Goal: Task Accomplishment & Management: Manage account settings

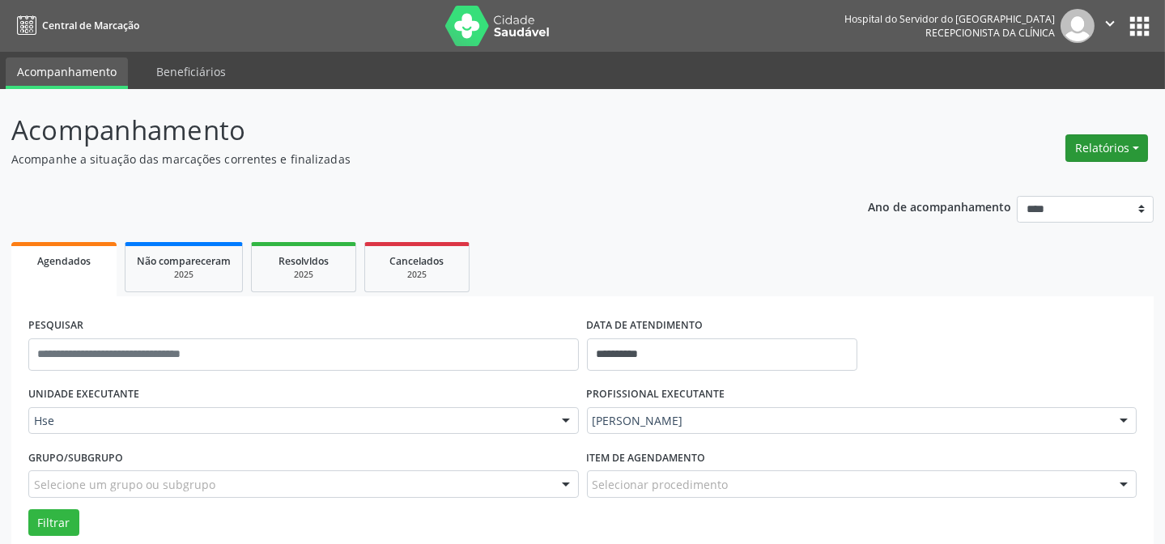
click at [1097, 137] on button "Relatórios" at bounding box center [1106, 148] width 83 height 28
click at [1036, 185] on link "Agendamentos" at bounding box center [1061, 182] width 174 height 23
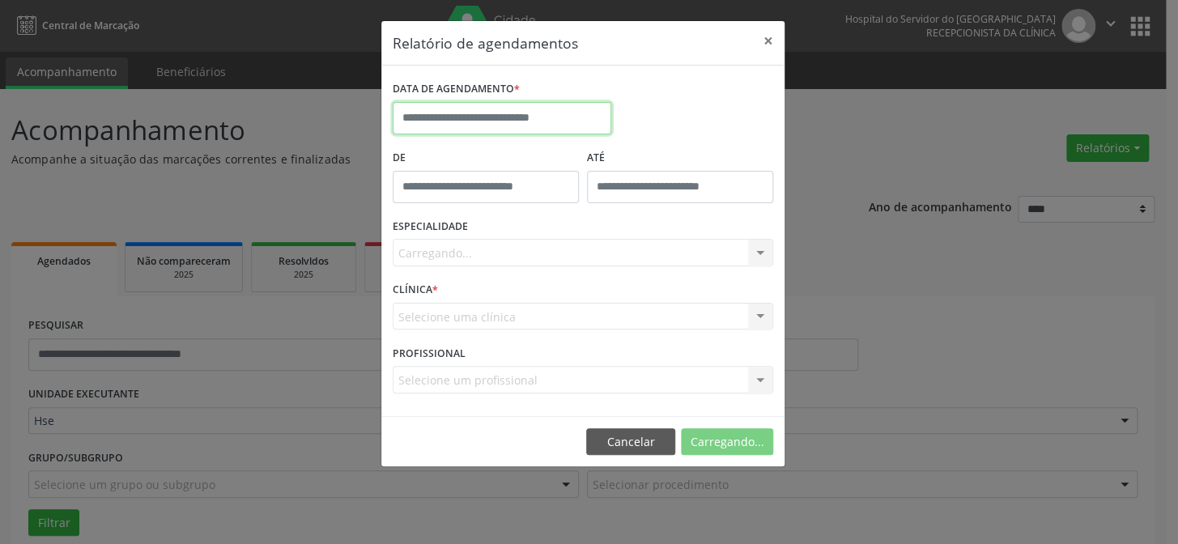
click at [569, 130] on input "text" at bounding box center [502, 118] width 219 height 32
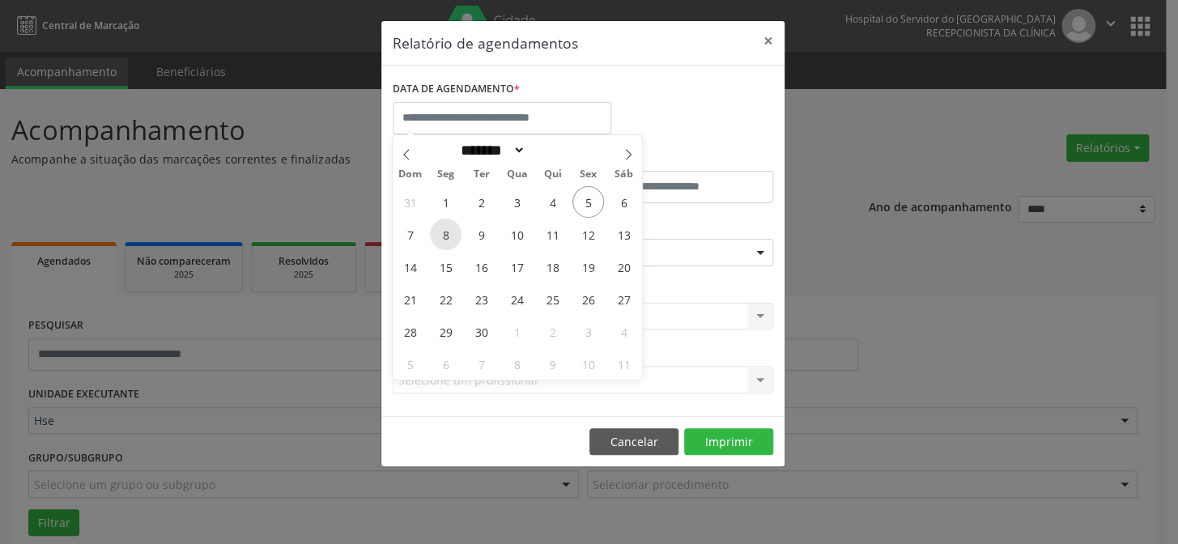
click at [452, 240] on span "8" at bounding box center [446, 235] width 32 height 32
type input "**********"
click at [452, 240] on span "8" at bounding box center [446, 235] width 32 height 32
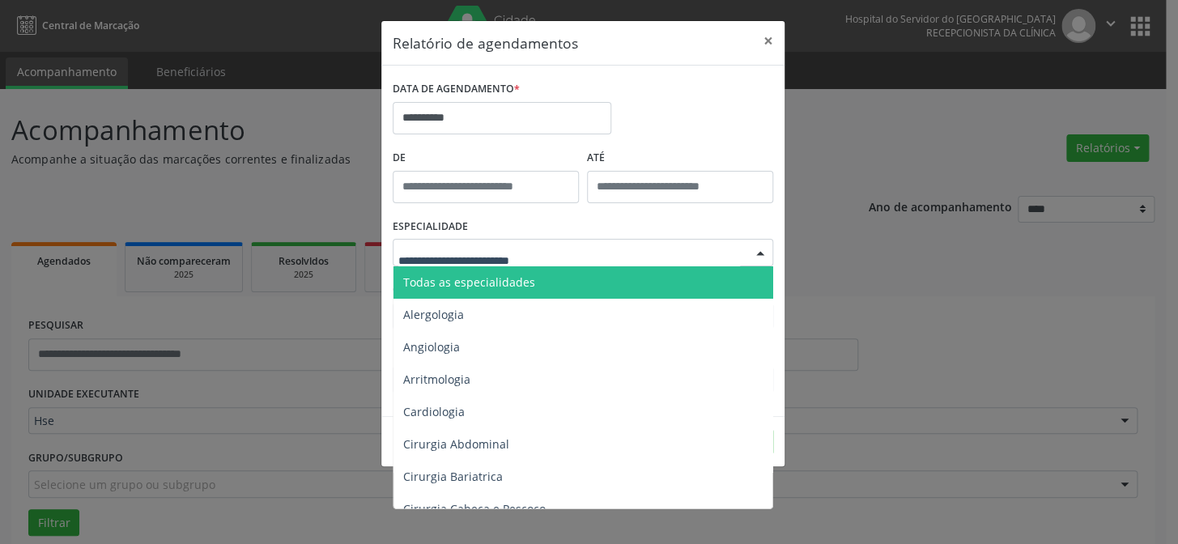
click at [470, 274] on span "Todas as especialidades" at bounding box center [469, 281] width 132 height 15
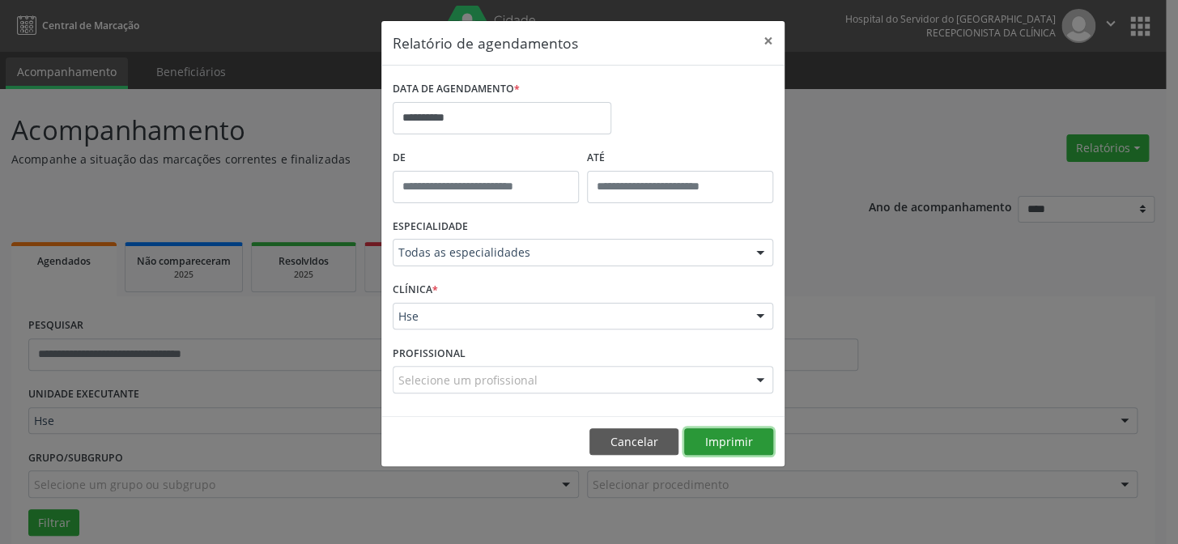
click at [725, 435] on button "Imprimir" at bounding box center [728, 442] width 89 height 28
click at [768, 38] on button "×" at bounding box center [768, 41] width 32 height 40
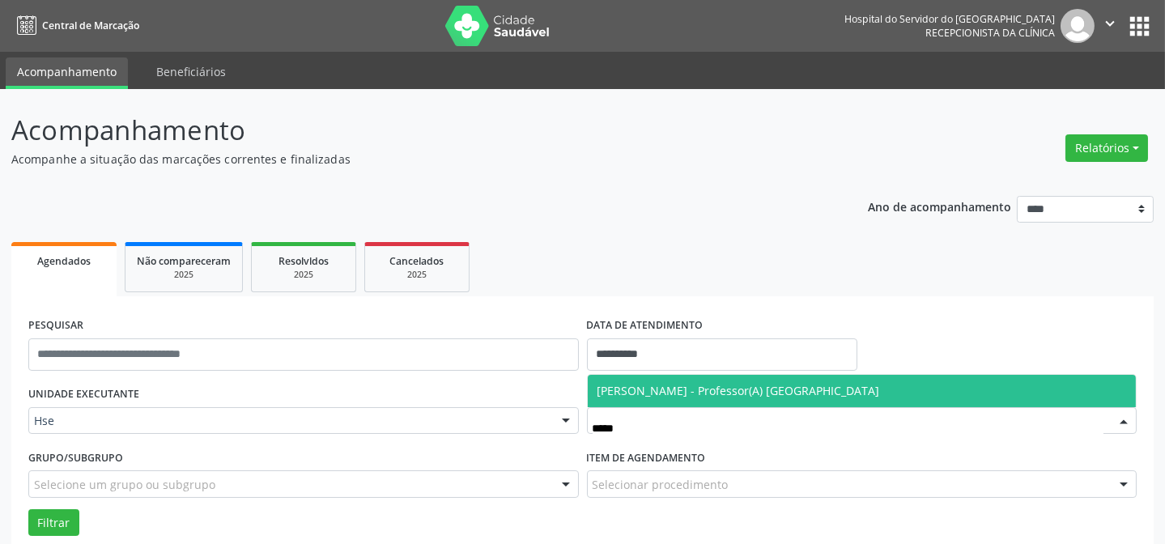
click at [682, 392] on span "[PERSON_NAME] - Professor(A) [GEOGRAPHIC_DATA]" at bounding box center [738, 390] width 283 height 15
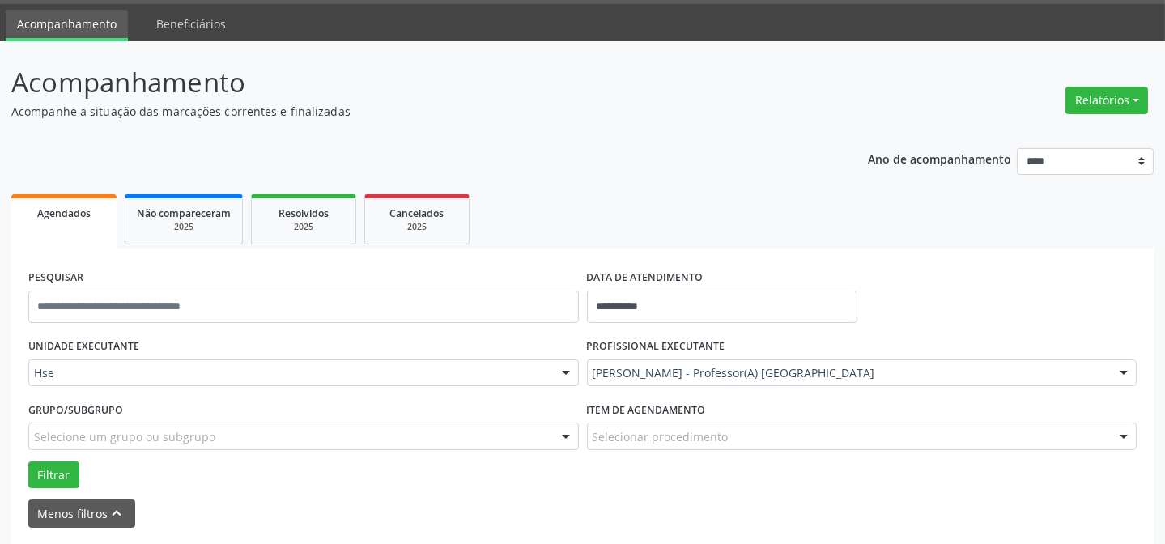
scroll to position [109, 0]
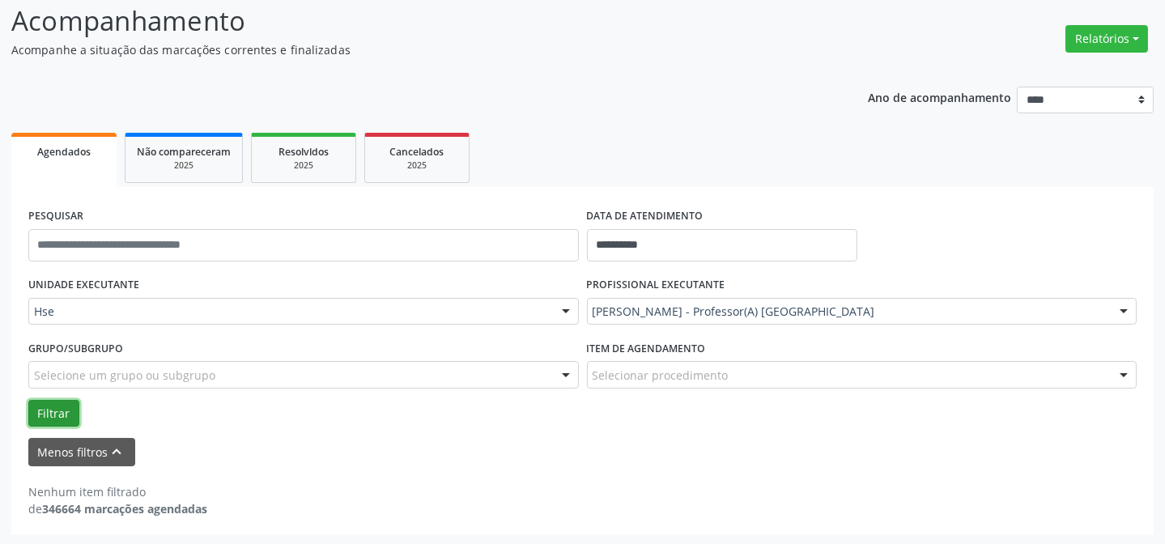
click at [58, 412] on button "Filtrar" at bounding box center [53, 414] width 51 height 28
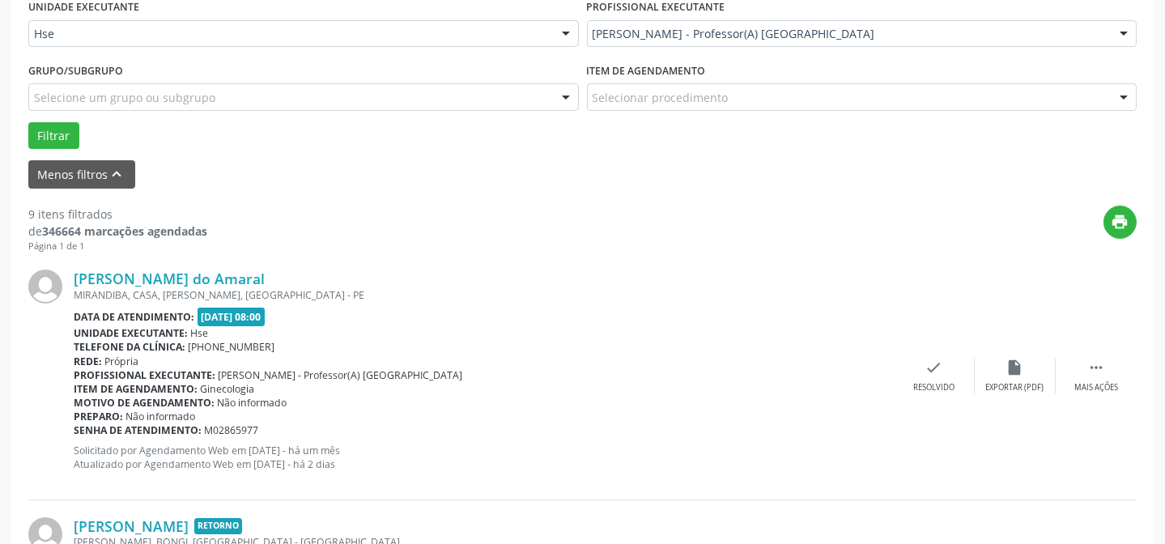
scroll to position [404, 0]
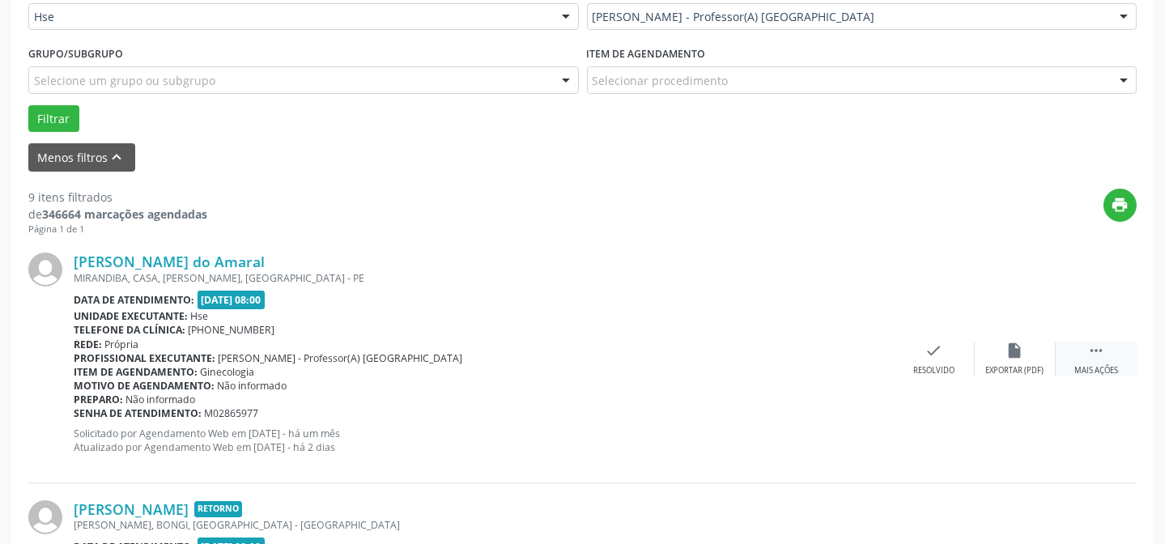
click at [1108, 352] on div " Mais ações" at bounding box center [1096, 359] width 81 height 35
click at [1030, 355] on div "alarm_off Não compareceu" at bounding box center [1015, 359] width 81 height 35
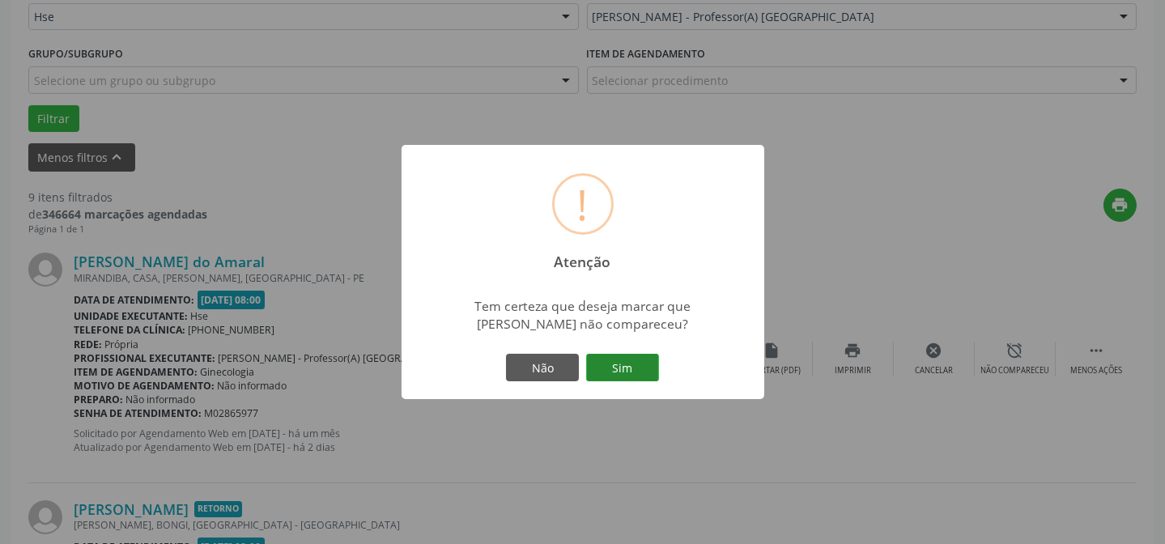
click at [633, 363] on button "Sim" at bounding box center [622, 368] width 73 height 28
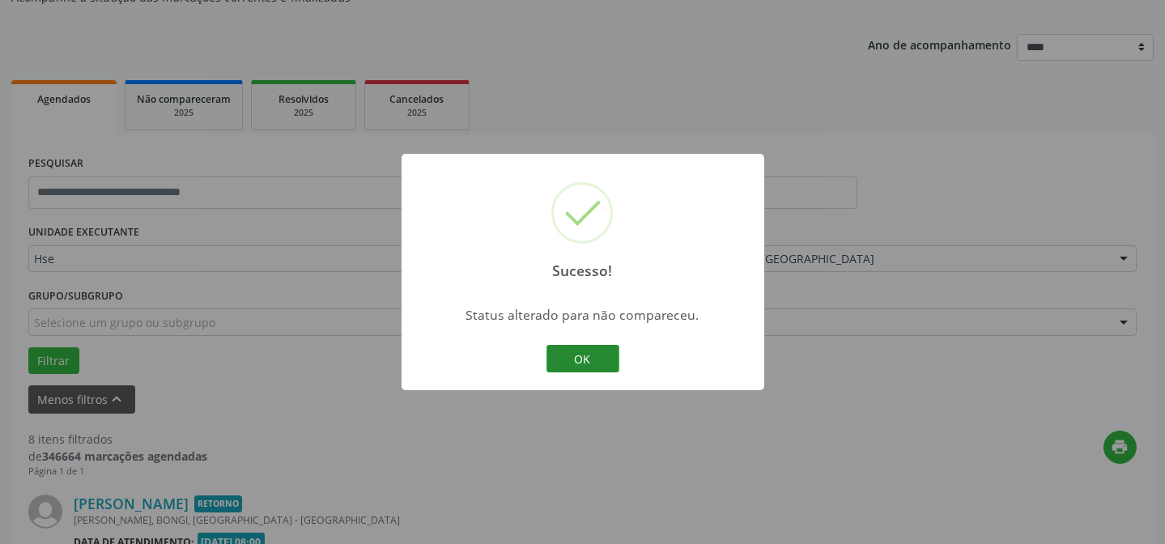
click at [563, 356] on button "OK" at bounding box center [582, 359] width 73 height 28
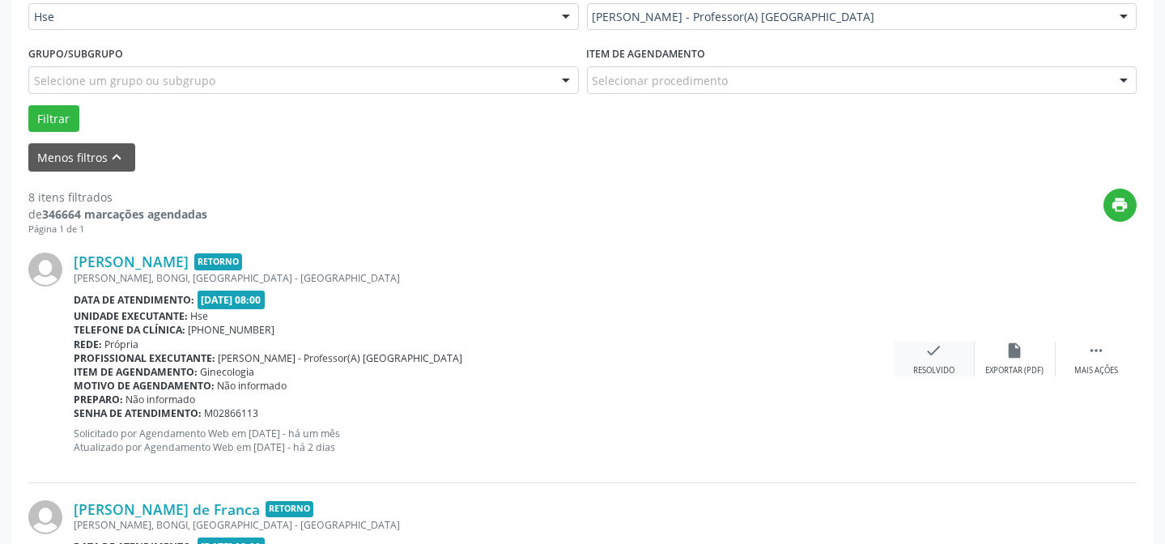
click at [938, 342] on icon "check" at bounding box center [934, 351] width 18 height 18
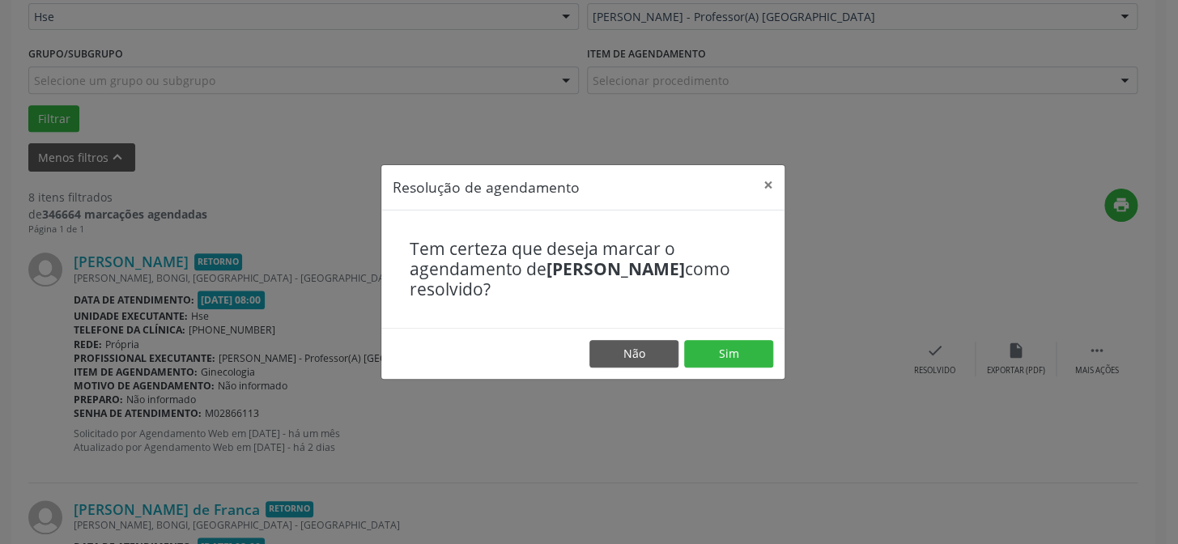
click at [746, 338] on footer "Não Sim" at bounding box center [582, 353] width 403 height 51
click at [738, 352] on button "Sim" at bounding box center [728, 354] width 89 height 28
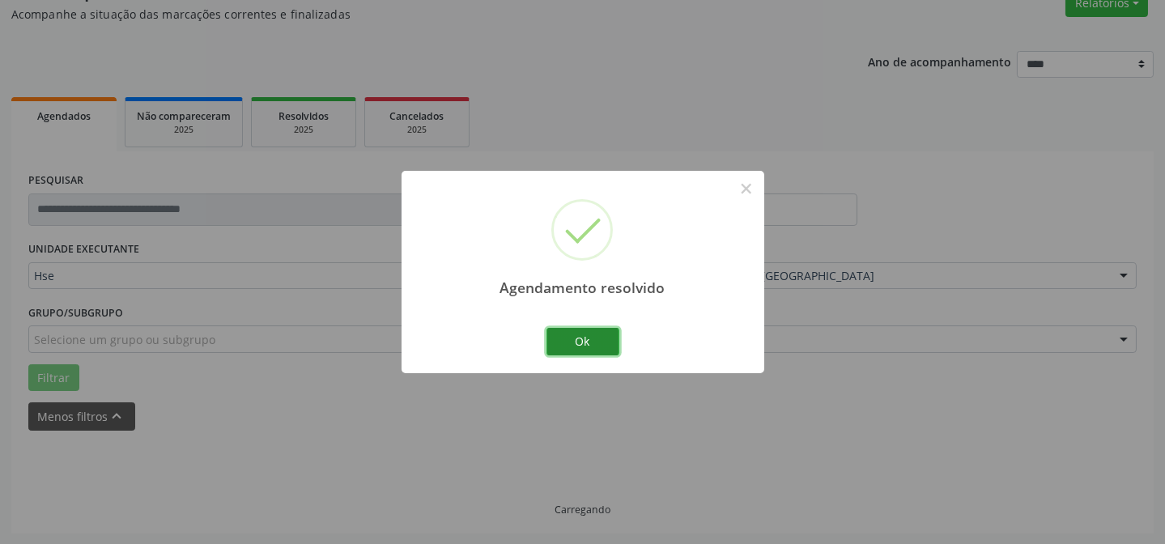
click at [589, 348] on button "Ok" at bounding box center [582, 342] width 73 height 28
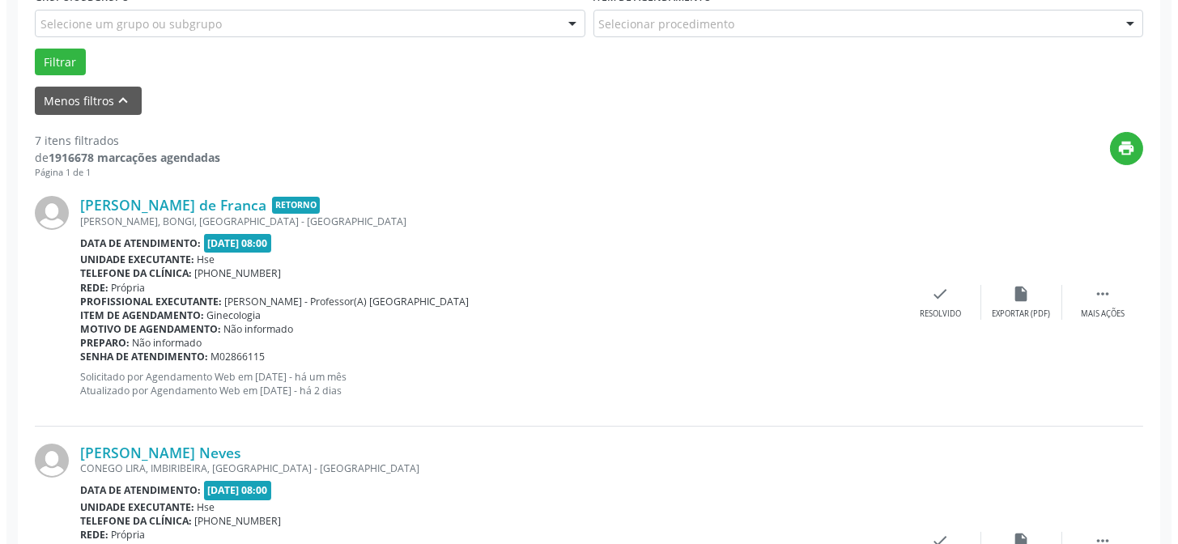
scroll to position [478, 0]
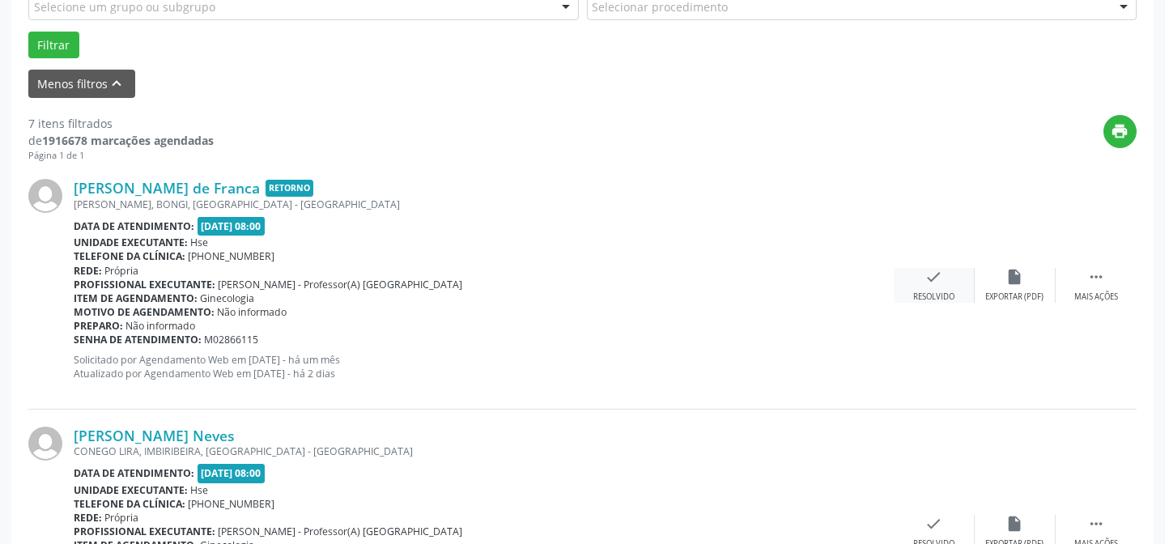
click at [946, 288] on div "check Resolvido" at bounding box center [934, 285] width 81 height 35
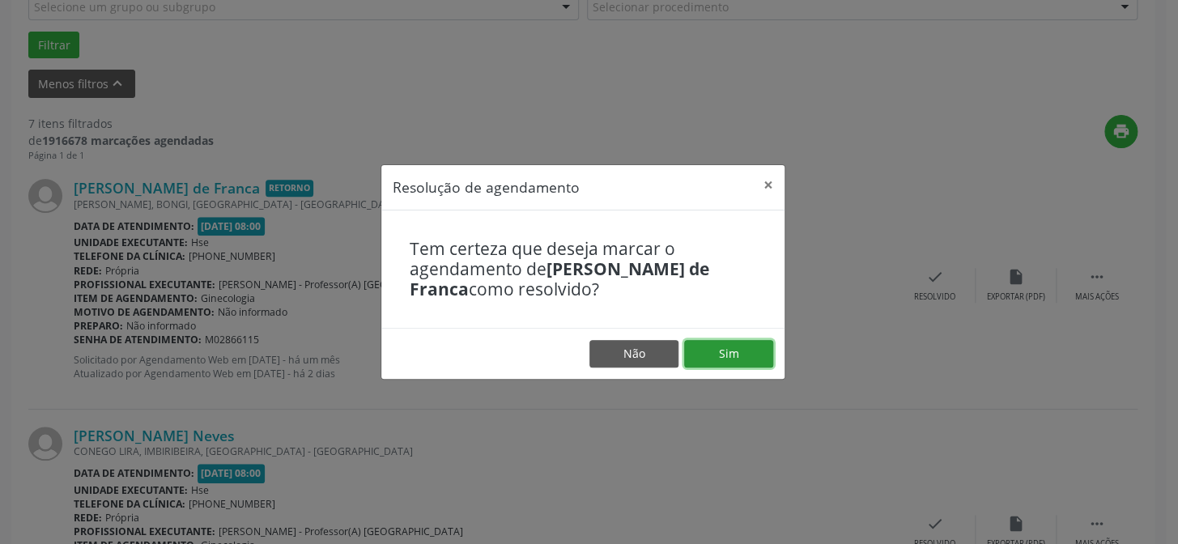
click at [739, 356] on button "Sim" at bounding box center [728, 354] width 89 height 28
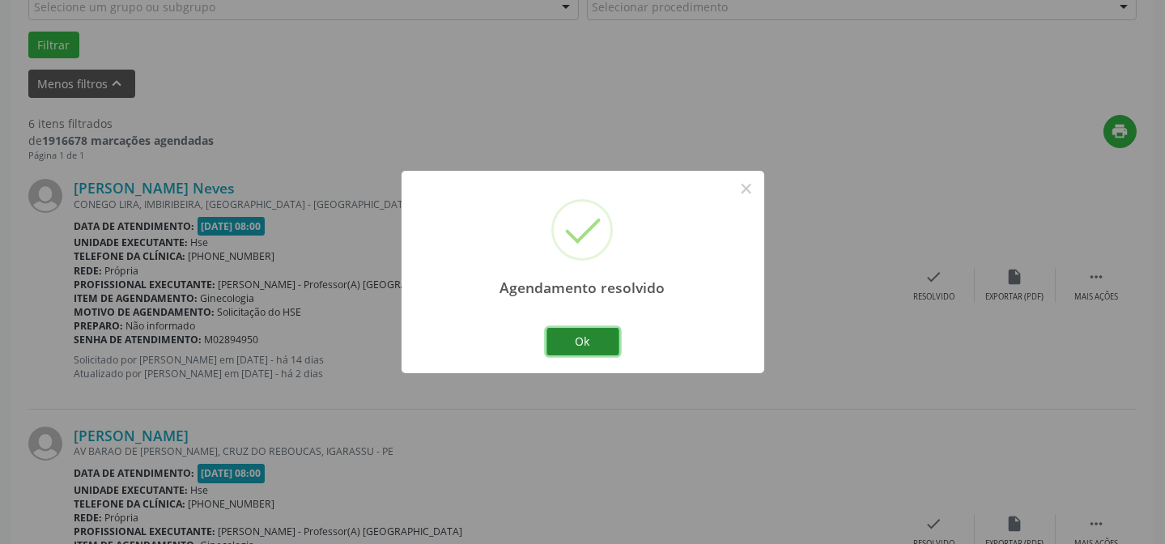
click at [607, 335] on button "Ok" at bounding box center [582, 342] width 73 height 28
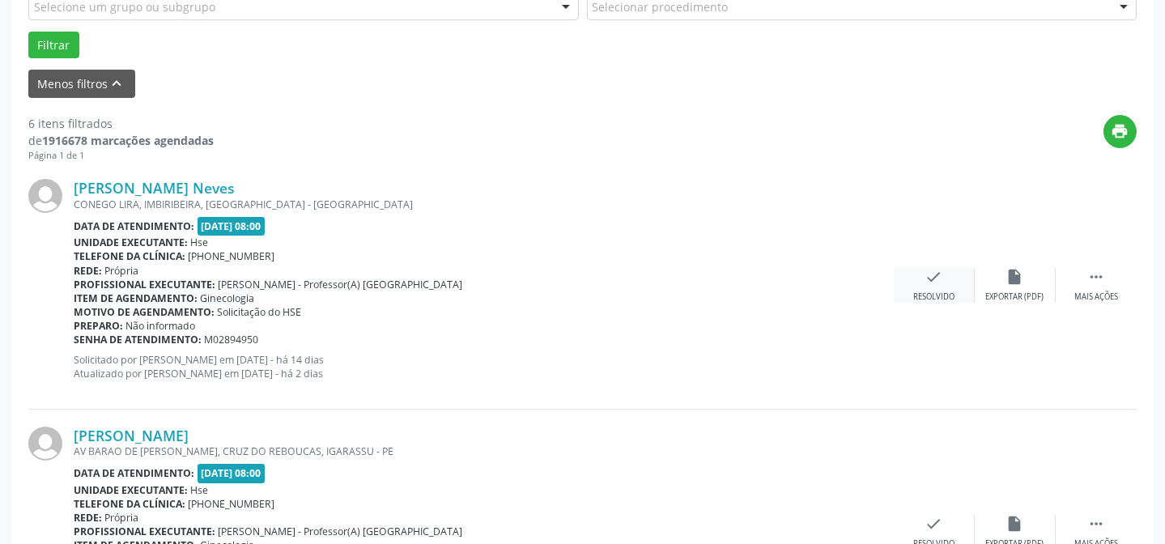
click at [929, 279] on icon "check" at bounding box center [934, 277] width 18 height 18
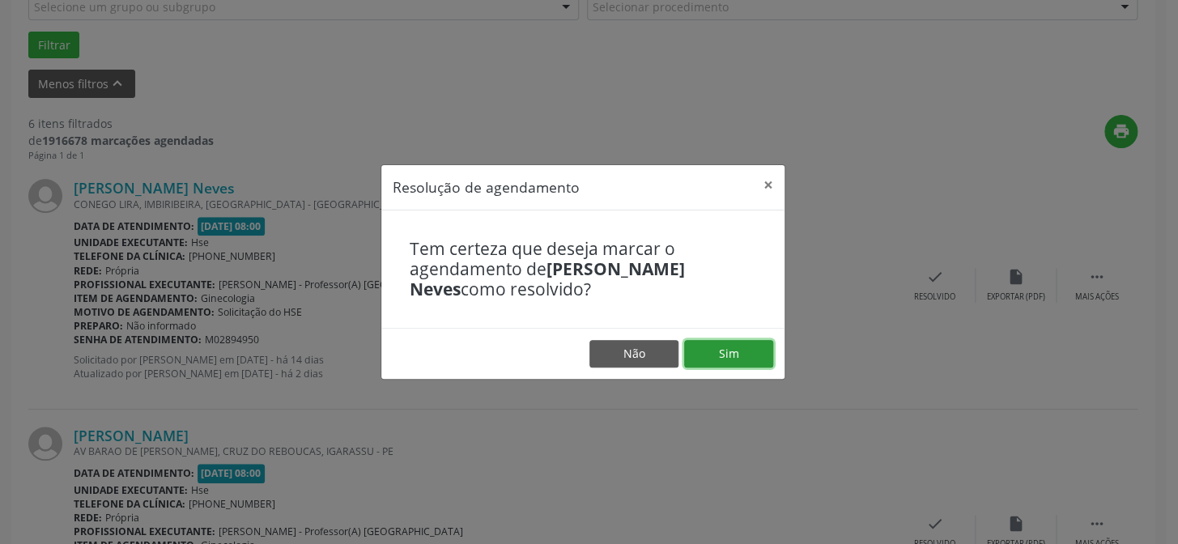
click at [750, 344] on button "Sim" at bounding box center [728, 354] width 89 height 28
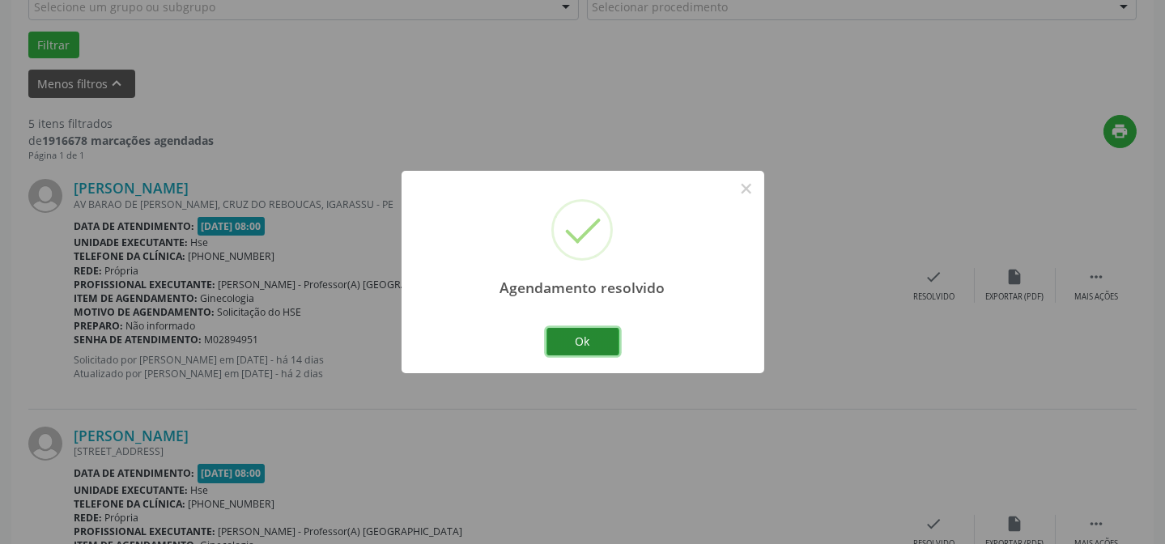
click at [566, 347] on button "Ok" at bounding box center [582, 342] width 73 height 28
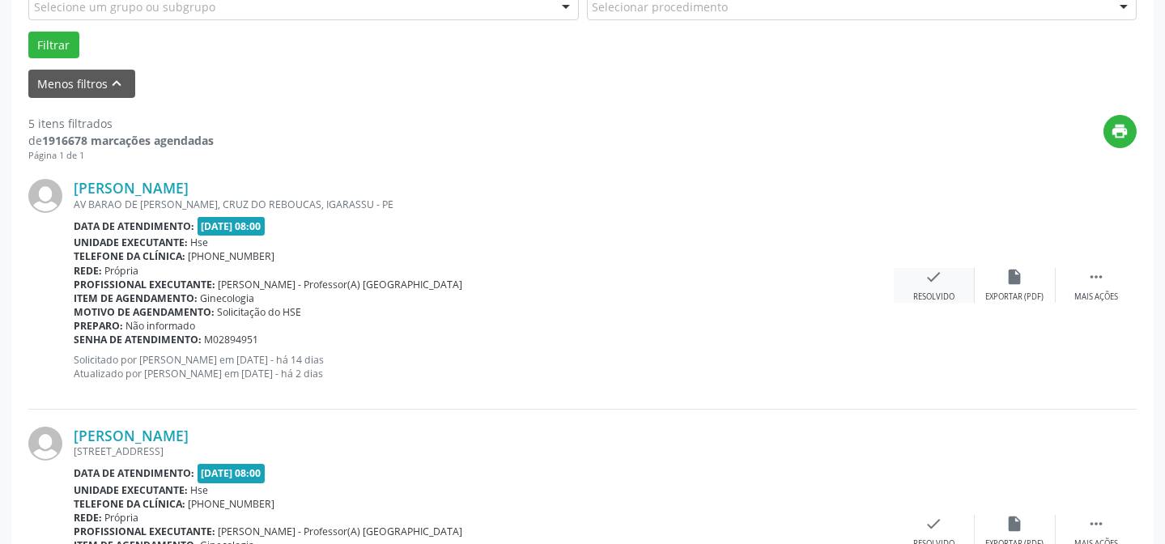
click at [946, 287] on div "check Resolvido" at bounding box center [934, 285] width 81 height 35
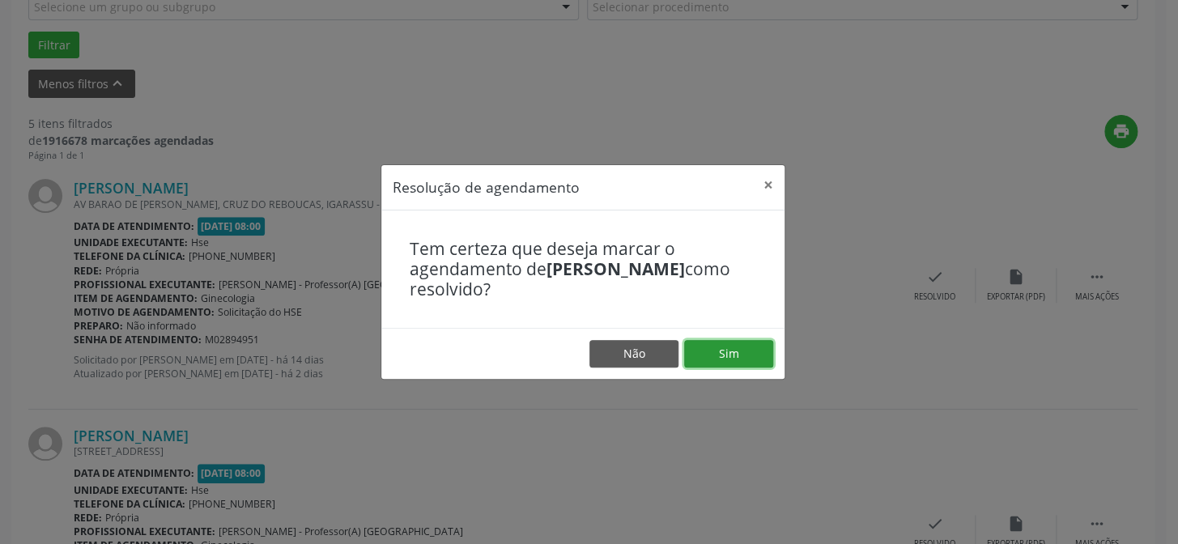
click at [734, 359] on button "Sim" at bounding box center [728, 354] width 89 height 28
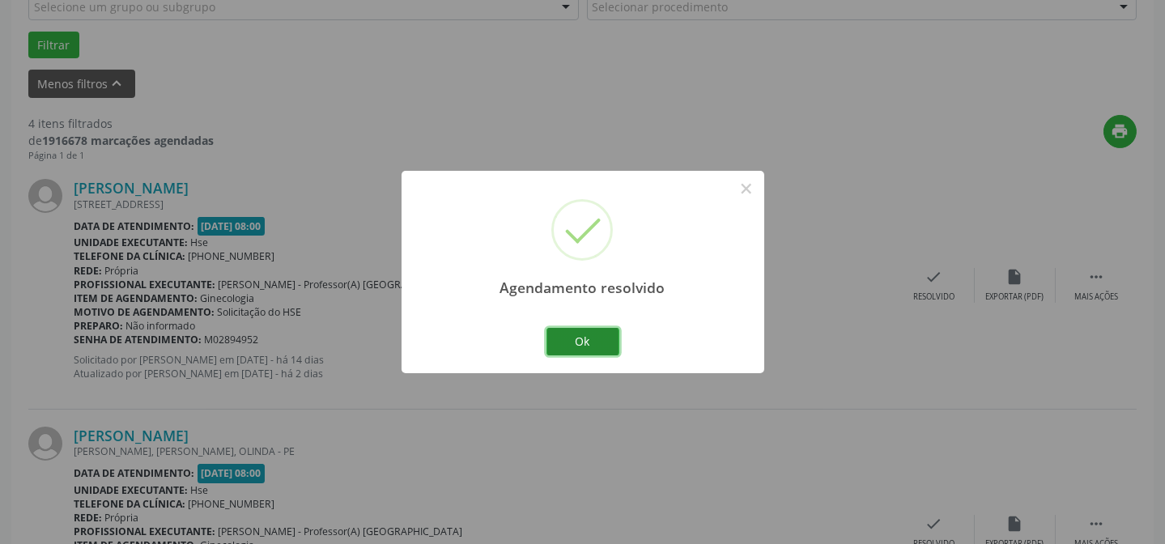
click at [578, 340] on button "Ok" at bounding box center [582, 342] width 73 height 28
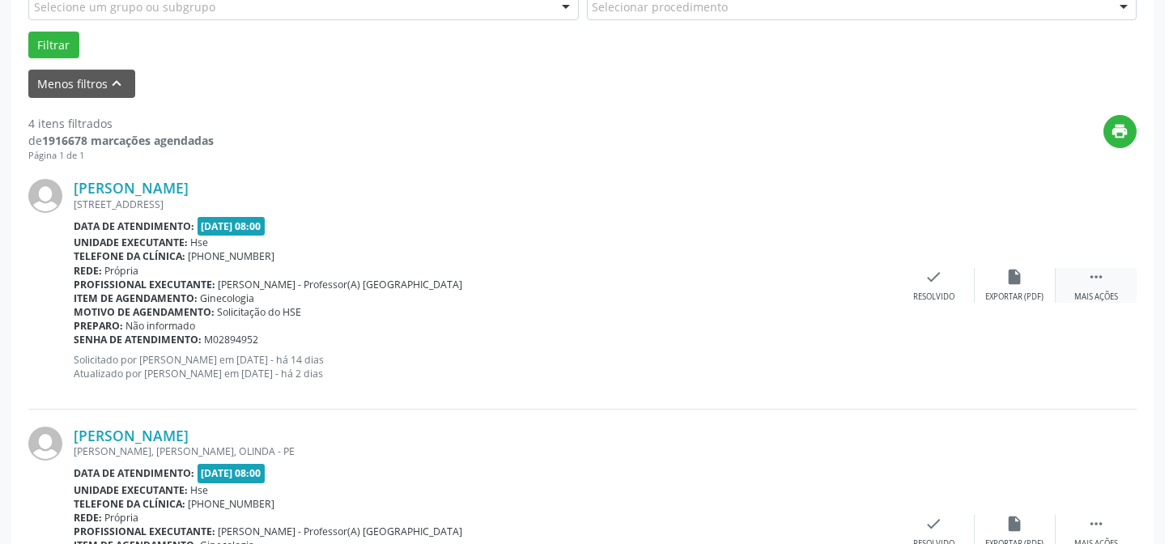
click at [1104, 278] on icon "" at bounding box center [1096, 277] width 18 height 18
click at [1006, 274] on icon "alarm_off" at bounding box center [1015, 277] width 18 height 18
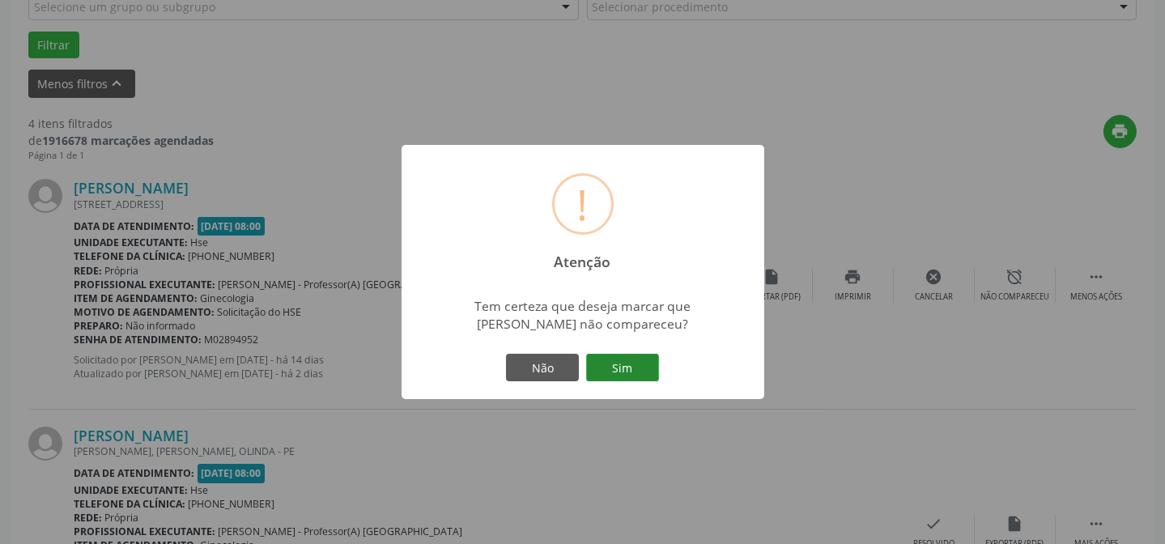
click at [637, 355] on button "Sim" at bounding box center [622, 368] width 73 height 28
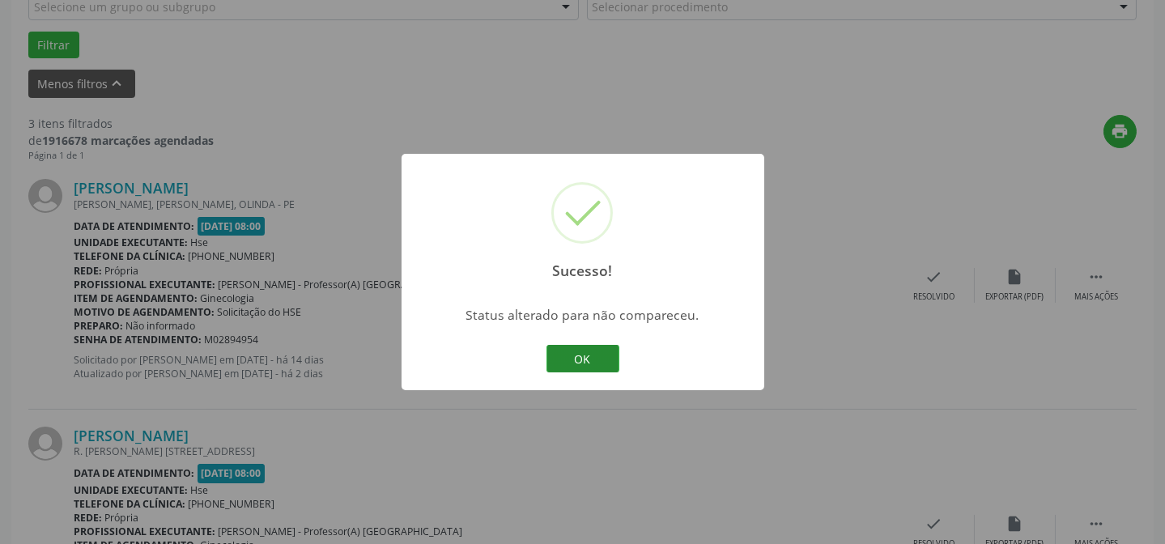
click at [578, 349] on button "OK" at bounding box center [582, 359] width 73 height 28
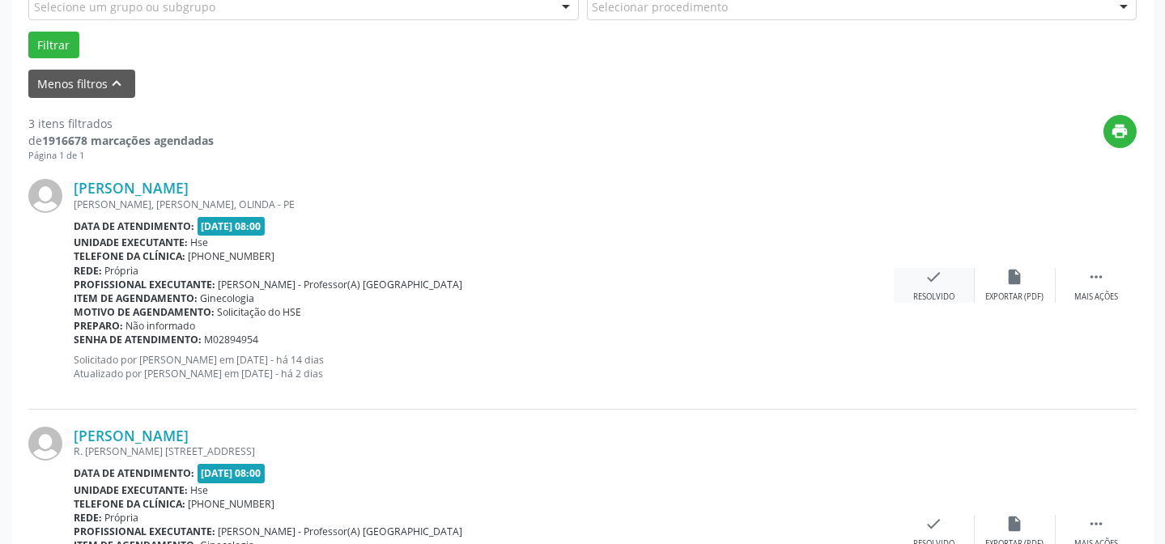
click at [931, 284] on icon "check" at bounding box center [934, 277] width 18 height 18
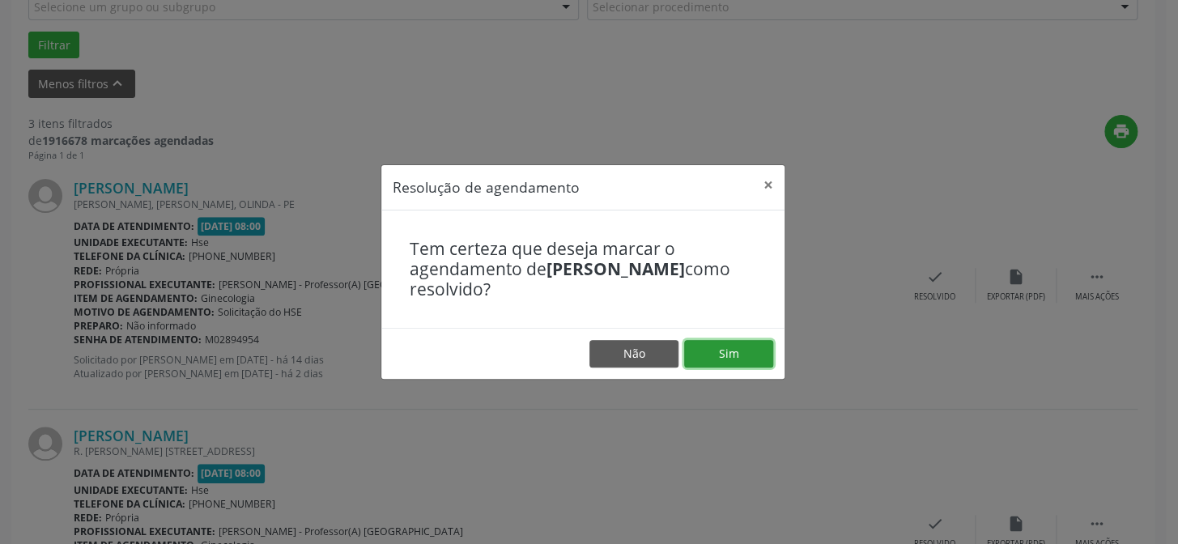
click at [717, 348] on button "Sim" at bounding box center [728, 354] width 89 height 28
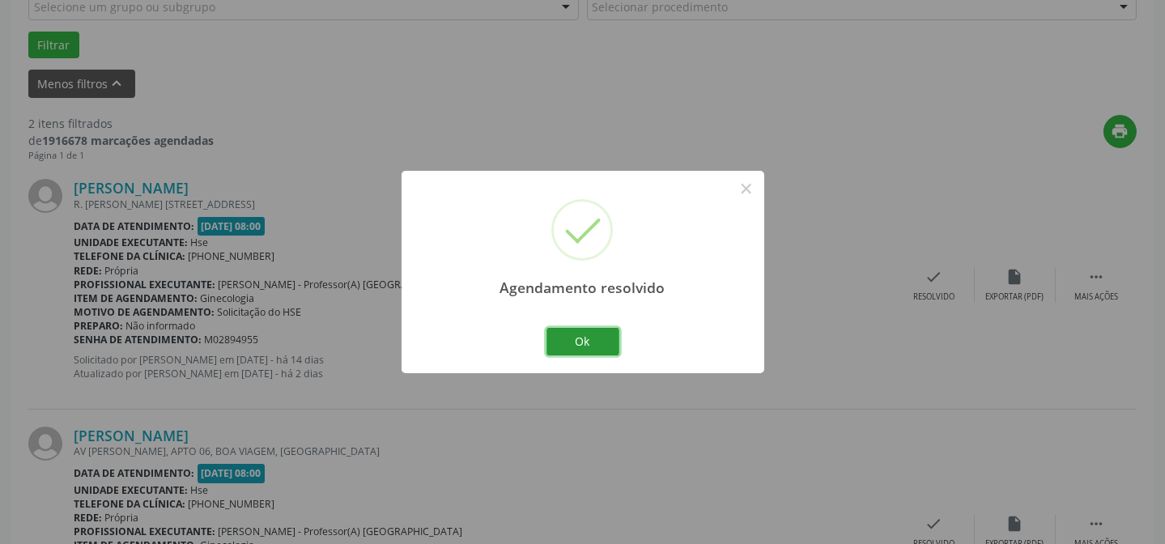
click at [553, 335] on button "Ok" at bounding box center [582, 342] width 73 height 28
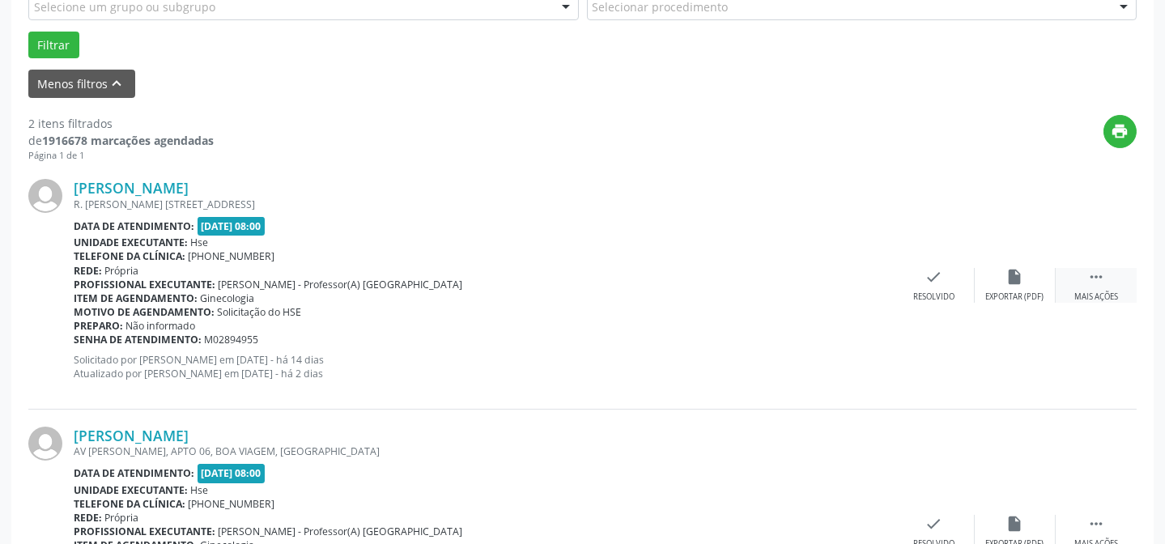
click at [1070, 284] on div " Mais ações" at bounding box center [1096, 285] width 81 height 35
click at [1026, 288] on div "alarm_off Não compareceu" at bounding box center [1015, 285] width 81 height 35
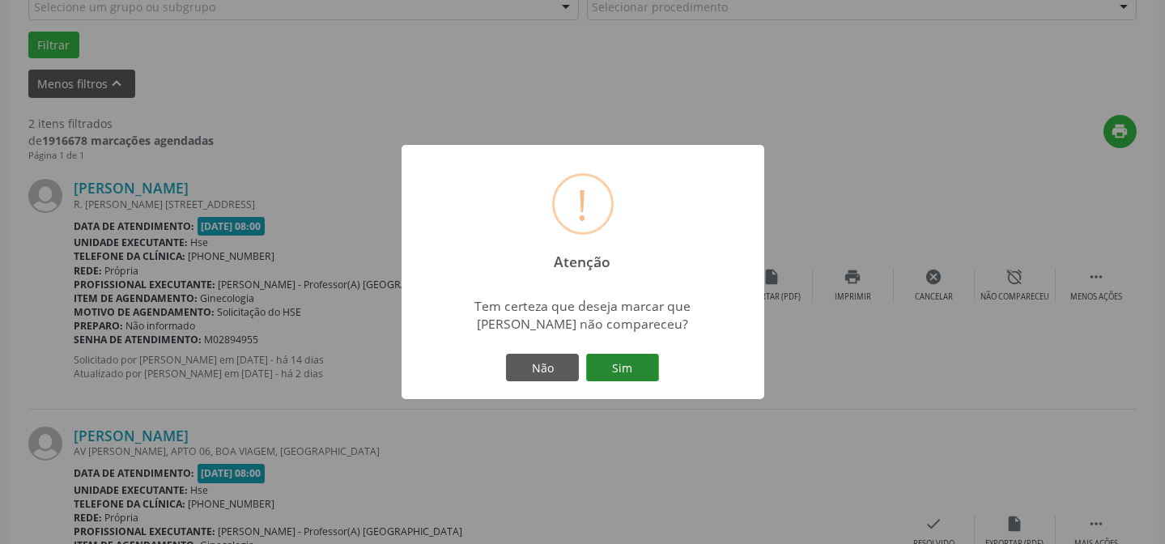
click at [640, 359] on button "Sim" at bounding box center [622, 368] width 73 height 28
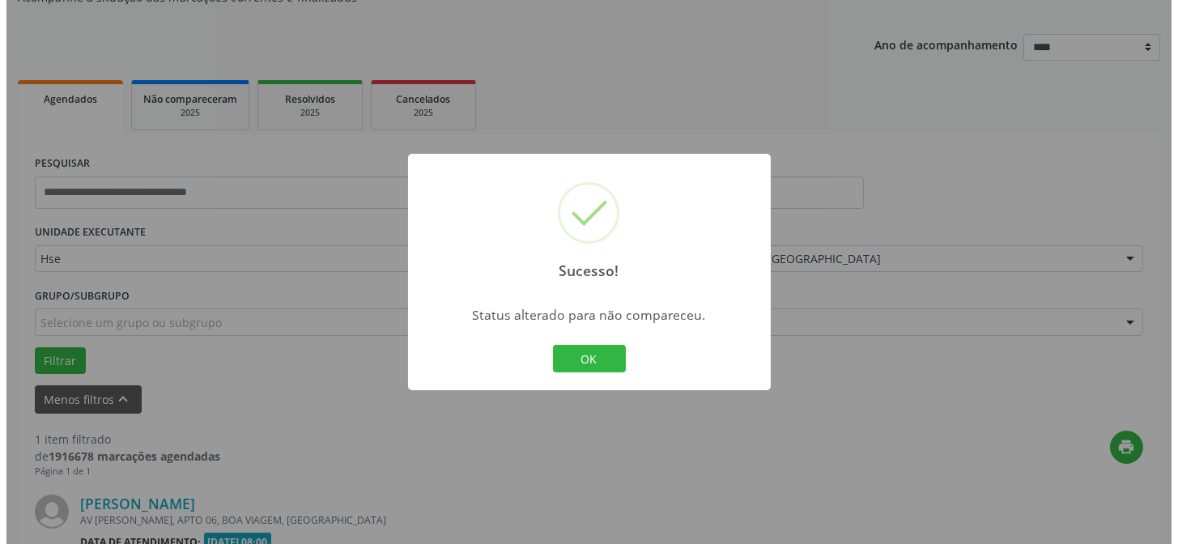
scroll to position [370, 0]
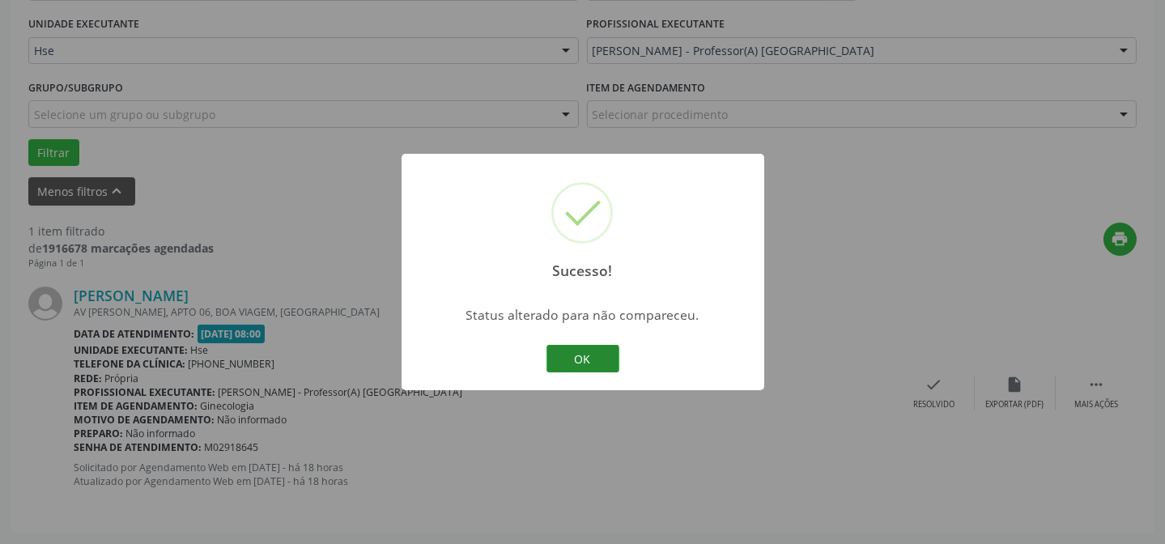
click at [580, 367] on button "OK" at bounding box center [582, 359] width 73 height 28
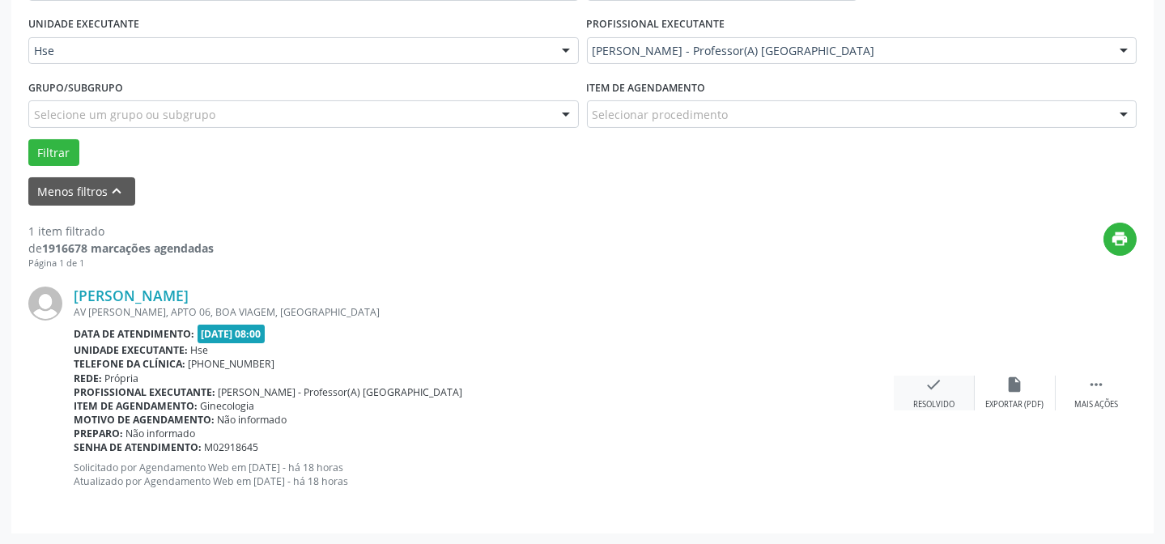
click at [931, 389] on icon "check" at bounding box center [934, 385] width 18 height 18
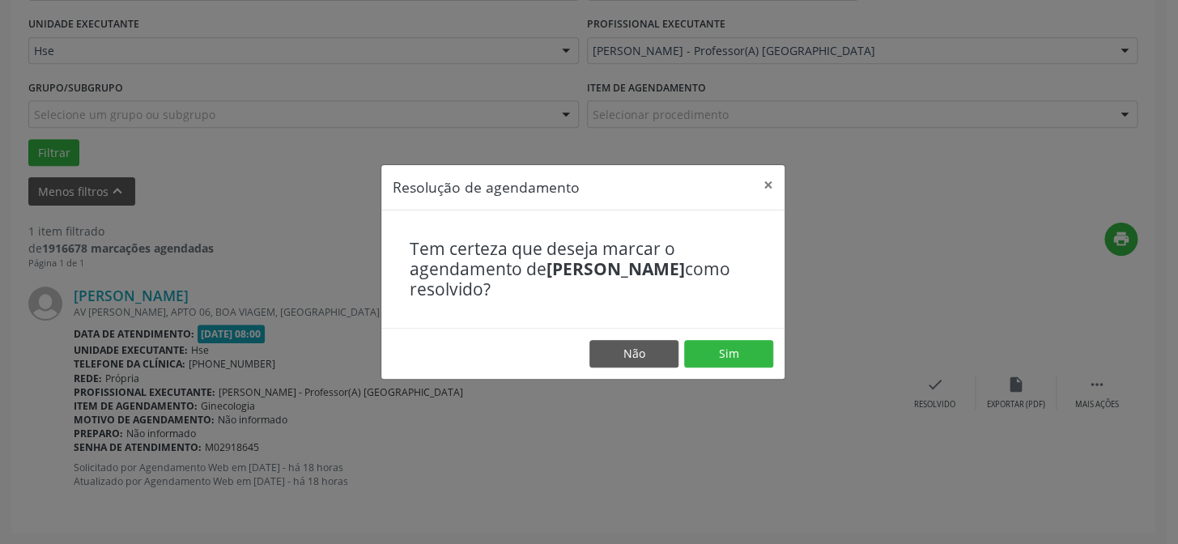
click at [725, 336] on footer "Não Sim" at bounding box center [582, 353] width 403 height 51
click at [722, 346] on button "Sim" at bounding box center [728, 354] width 89 height 28
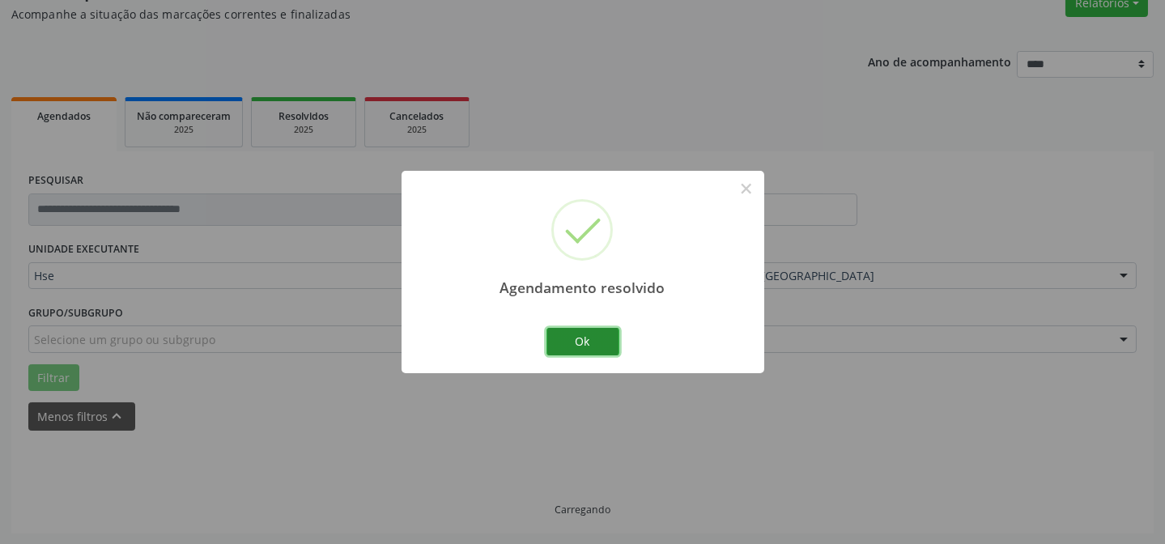
scroll to position [109, 0]
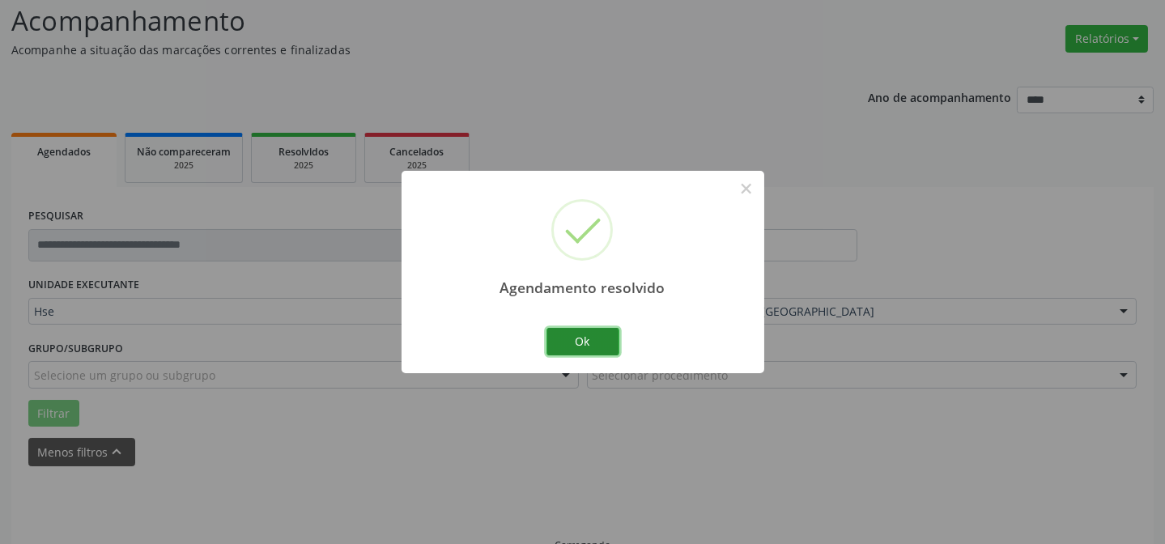
click at [608, 339] on button "Ok" at bounding box center [582, 342] width 73 height 28
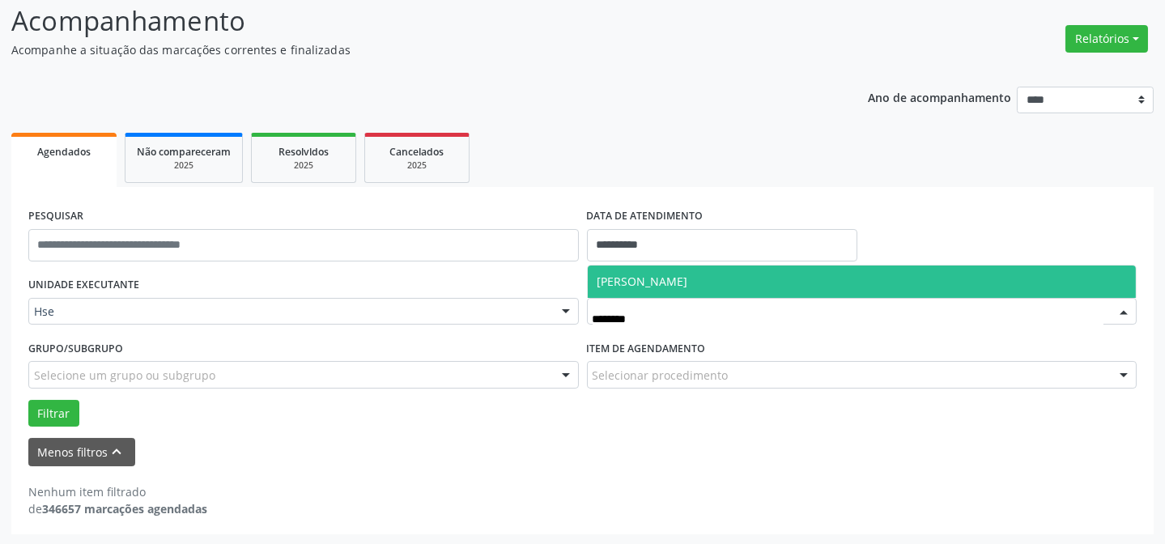
click at [758, 270] on span "[PERSON_NAME]" at bounding box center [862, 282] width 549 height 32
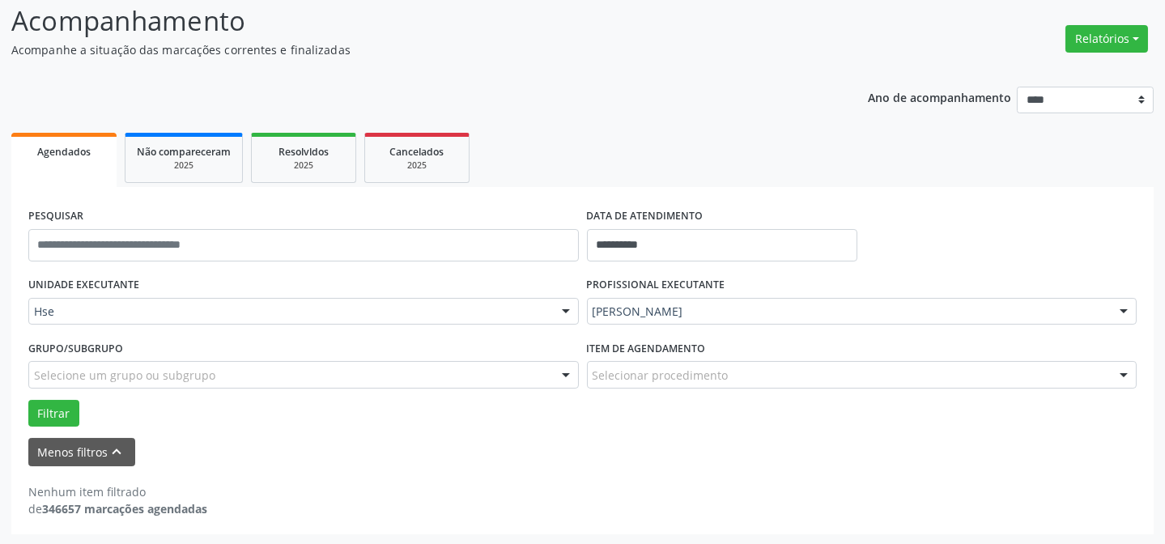
click at [55, 396] on div "Grupo/Subgrupo Selecione um grupo ou subgrupo Todos os grupos e subgrupos Nenhu…" at bounding box center [303, 367] width 559 height 63
click at [57, 408] on button "Filtrar" at bounding box center [53, 414] width 51 height 28
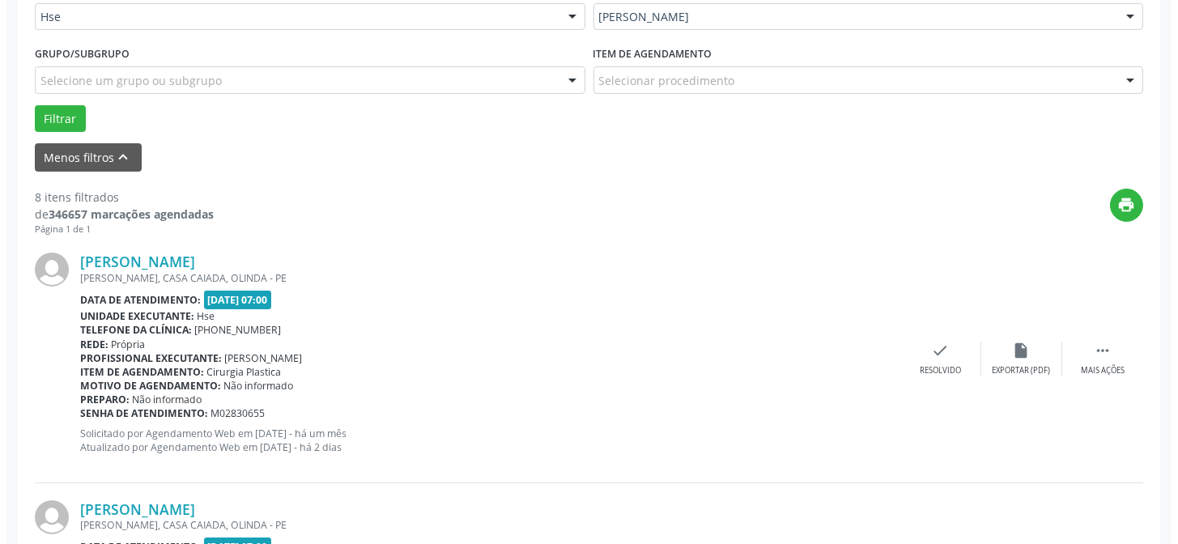
scroll to position [478, 0]
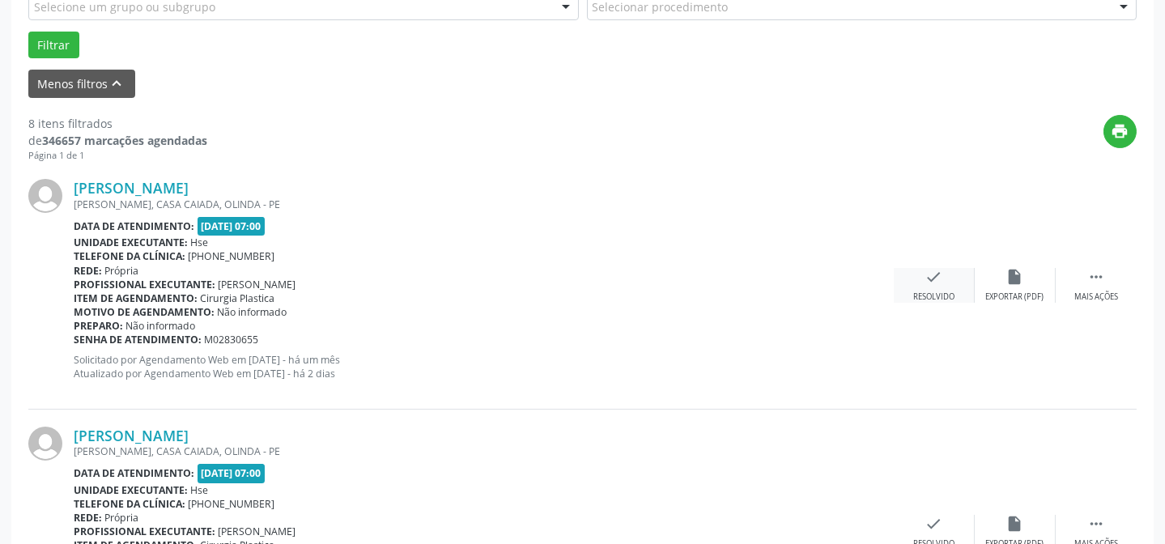
click at [947, 282] on div "check Resolvido" at bounding box center [934, 285] width 81 height 35
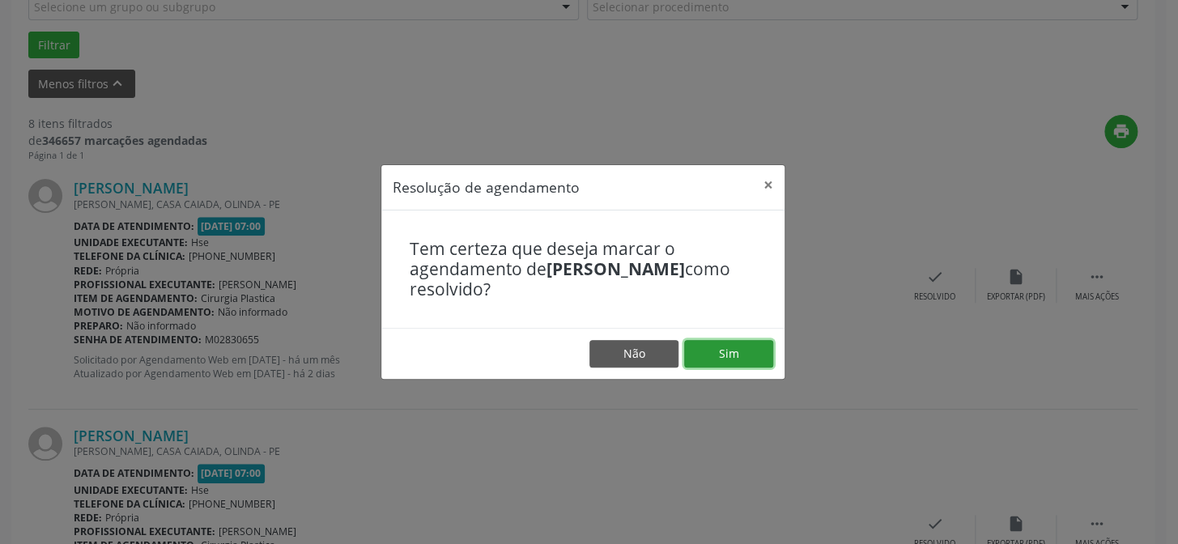
click at [737, 342] on button "Sim" at bounding box center [728, 354] width 89 height 28
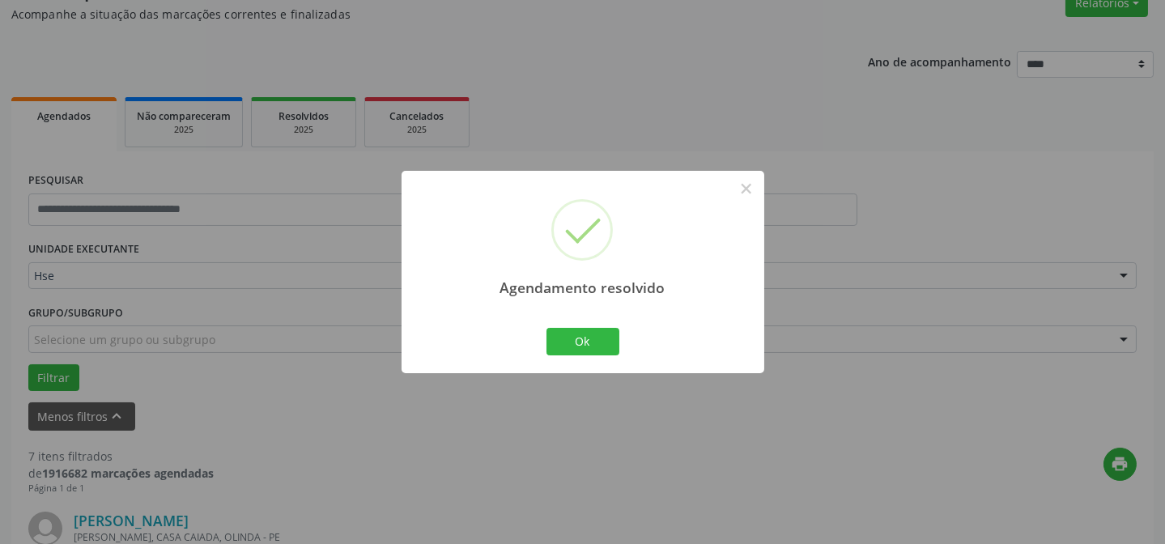
click at [536, 339] on div "Agendamento resolvido × Ok Cancel" at bounding box center [583, 272] width 363 height 202
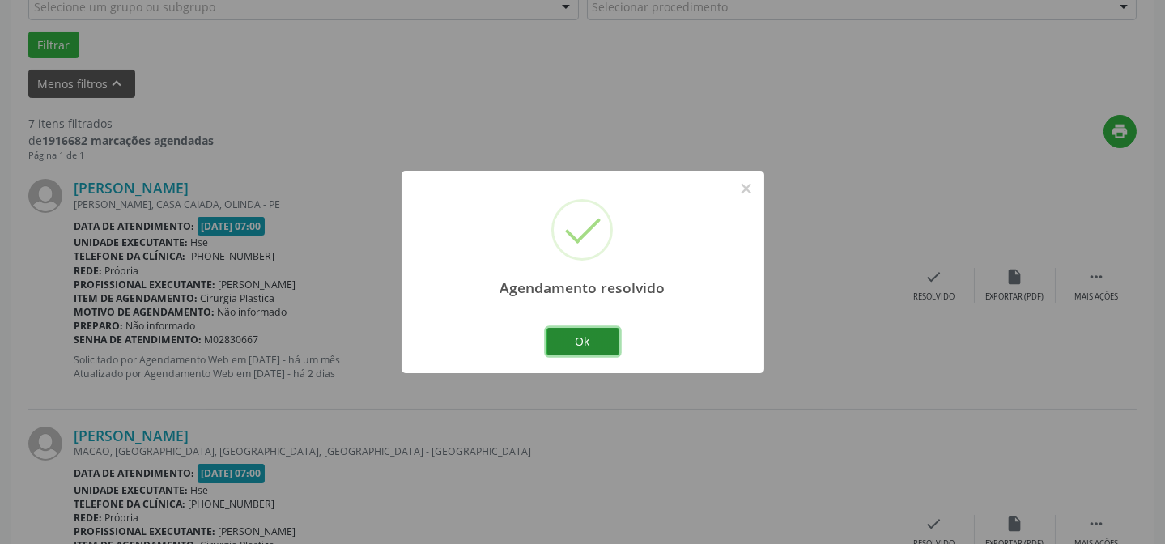
click at [589, 336] on button "Ok" at bounding box center [582, 342] width 73 height 28
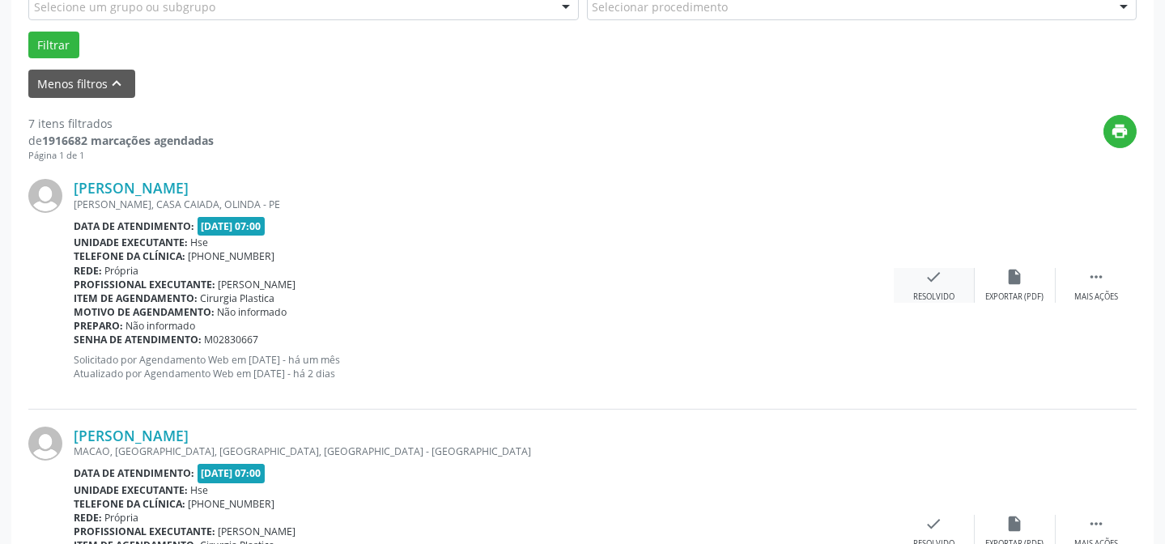
click at [929, 275] on icon "check" at bounding box center [934, 277] width 18 height 18
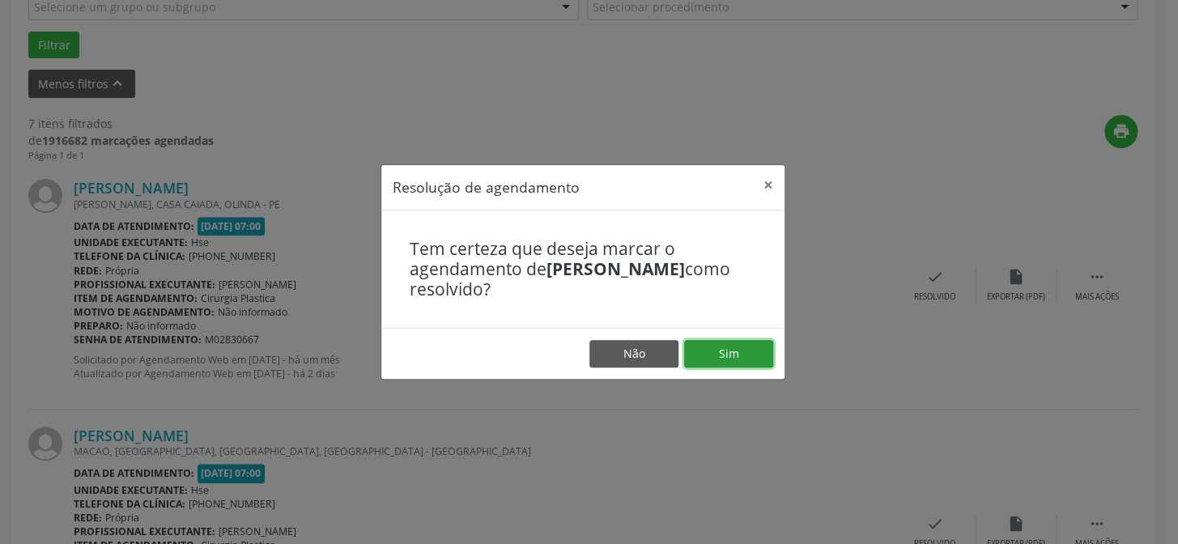
click at [744, 342] on button "Sim" at bounding box center [728, 354] width 89 height 28
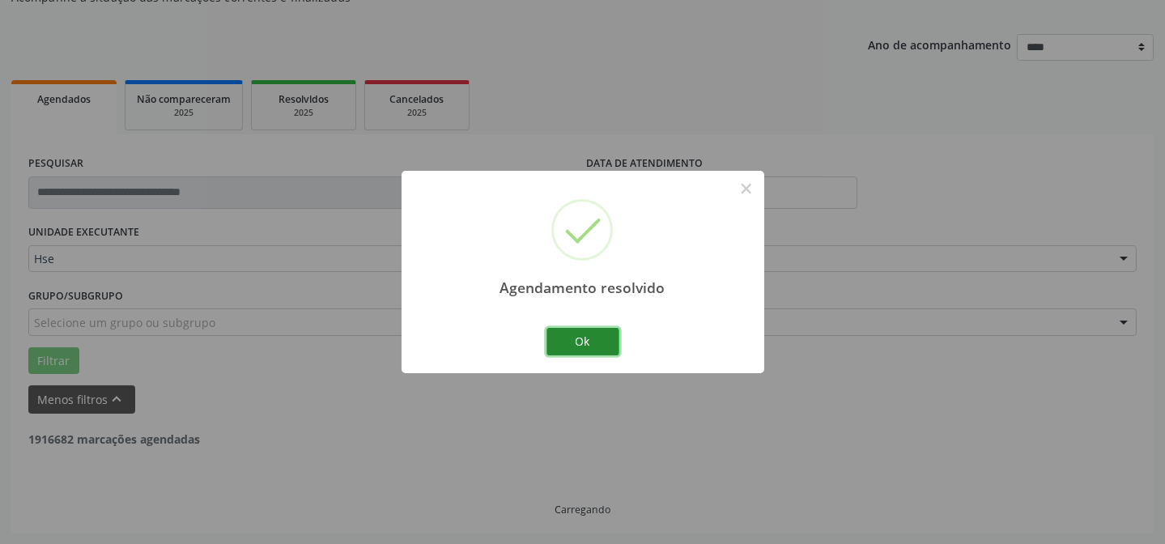
click at [577, 332] on button "Ok" at bounding box center [582, 342] width 73 height 28
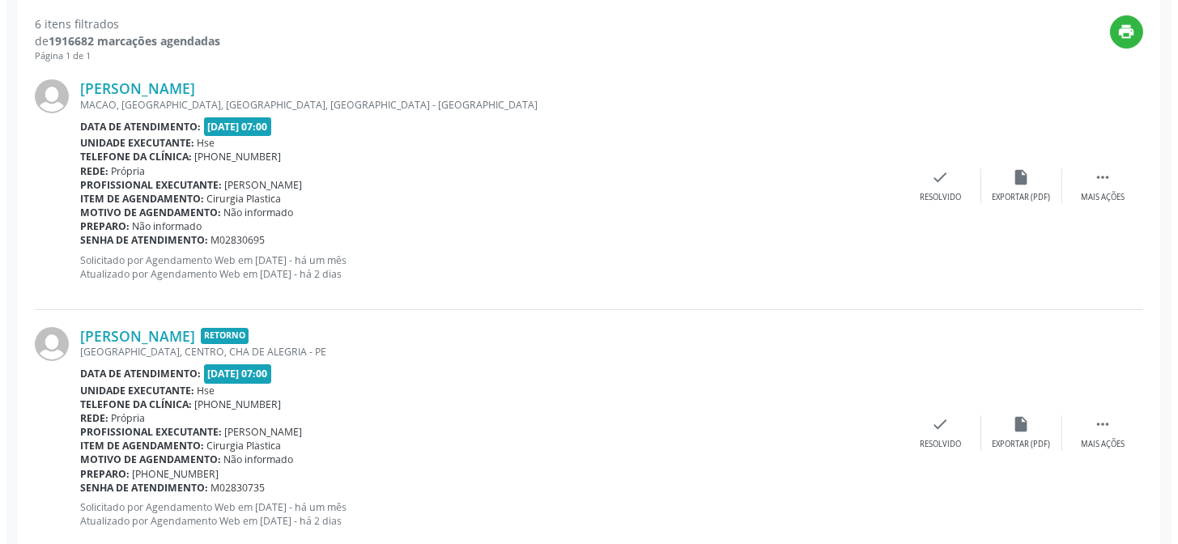
scroll to position [550, 0]
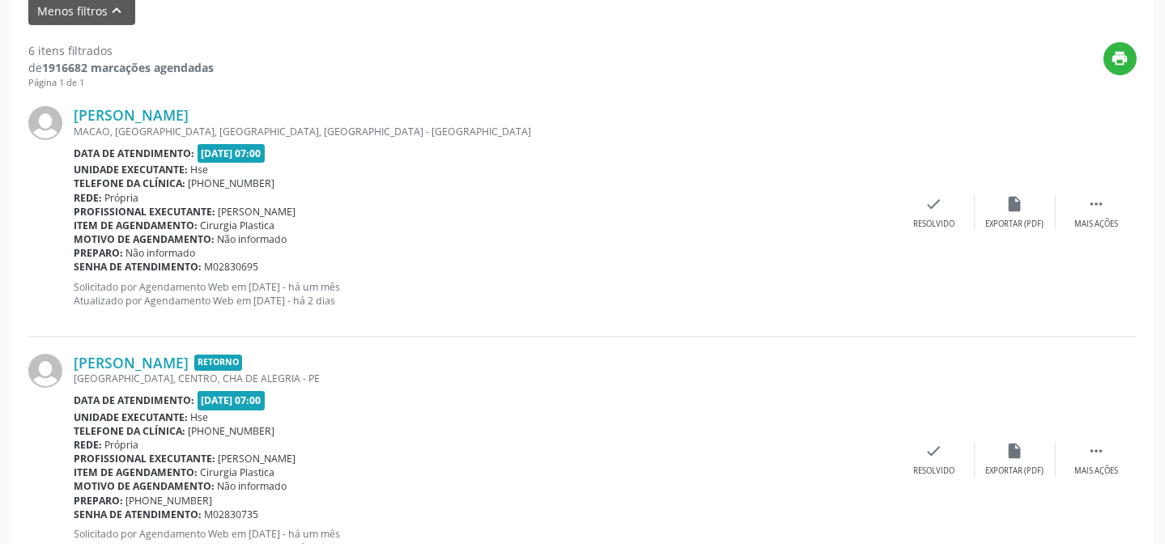
click at [923, 189] on div "[PERSON_NAME] [GEOGRAPHIC_DATA], [GEOGRAPHIC_DATA], [GEOGRAPHIC_DATA], [GEOGRAP…" at bounding box center [582, 212] width 1108 height 247
click at [928, 219] on div "Resolvido" at bounding box center [933, 224] width 41 height 11
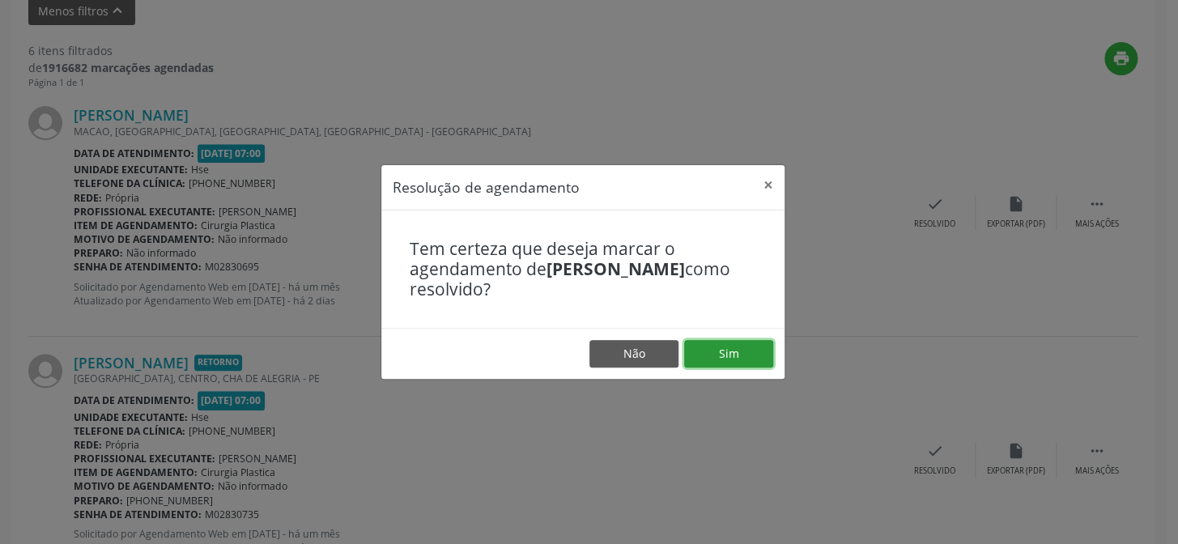
click at [746, 343] on button "Sim" at bounding box center [728, 354] width 89 height 28
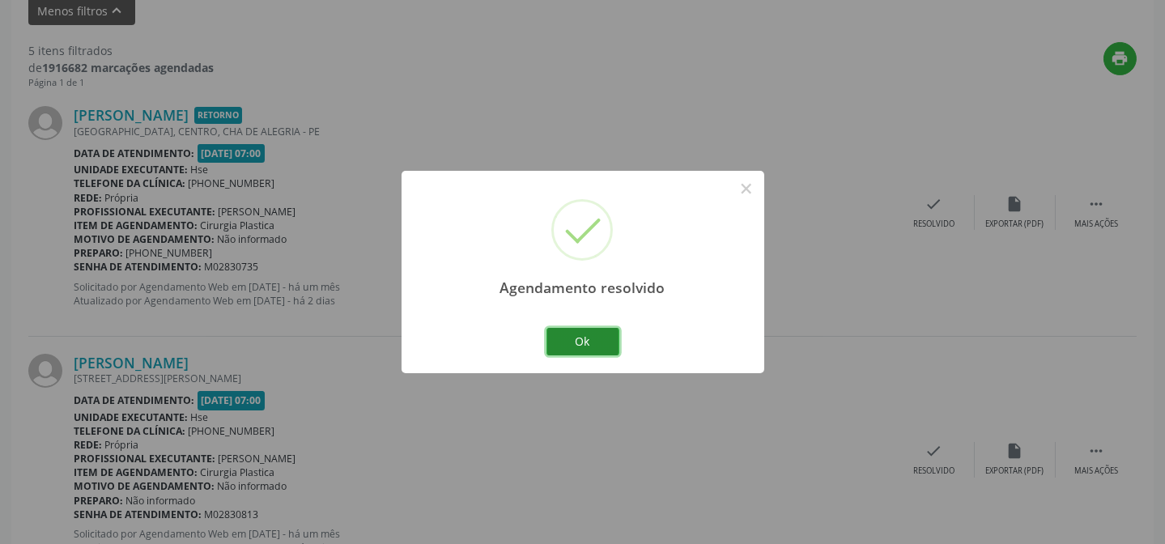
click at [591, 341] on button "Ok" at bounding box center [582, 342] width 73 height 28
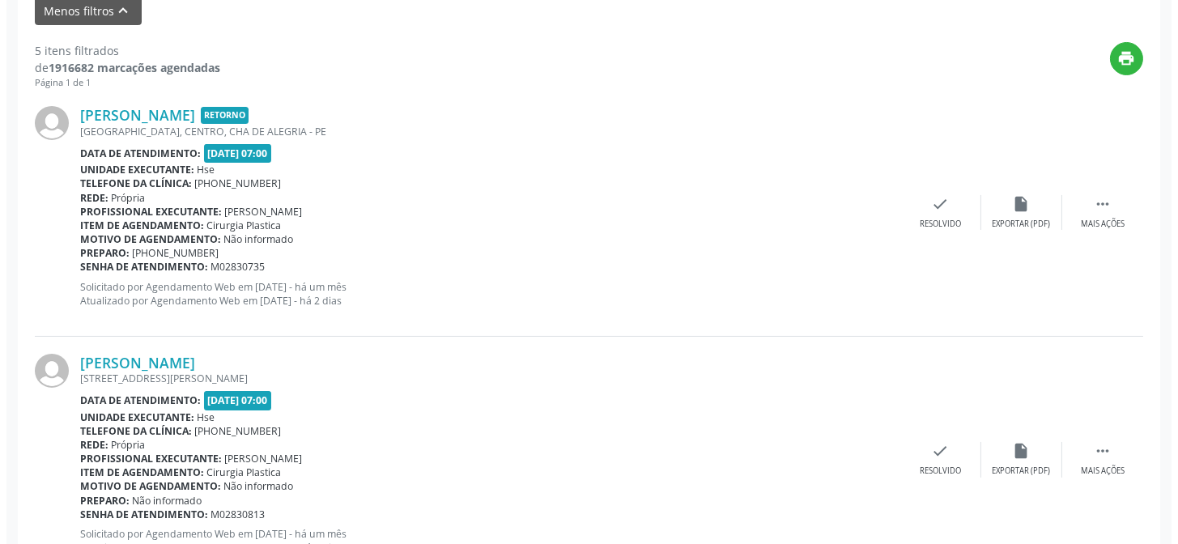
scroll to position [624, 0]
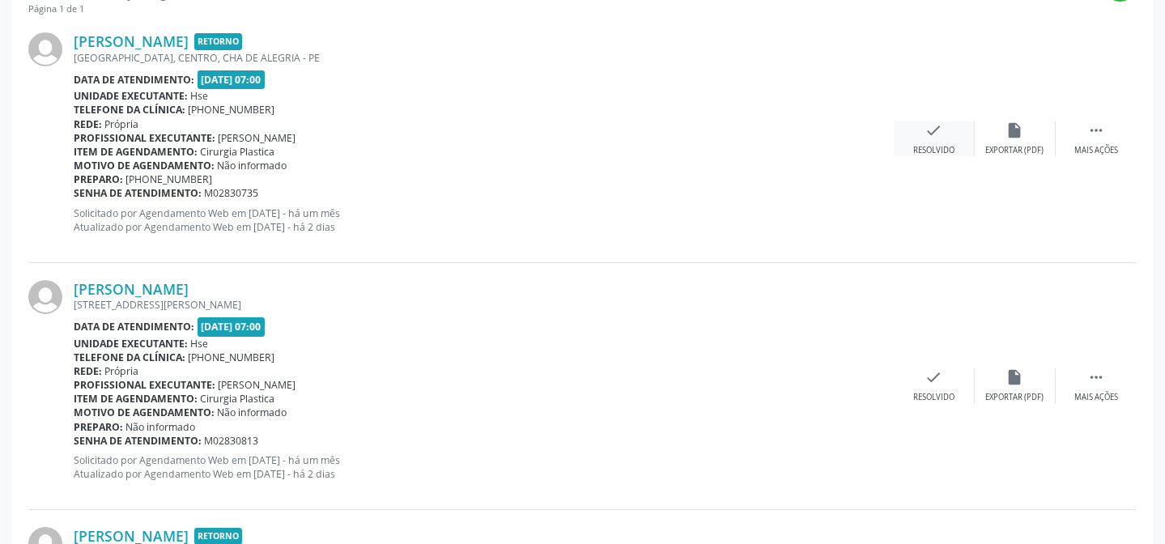
click at [937, 130] on icon "check" at bounding box center [934, 130] width 18 height 18
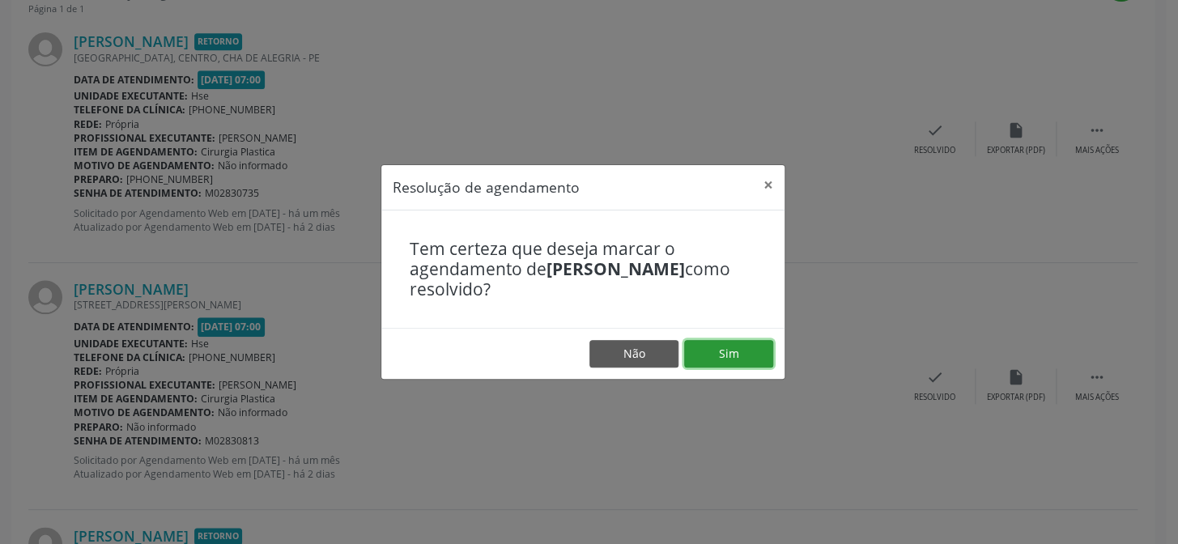
click at [732, 346] on button "Sim" at bounding box center [728, 354] width 89 height 28
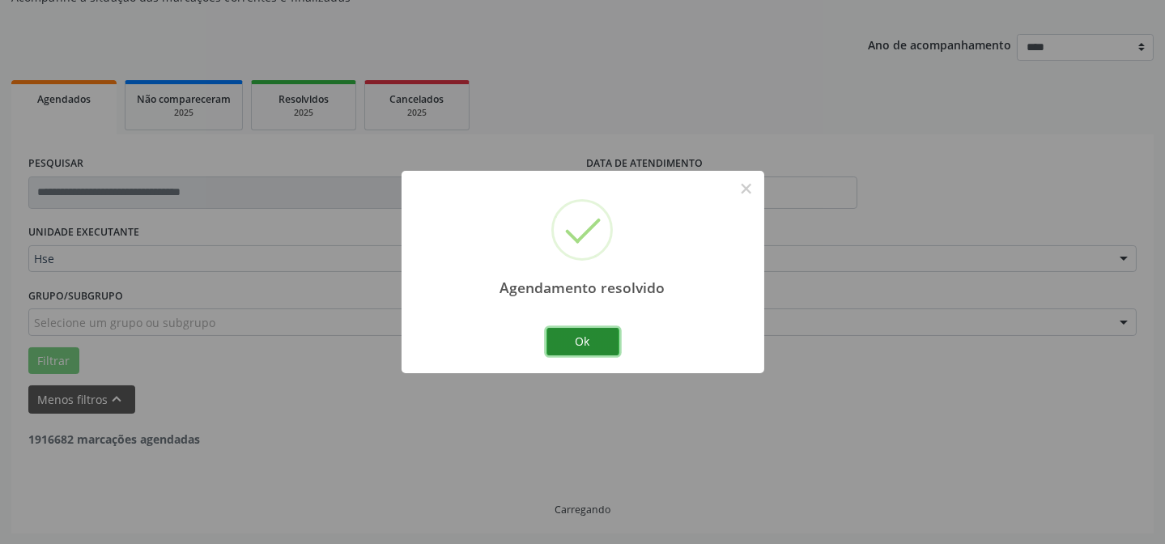
click at [596, 342] on button "Ok" at bounding box center [582, 342] width 73 height 28
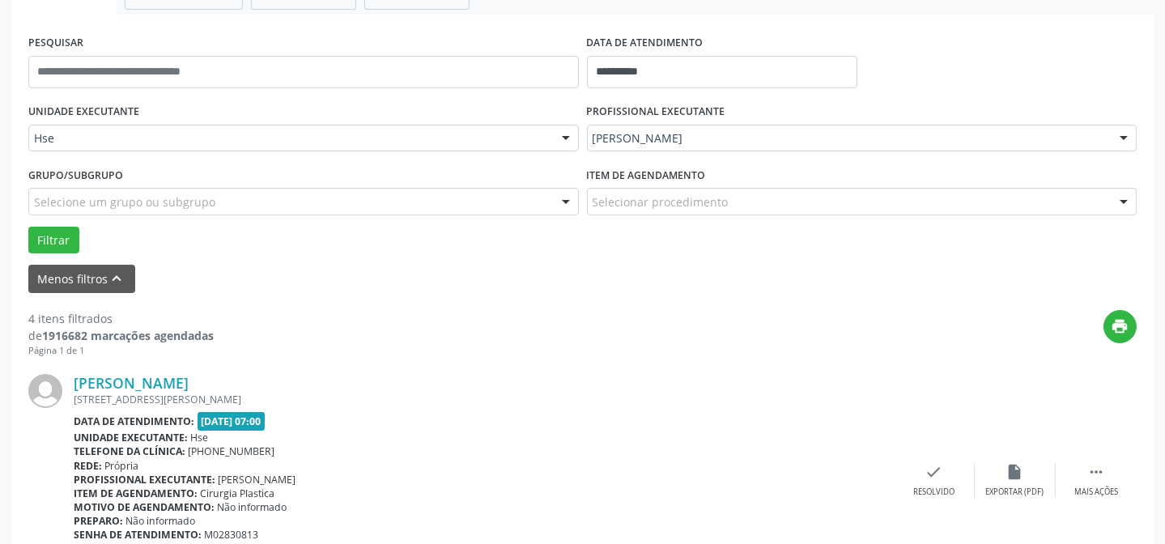
scroll to position [308, 0]
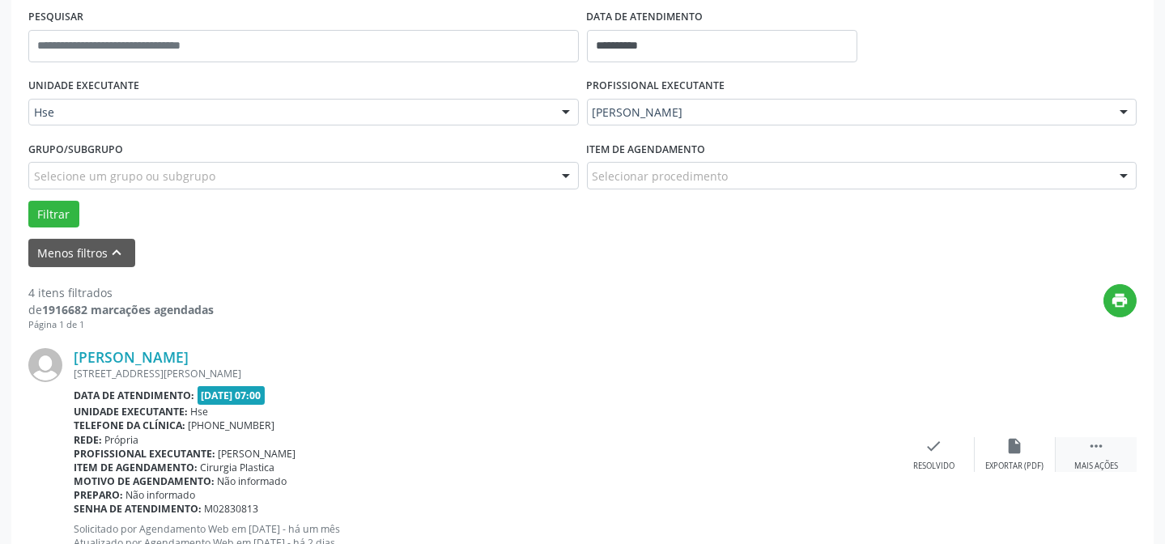
click at [1092, 440] on div "[PERSON_NAME] [PERSON_NAME][STREET_ADDRESS] Data de atendimento: [DATE] 07:00 U…" at bounding box center [582, 454] width 1108 height 247
click at [1092, 444] on icon "" at bounding box center [1096, 446] width 18 height 18
click at [1003, 445] on div "alarm_off Não compareceu" at bounding box center [1015, 454] width 81 height 35
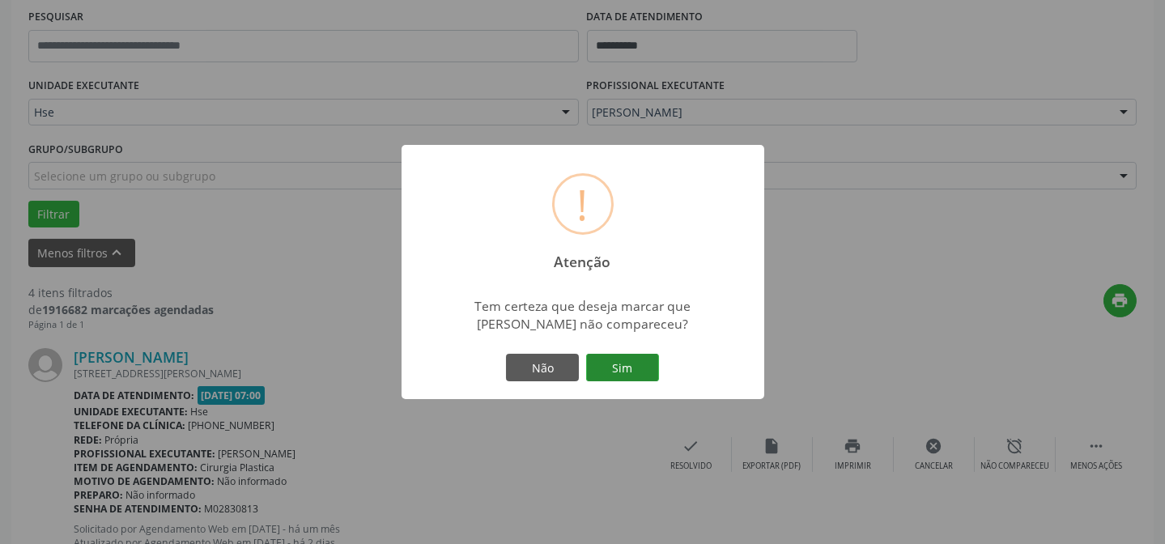
click at [637, 372] on button "Sim" at bounding box center [622, 368] width 73 height 28
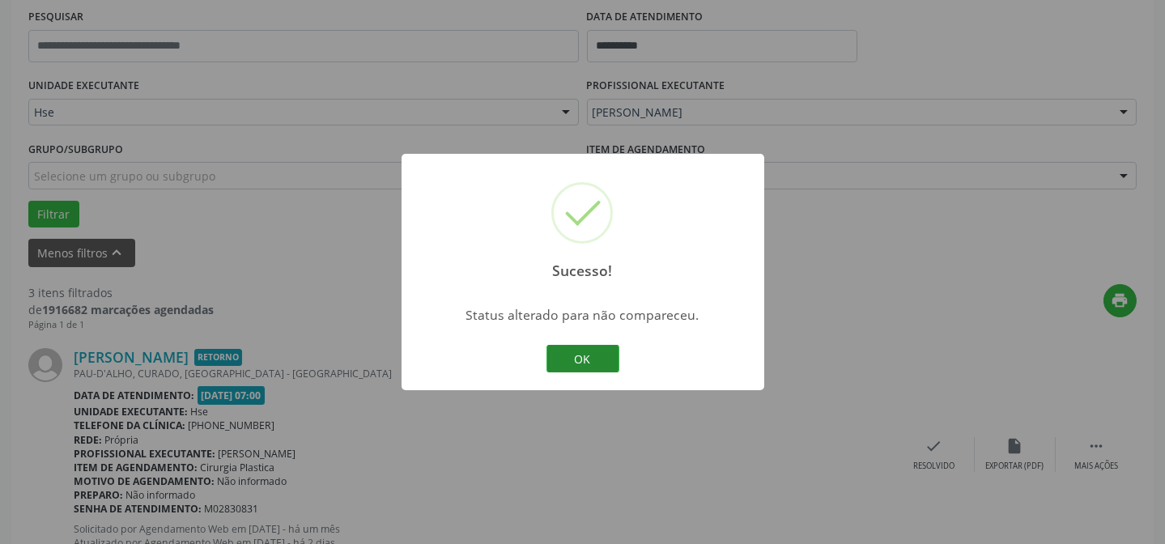
click at [582, 356] on button "OK" at bounding box center [582, 359] width 73 height 28
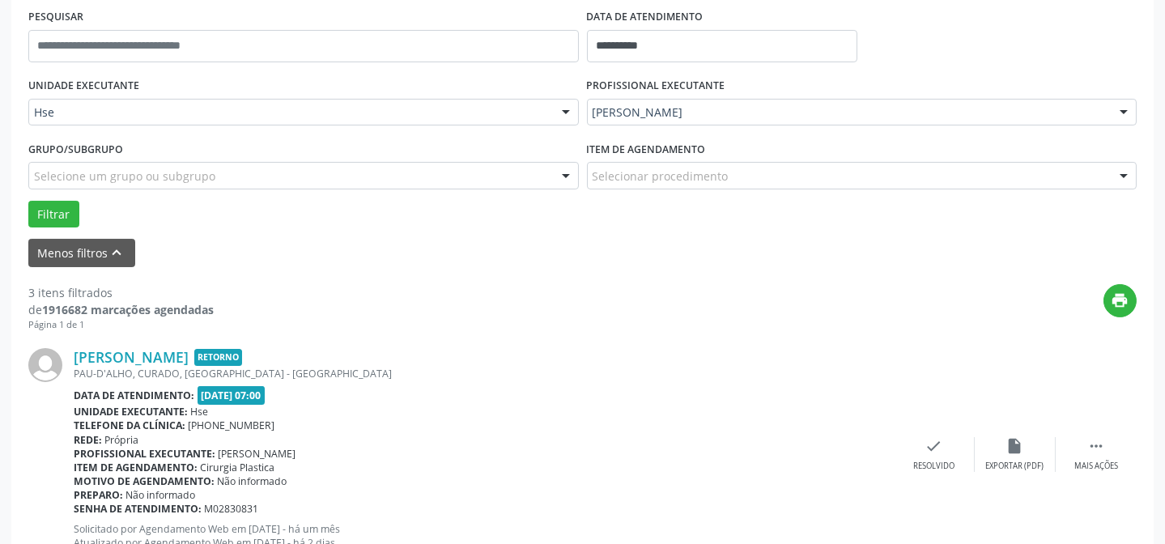
scroll to position [382, 0]
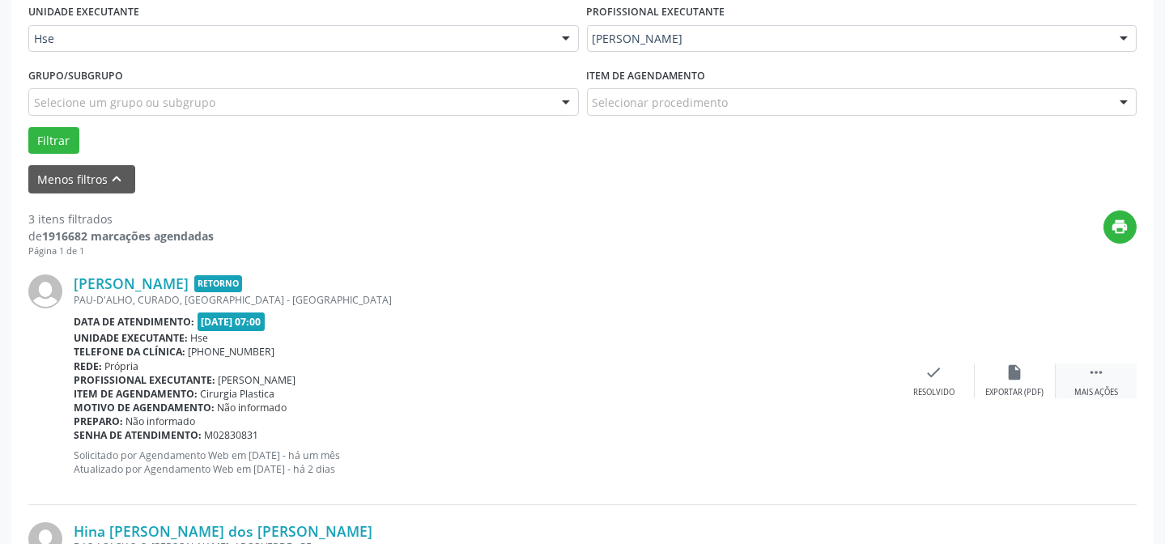
click at [1094, 380] on icon "" at bounding box center [1096, 372] width 18 height 18
click at [1010, 377] on icon "alarm_off" at bounding box center [1015, 372] width 18 height 18
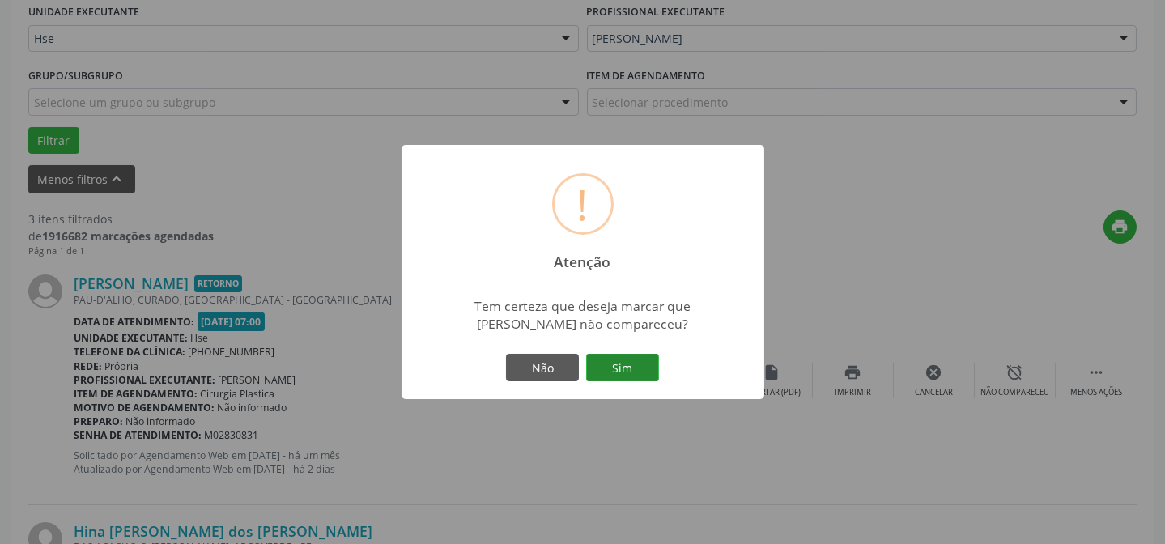
click at [624, 372] on button "Sim" at bounding box center [622, 368] width 73 height 28
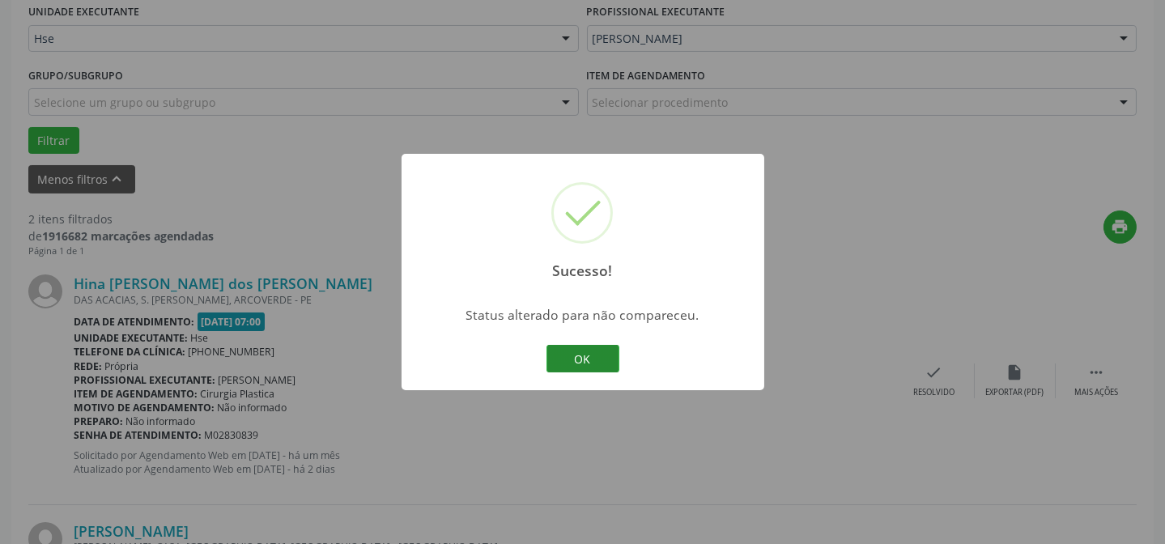
click at [606, 362] on button "OK" at bounding box center [582, 359] width 73 height 28
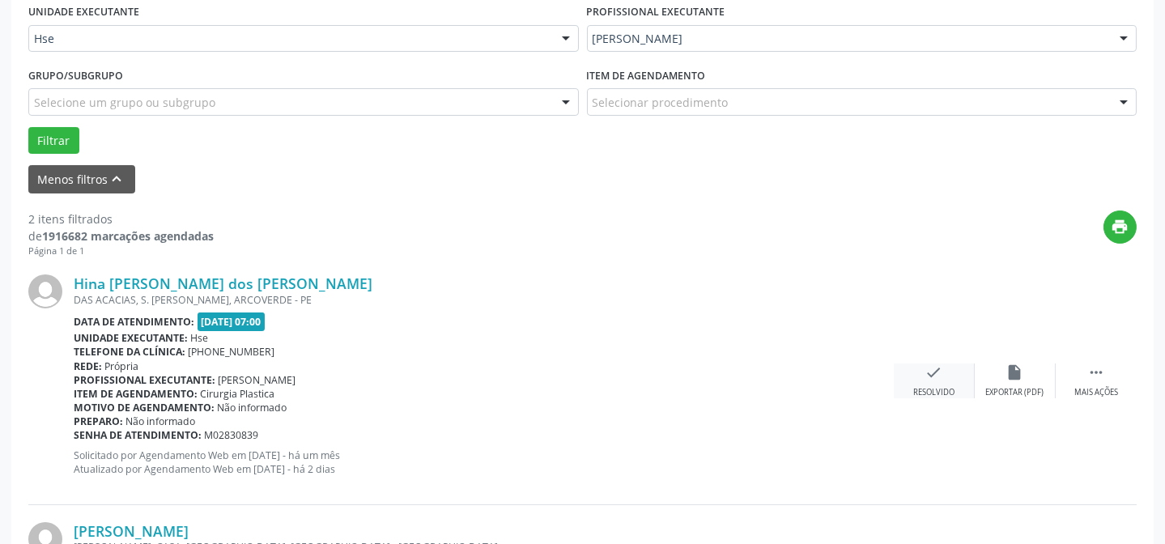
click at [937, 379] on icon "check" at bounding box center [934, 372] width 18 height 18
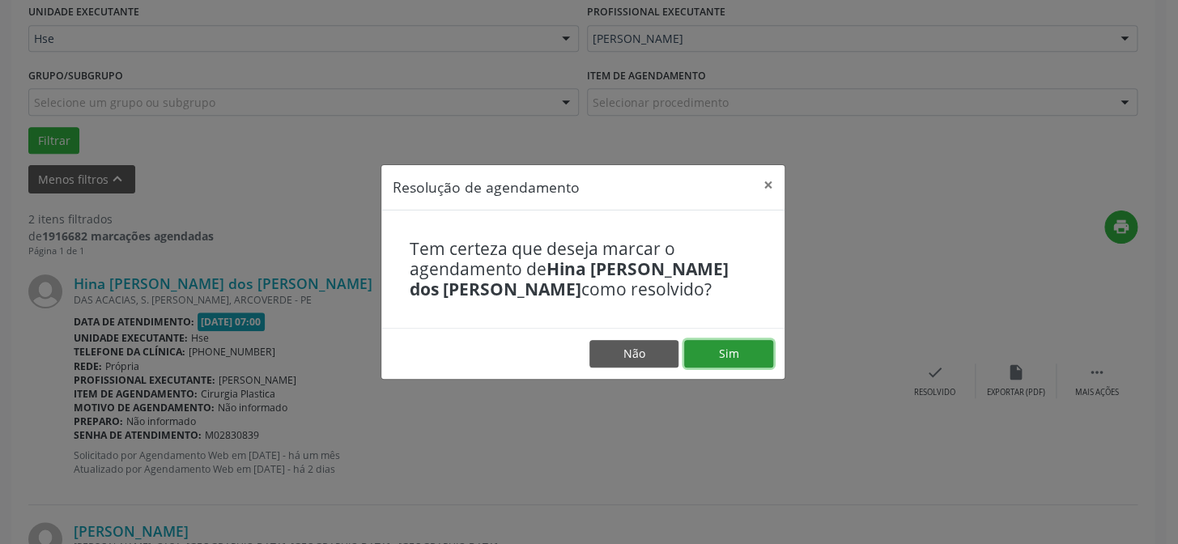
click at [735, 351] on button "Sim" at bounding box center [728, 354] width 89 height 28
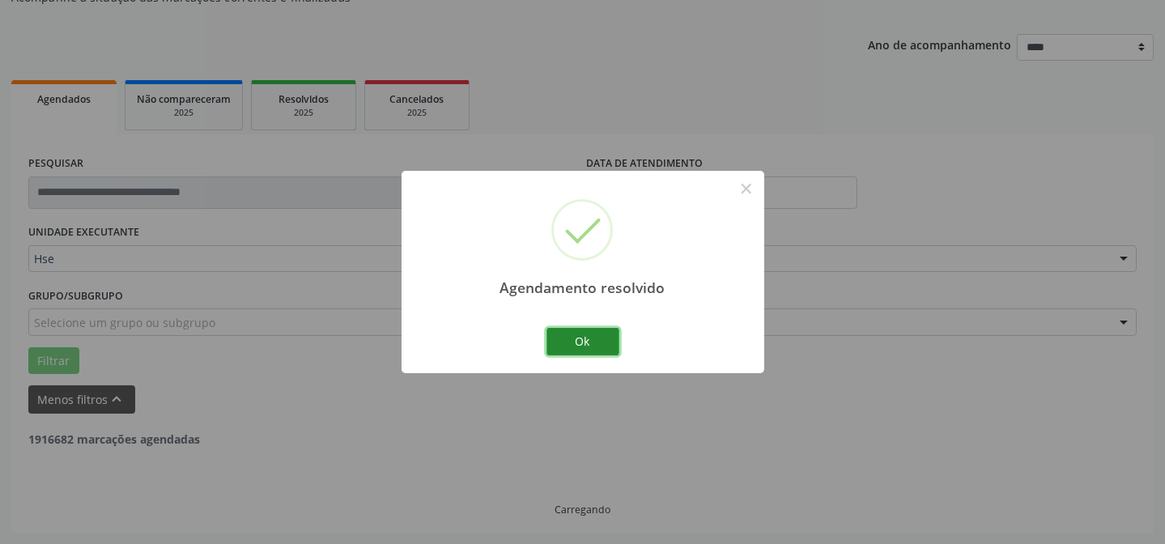
scroll to position [370, 0]
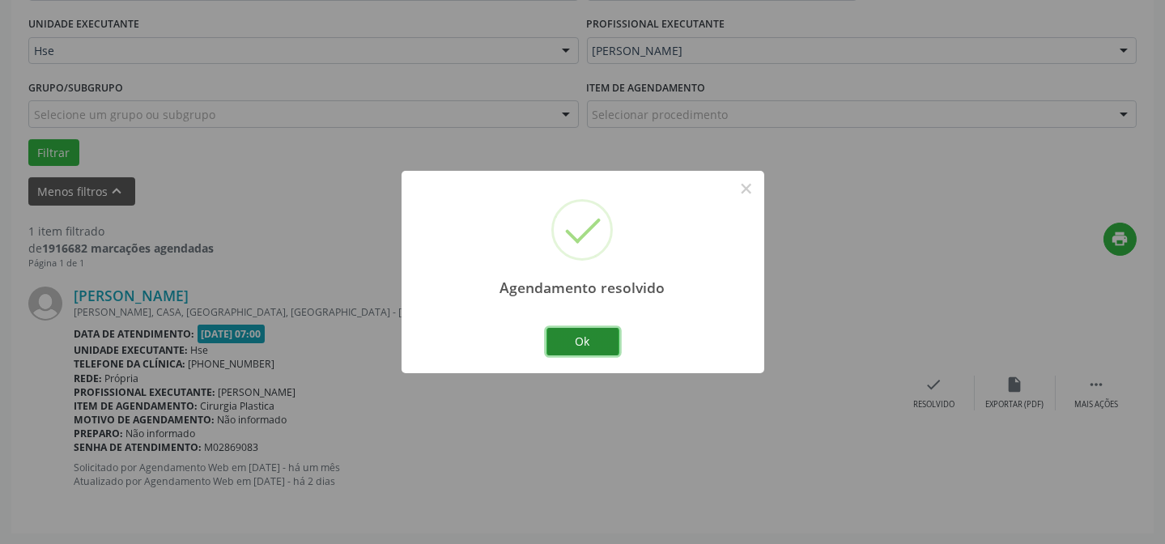
click at [581, 335] on button "Ok" at bounding box center [582, 342] width 73 height 28
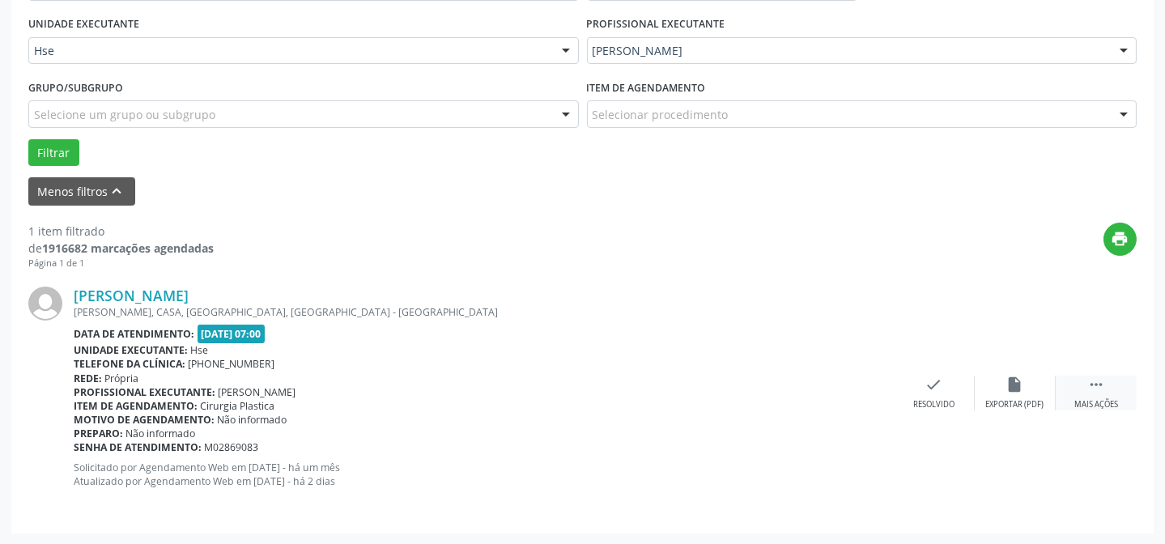
click at [1098, 388] on icon "" at bounding box center [1096, 385] width 18 height 18
click at [990, 385] on div "alarm_off Não compareceu" at bounding box center [1015, 393] width 81 height 35
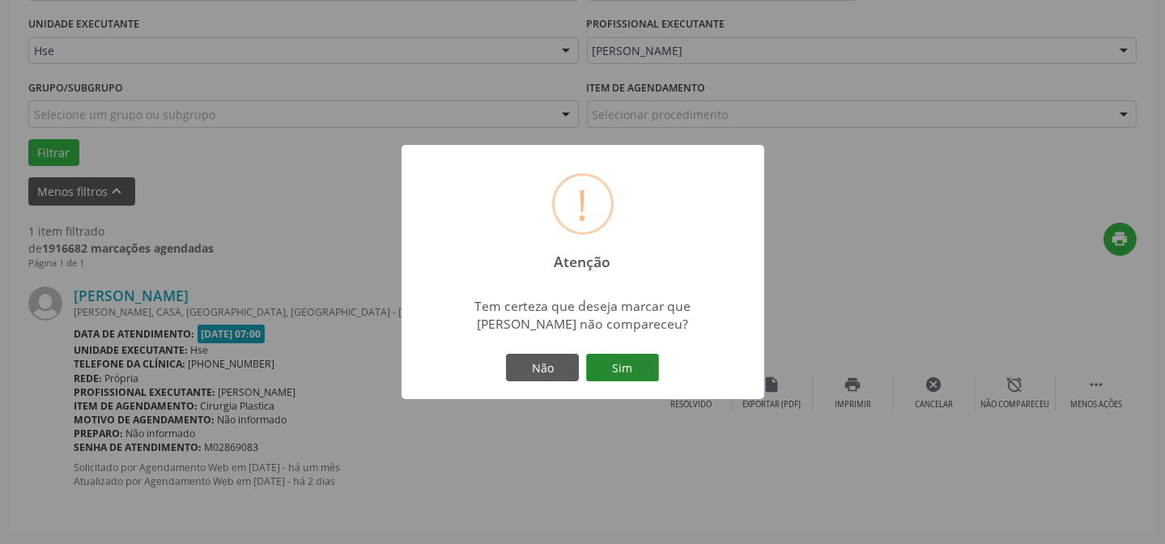
click at [619, 359] on button "Sim" at bounding box center [622, 368] width 73 height 28
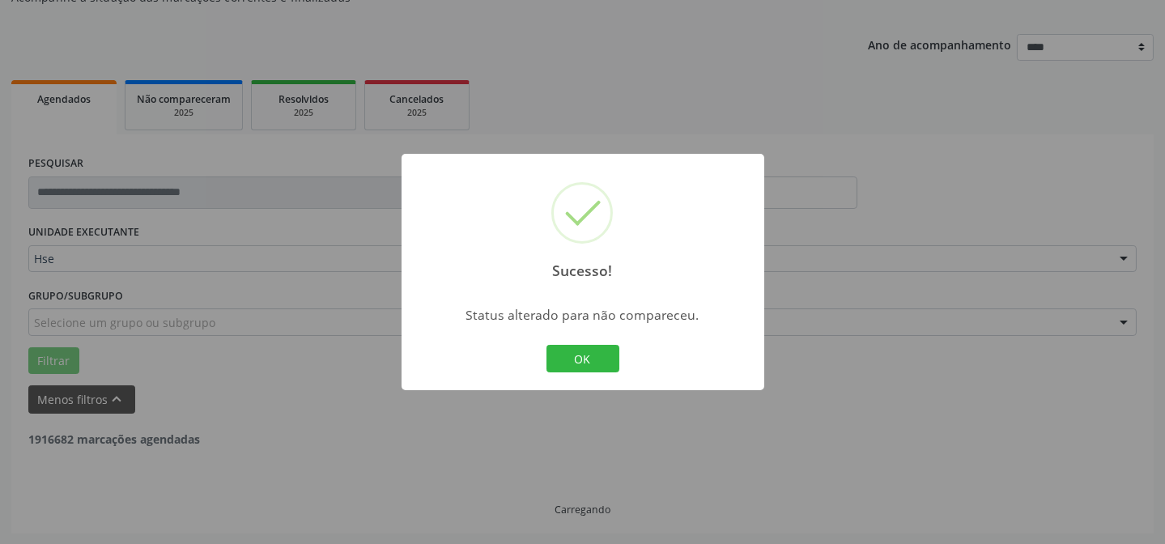
scroll to position [109, 0]
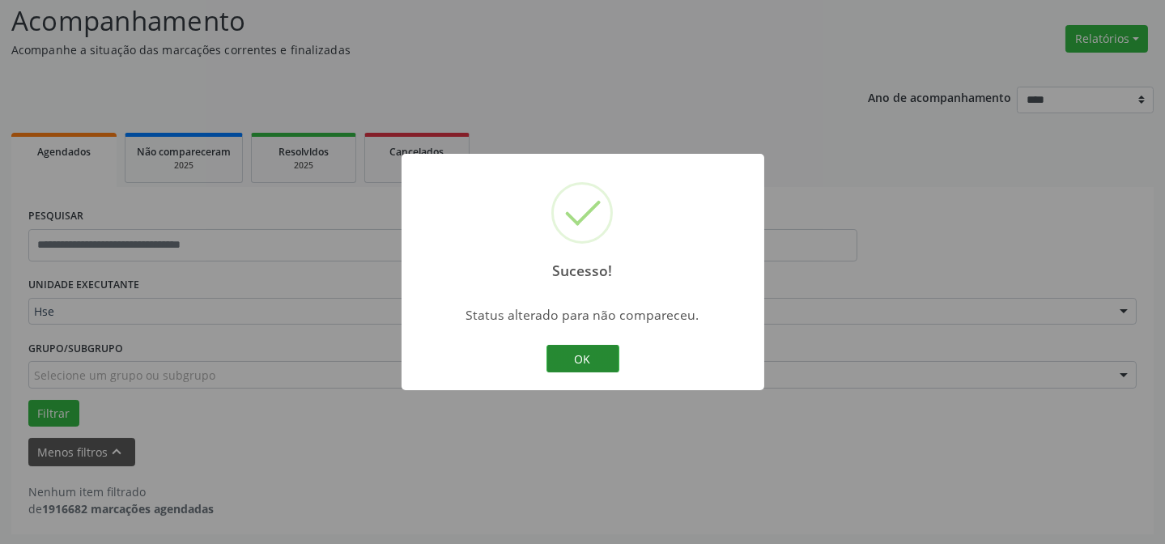
click at [580, 363] on button "OK" at bounding box center [582, 359] width 73 height 28
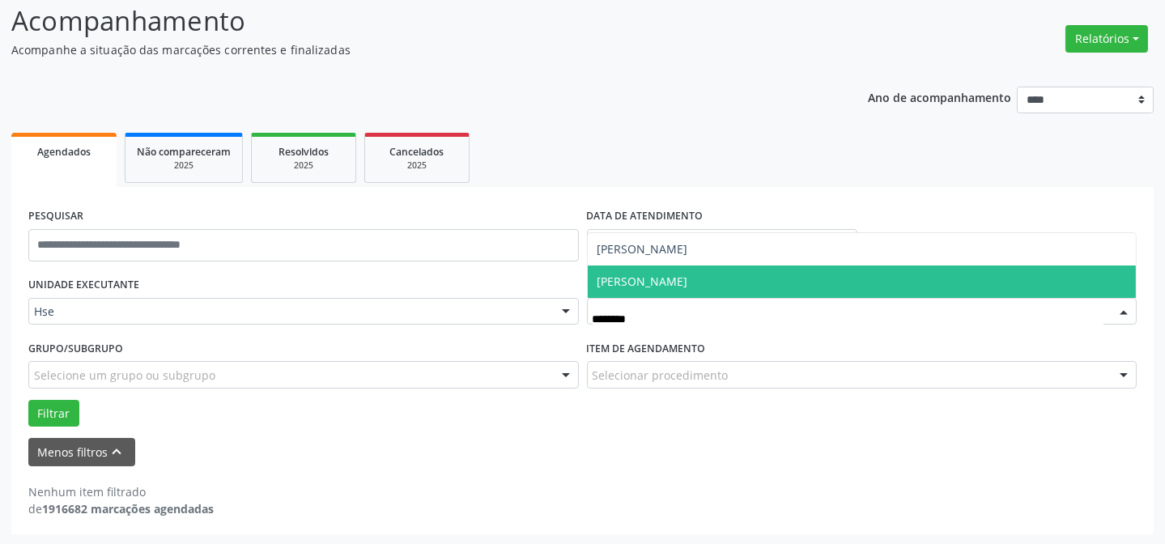
click at [688, 278] on span "[PERSON_NAME]" at bounding box center [642, 281] width 91 height 15
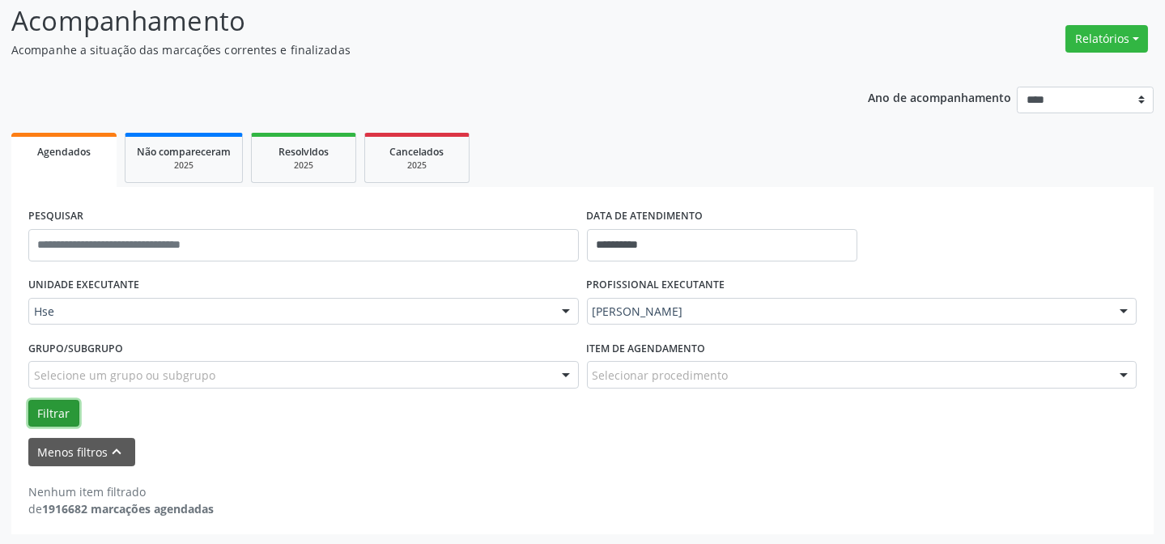
click at [45, 404] on button "Filtrar" at bounding box center [53, 414] width 51 height 28
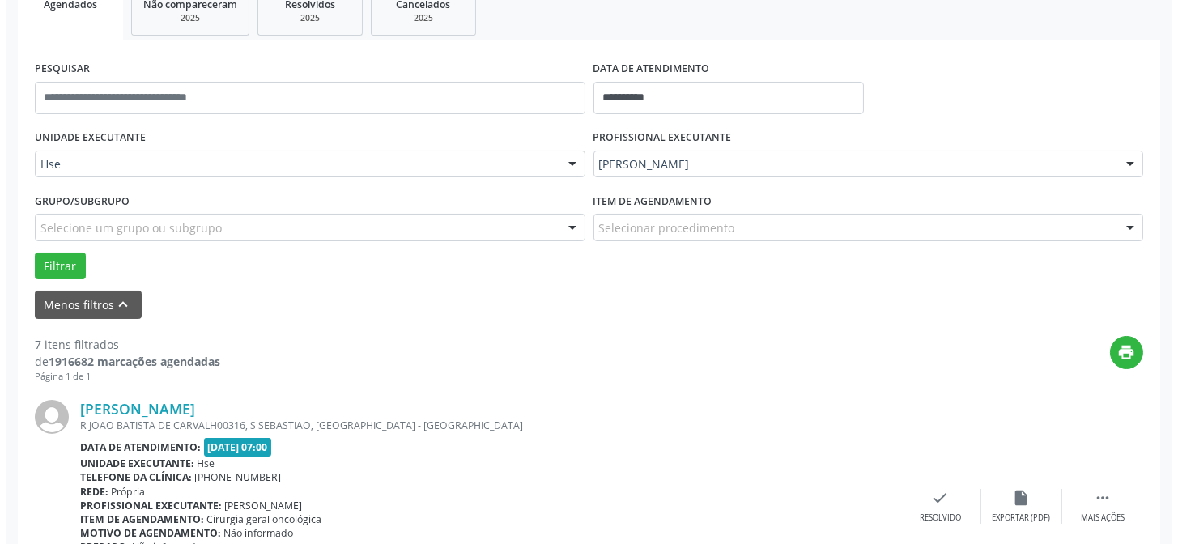
scroll to position [330, 0]
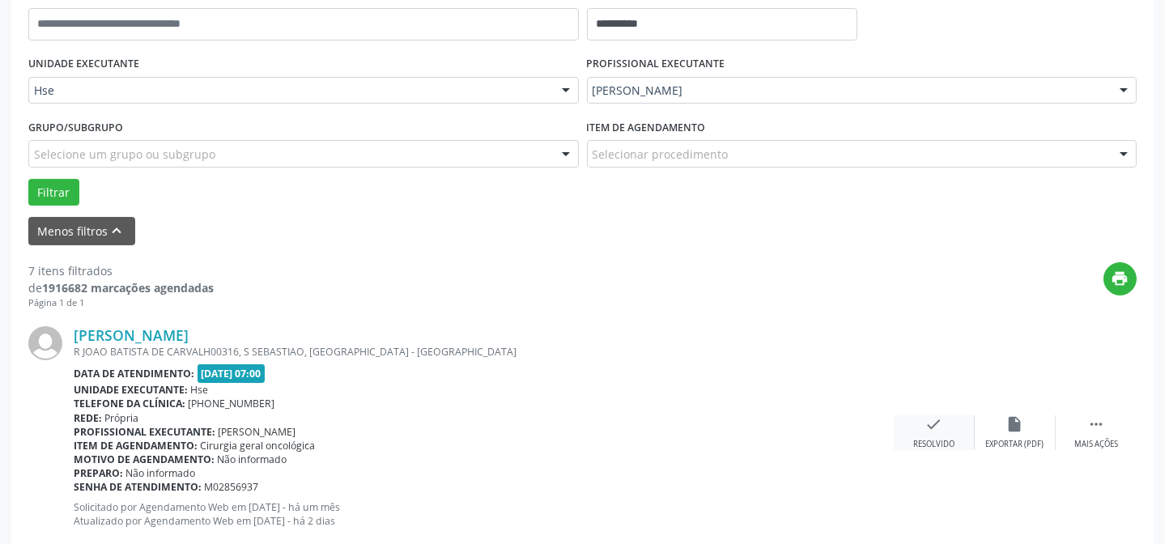
click at [941, 436] on div "check Resolvido" at bounding box center [934, 432] width 81 height 35
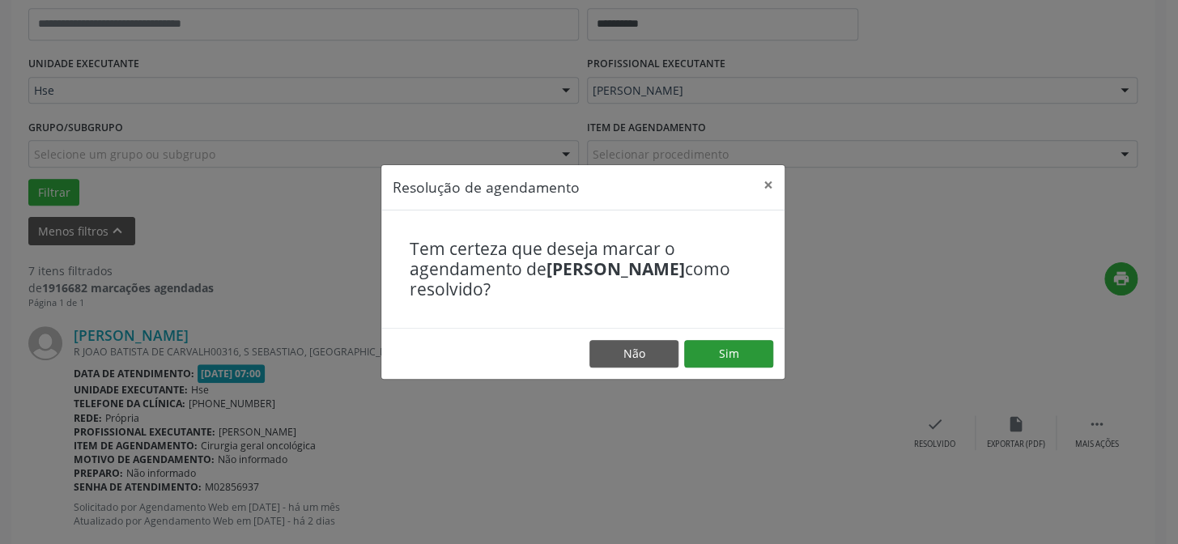
drag, startPoint x: 685, startPoint y: 325, endPoint x: 696, endPoint y: 355, distance: 32.0
click at [686, 327] on div "Tem certeza que deseja marcar o agendamento de [PERSON_NAME] como resolvido?" at bounding box center [582, 269] width 403 height 118
click at [698, 357] on button "Sim" at bounding box center [728, 354] width 89 height 28
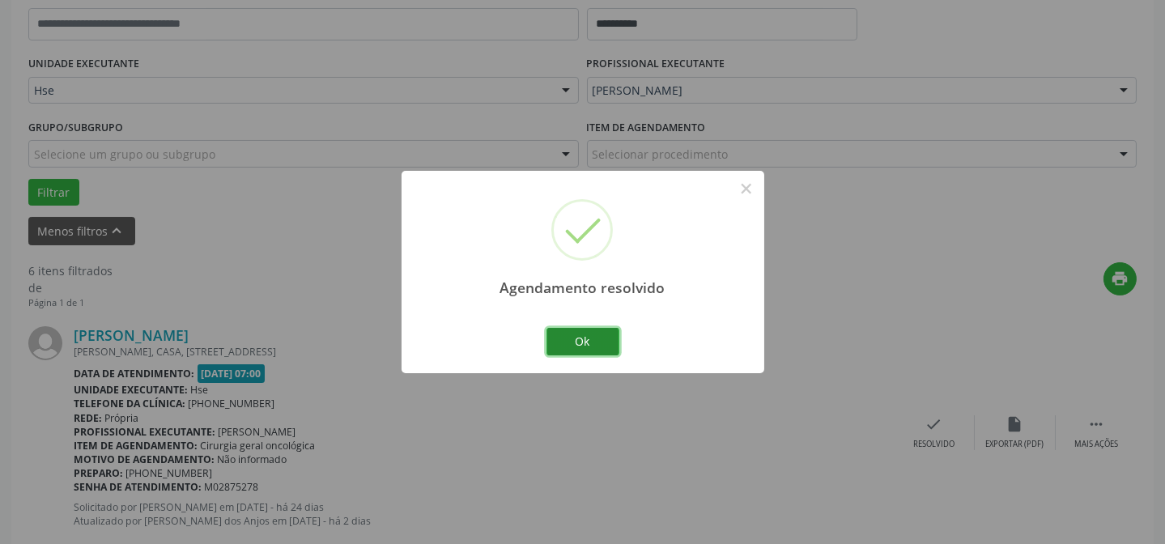
click at [606, 341] on button "Ok" at bounding box center [582, 342] width 73 height 28
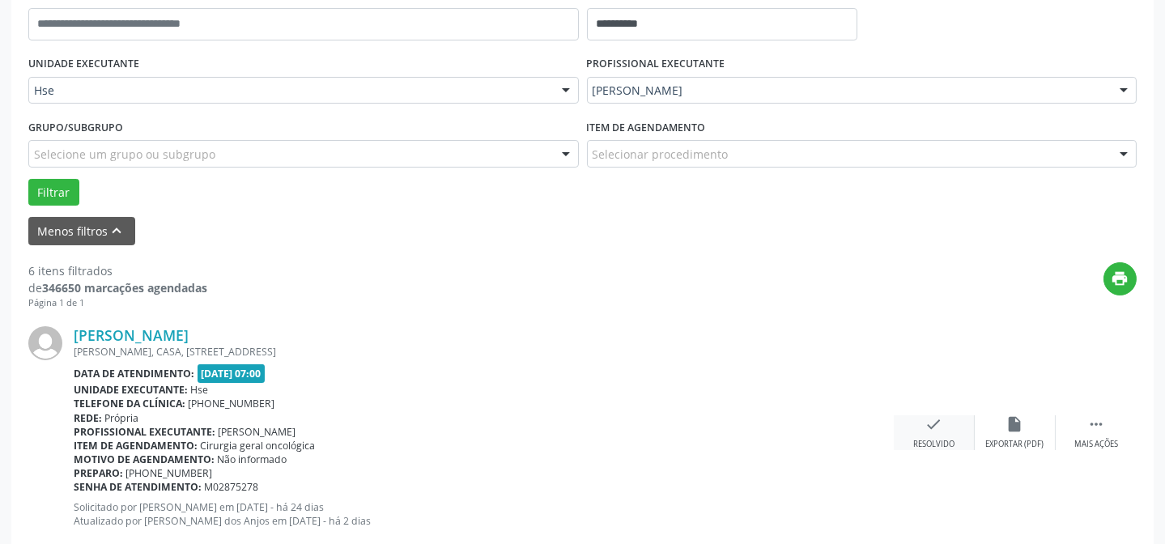
click at [937, 421] on icon "check" at bounding box center [934, 424] width 18 height 18
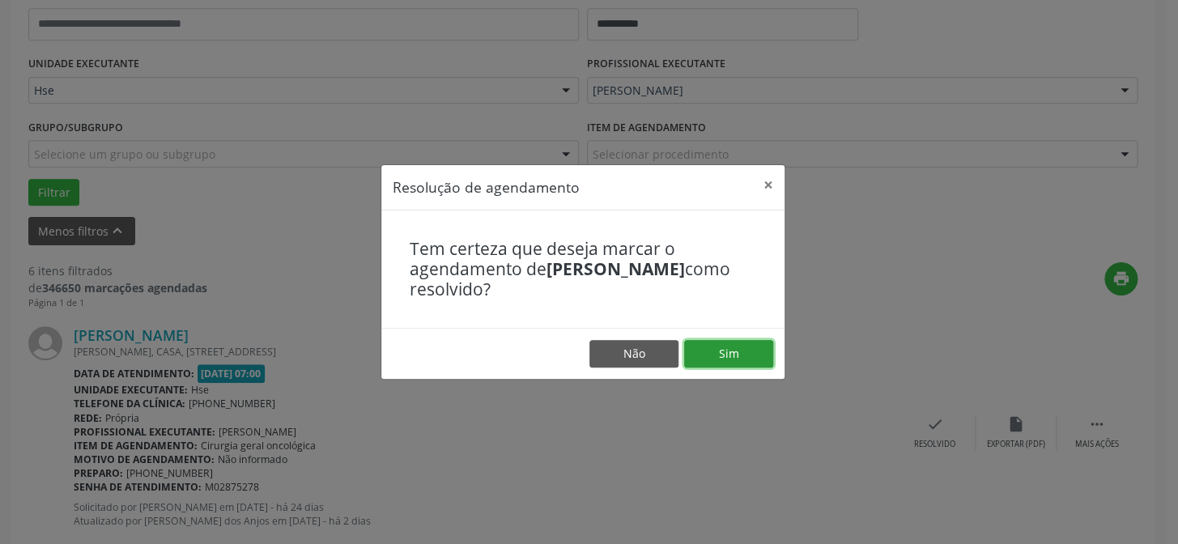
click at [733, 355] on button "Sim" at bounding box center [728, 354] width 89 height 28
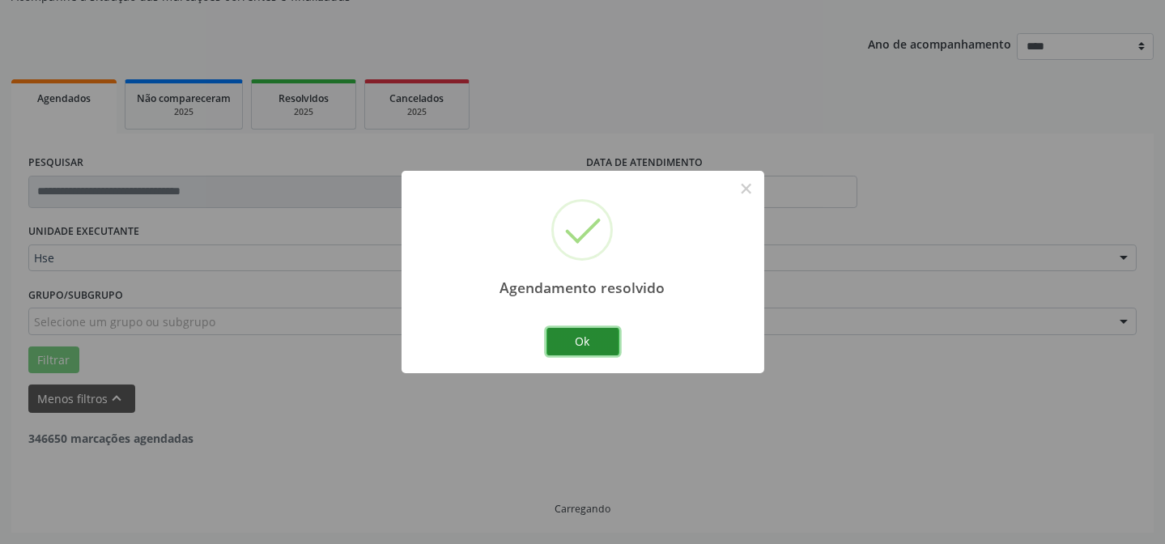
click at [575, 344] on button "Ok" at bounding box center [582, 342] width 73 height 28
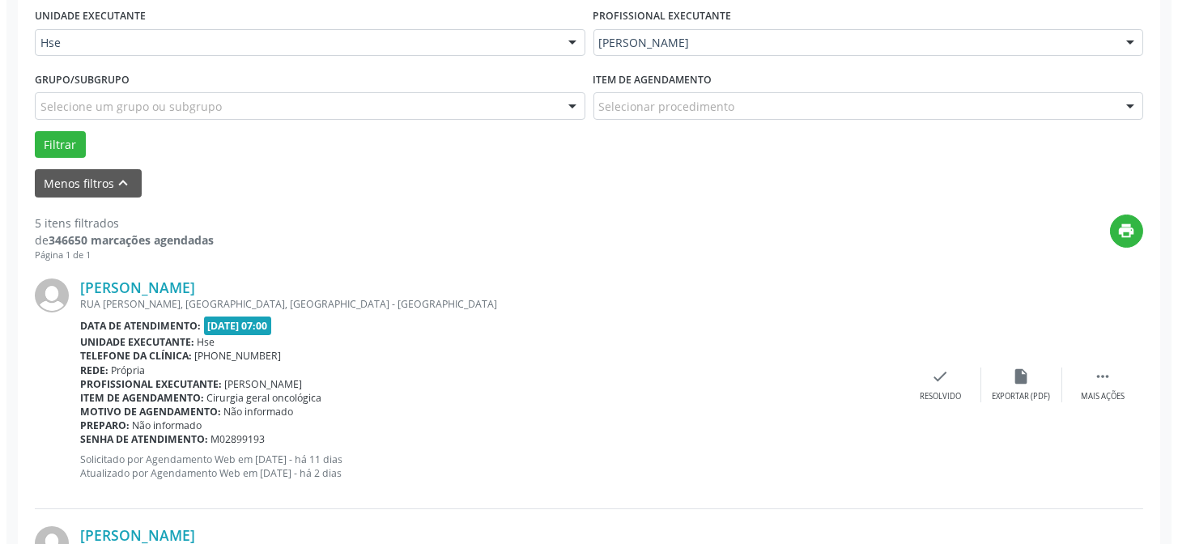
scroll to position [404, 0]
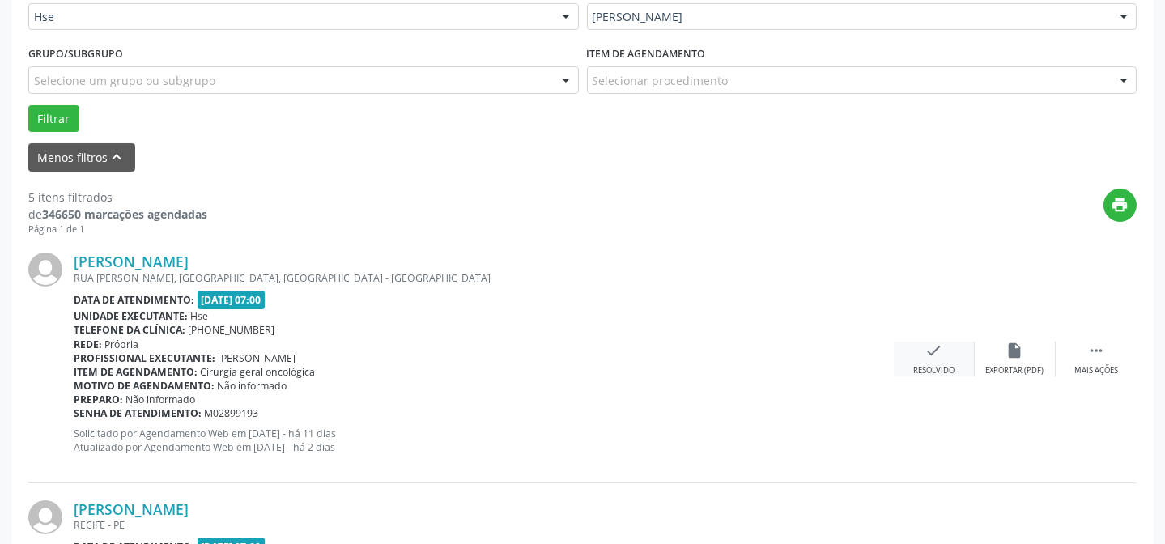
click at [927, 365] on div "Resolvido" at bounding box center [933, 370] width 41 height 11
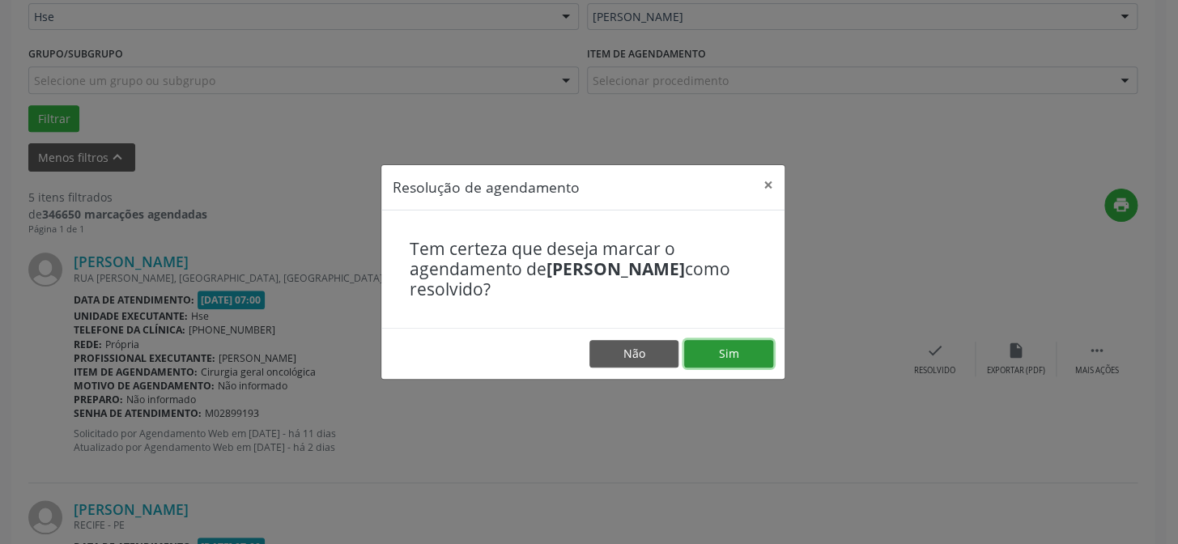
click at [721, 342] on button "Sim" at bounding box center [728, 354] width 89 height 28
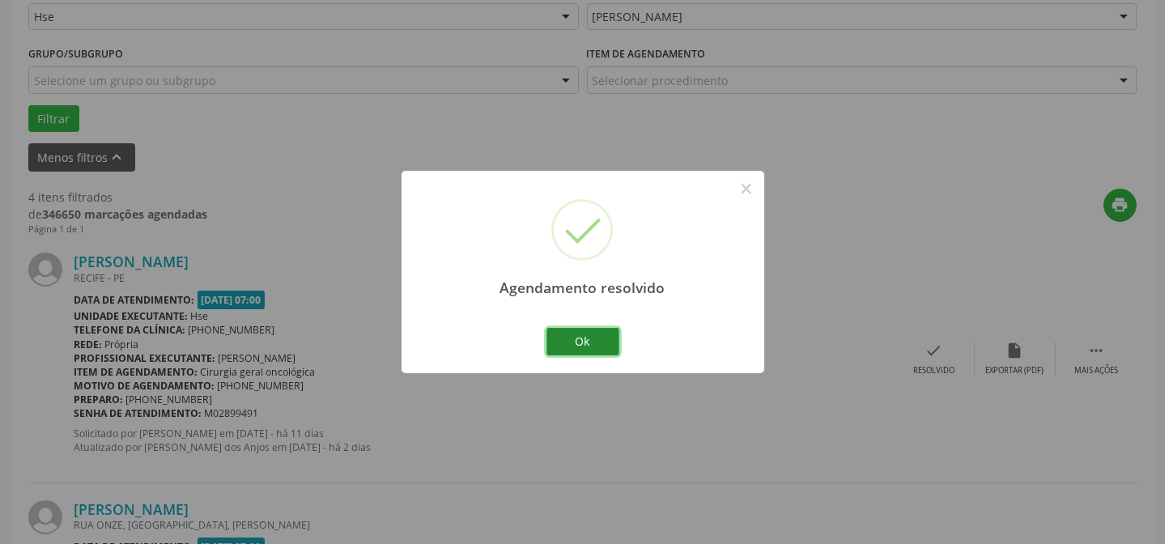
click at [575, 342] on button "Ok" at bounding box center [582, 342] width 73 height 28
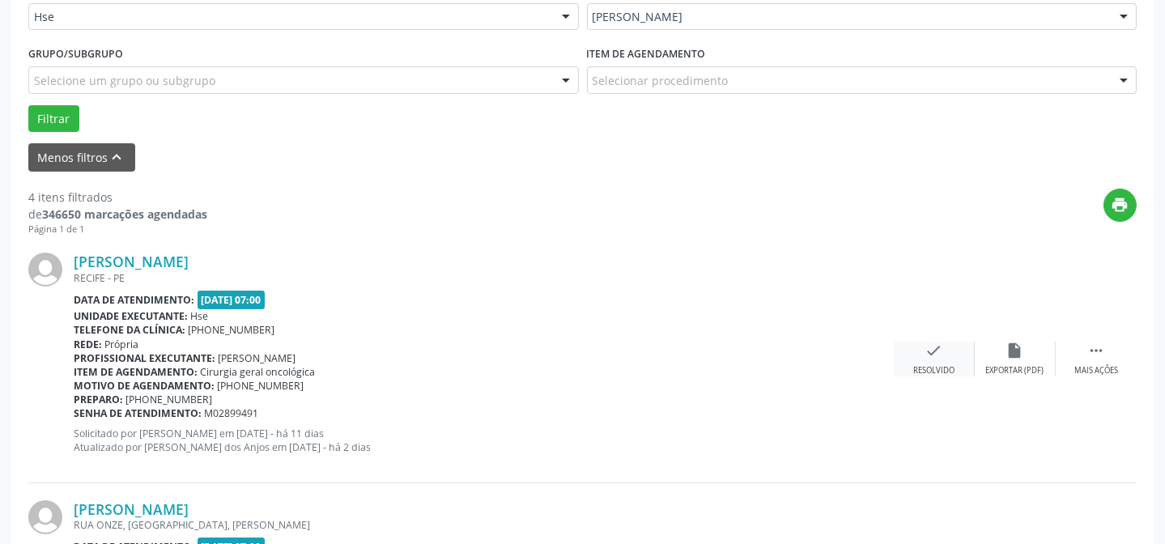
click at [947, 355] on div "check Resolvido" at bounding box center [934, 359] width 81 height 35
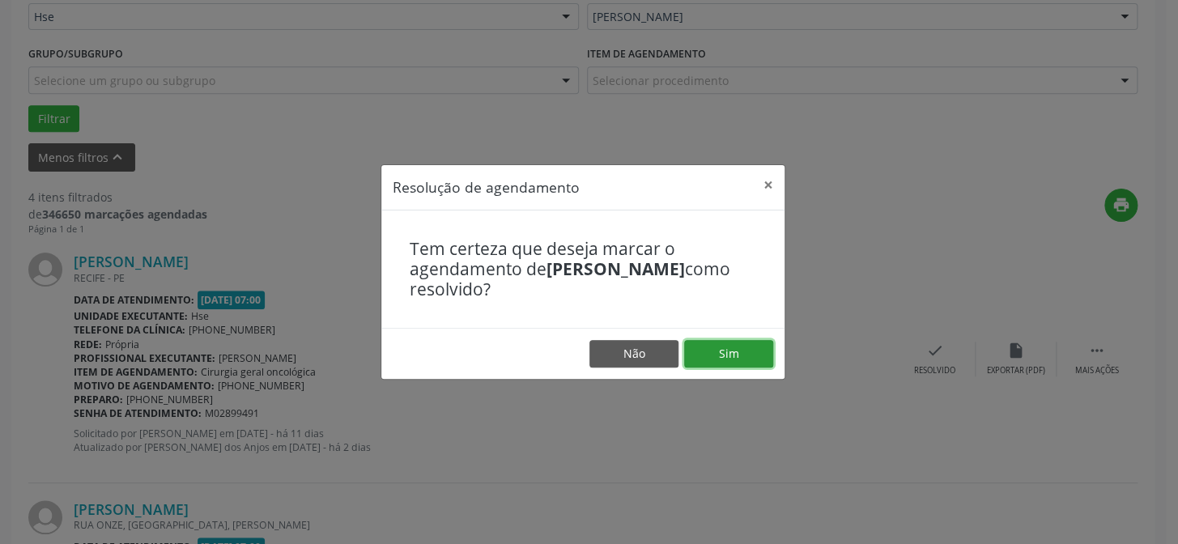
click at [729, 353] on button "Sim" at bounding box center [728, 354] width 89 height 28
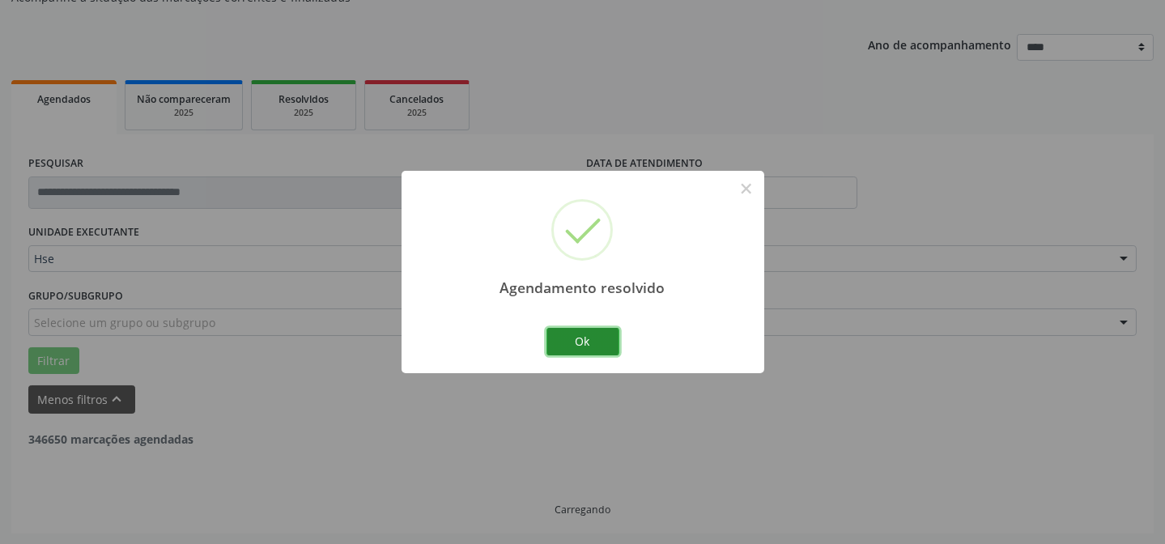
click at [592, 341] on button "Ok" at bounding box center [582, 342] width 73 height 28
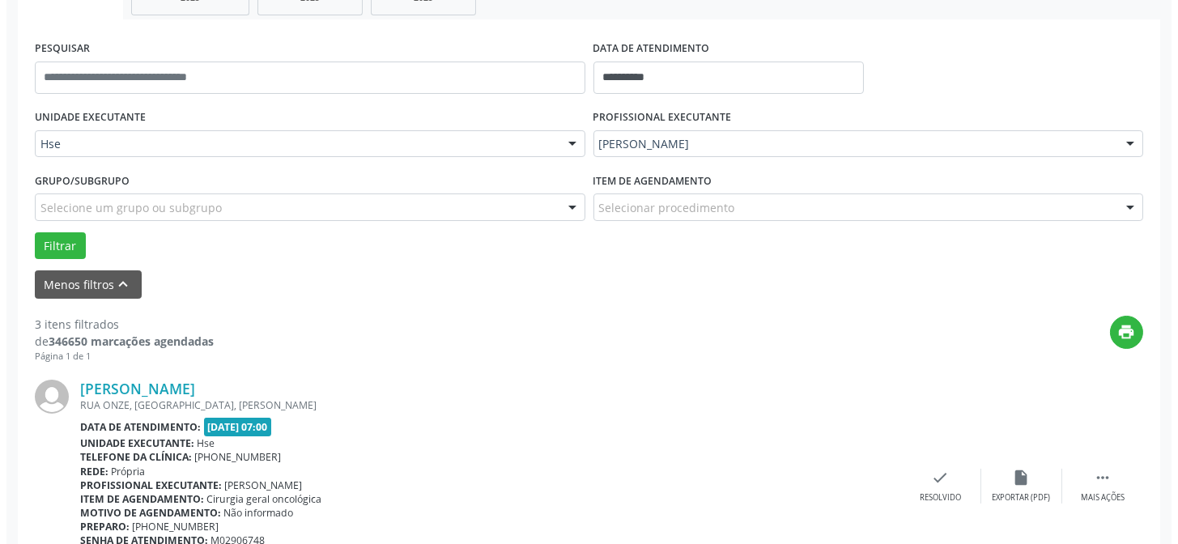
scroll to position [308, 0]
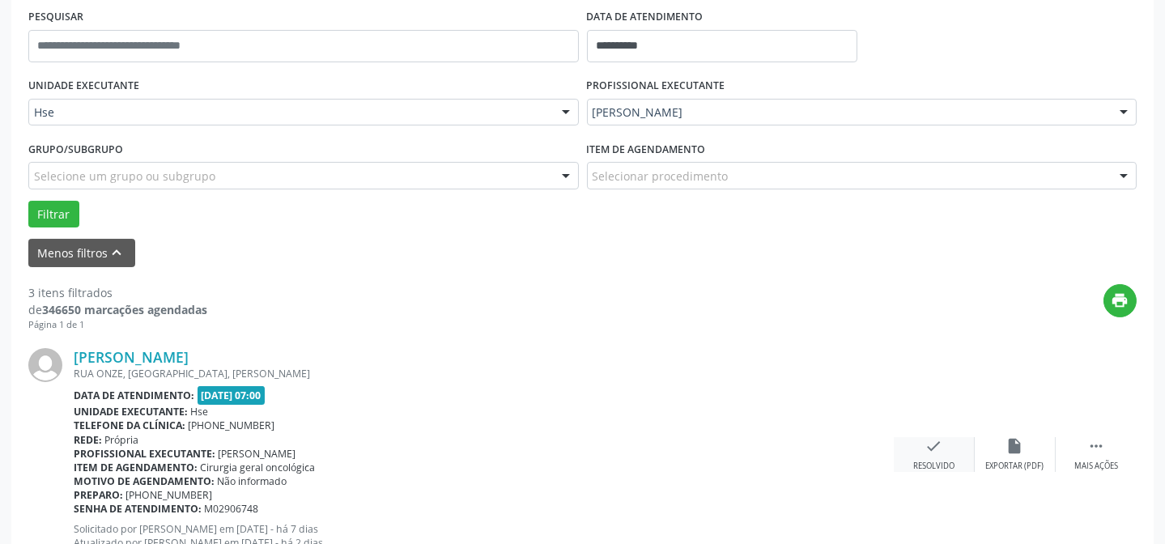
click at [950, 455] on div "check Resolvido" at bounding box center [934, 454] width 81 height 35
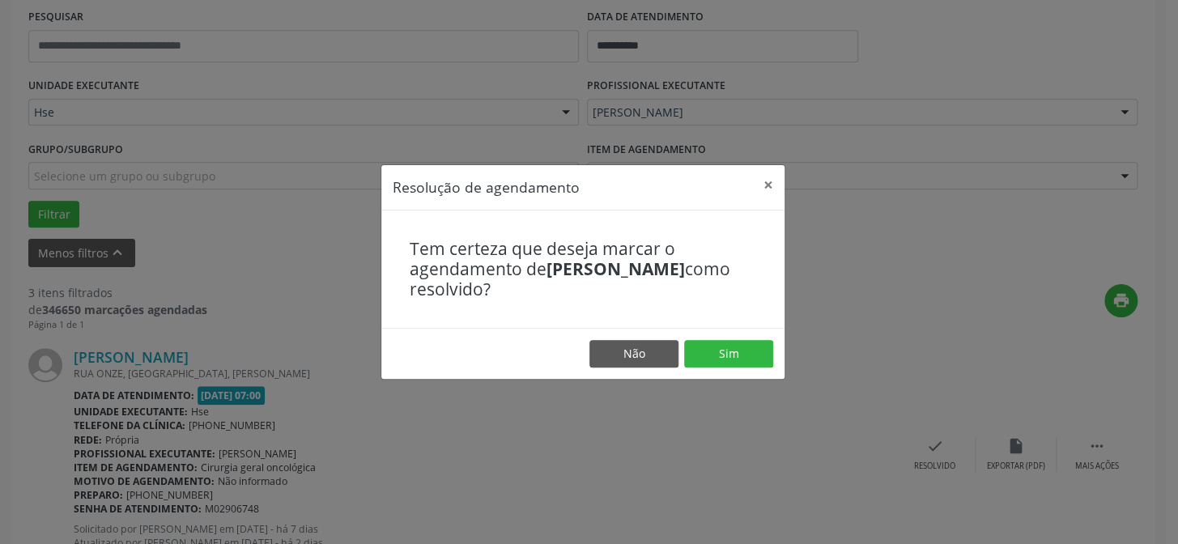
click at [744, 339] on footer "Não Sim" at bounding box center [582, 353] width 403 height 51
click at [723, 343] on button "Sim" at bounding box center [728, 354] width 89 height 28
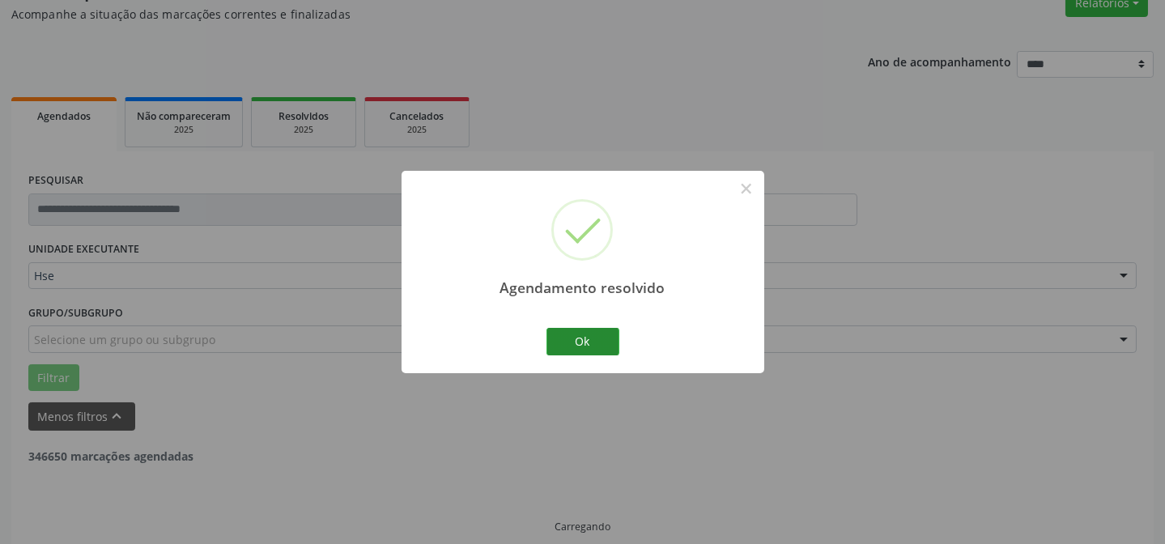
scroll to position [162, 0]
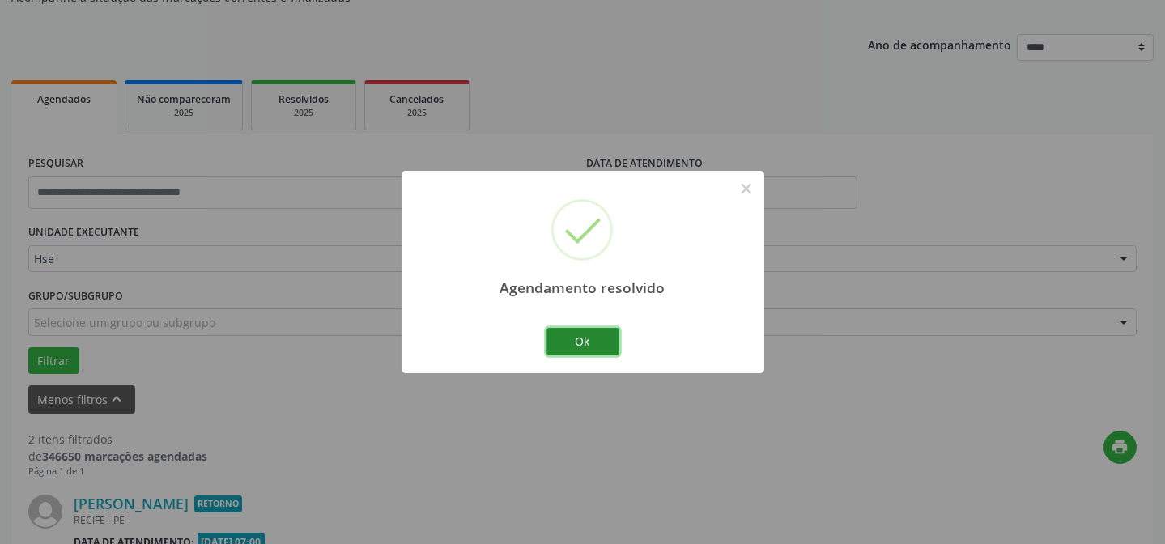
click at [601, 346] on button "Ok" at bounding box center [582, 342] width 73 height 28
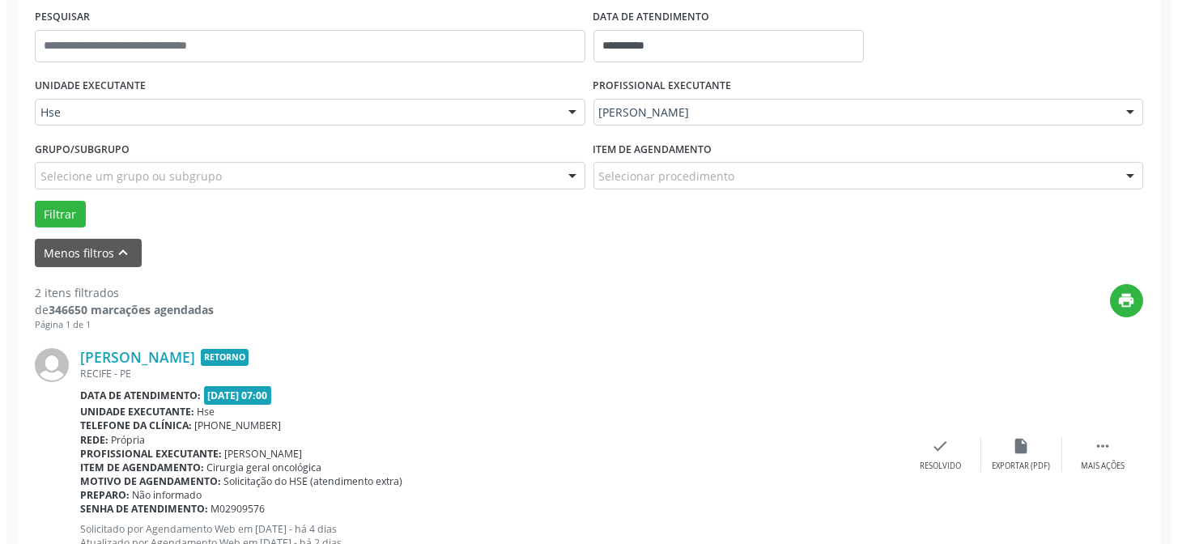
scroll to position [382, 0]
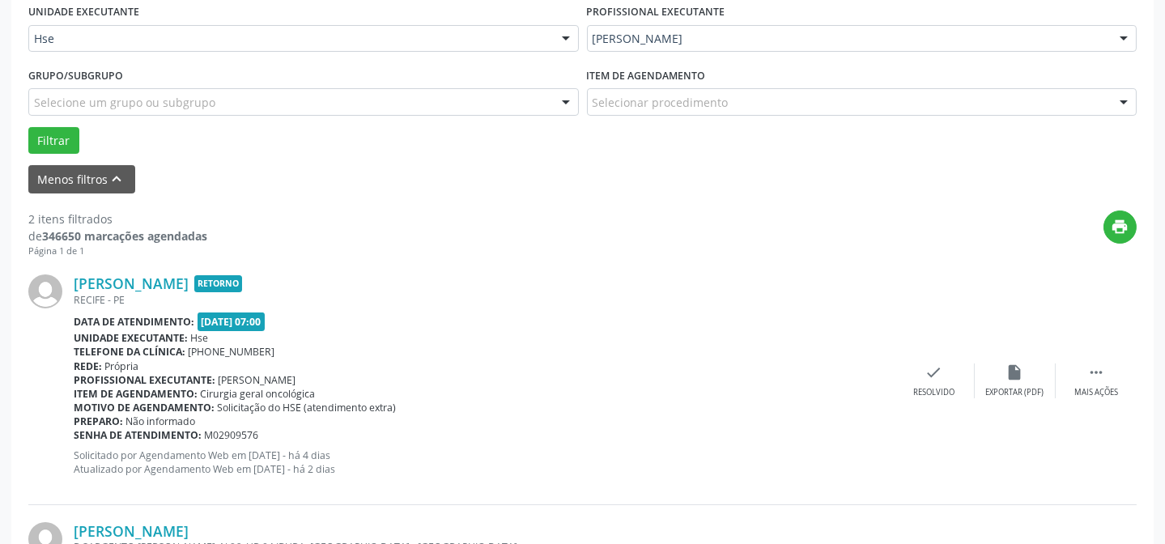
click at [885, 359] on div "Rede: [GEOGRAPHIC_DATA]" at bounding box center [484, 366] width 820 height 14
click at [906, 372] on div "check Resolvido" at bounding box center [934, 380] width 81 height 35
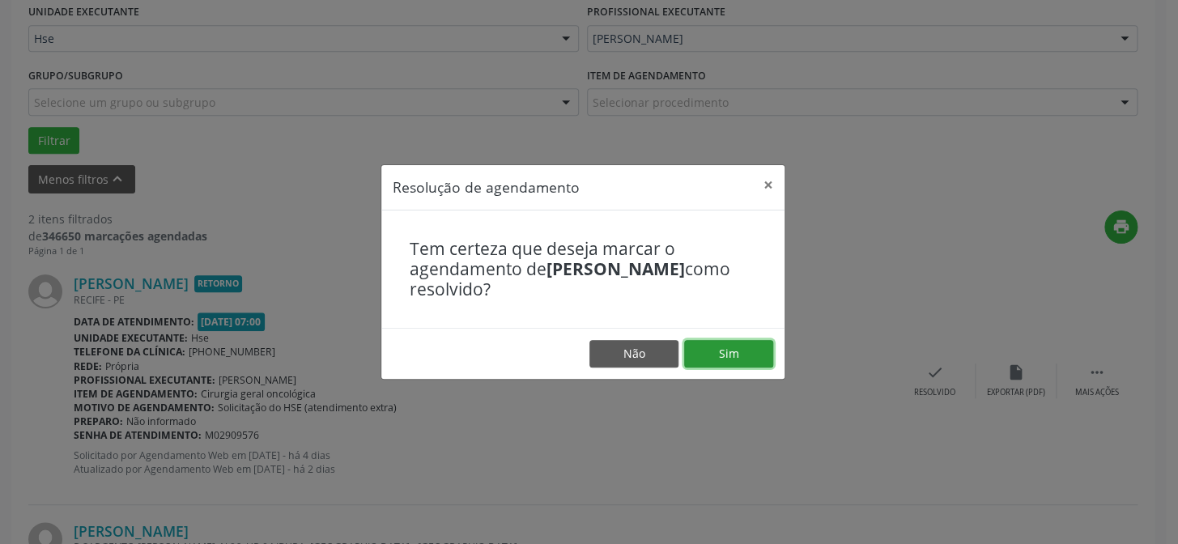
click at [745, 353] on button "Sim" at bounding box center [728, 354] width 89 height 28
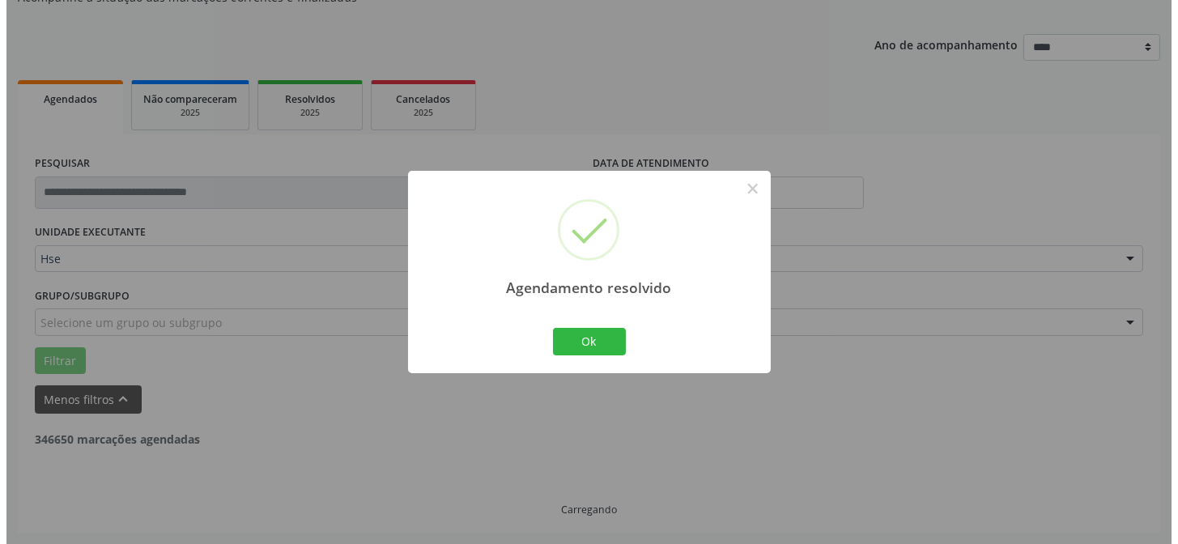
scroll to position [370, 0]
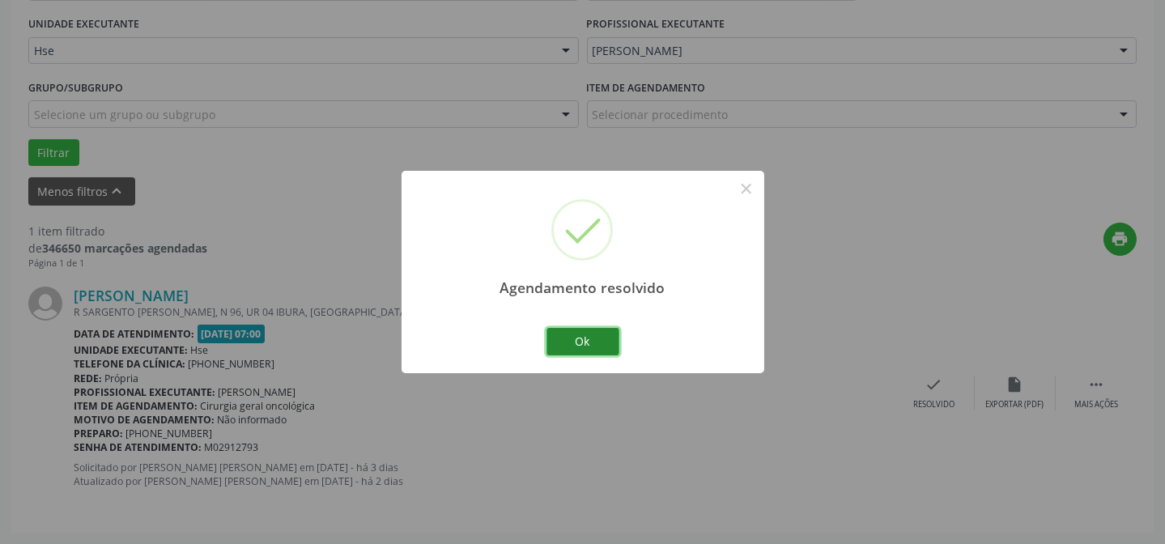
click at [595, 340] on button "Ok" at bounding box center [582, 342] width 73 height 28
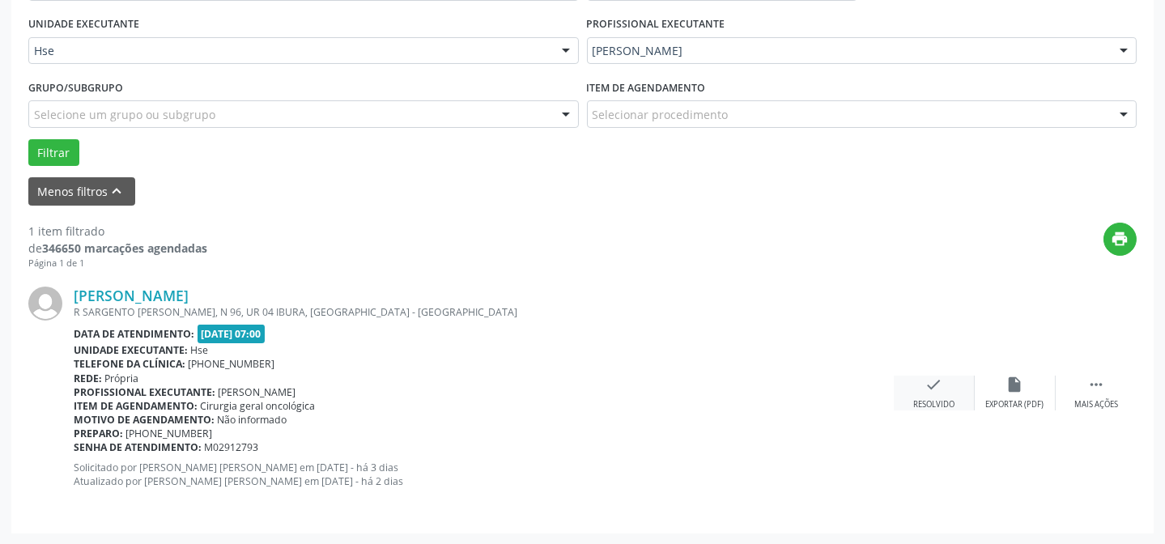
click at [929, 384] on icon "check" at bounding box center [934, 385] width 18 height 18
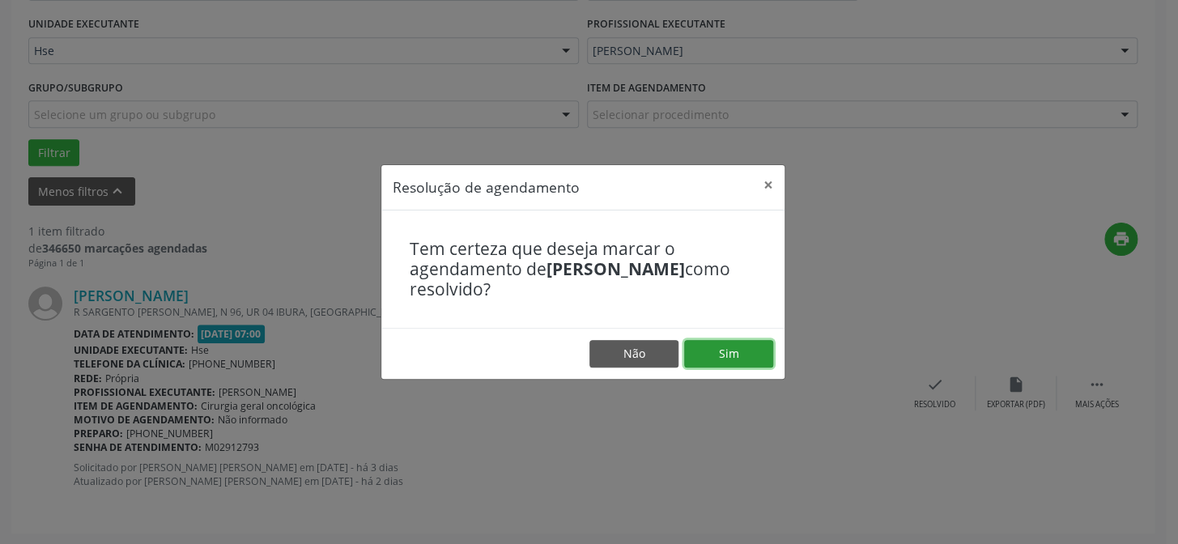
click at [729, 361] on button "Sim" at bounding box center [728, 354] width 89 height 28
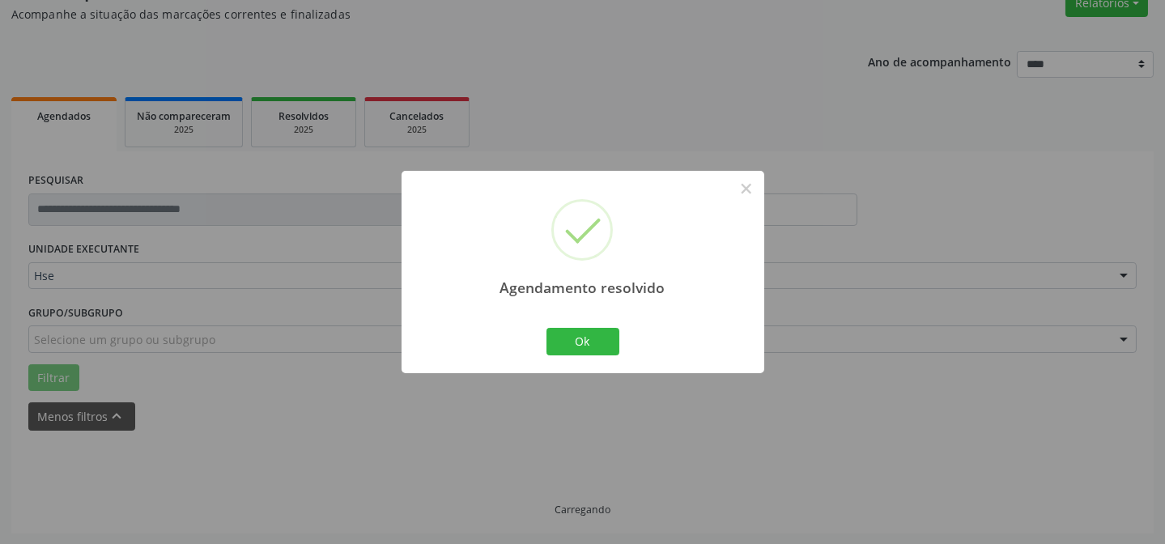
scroll to position [109, 0]
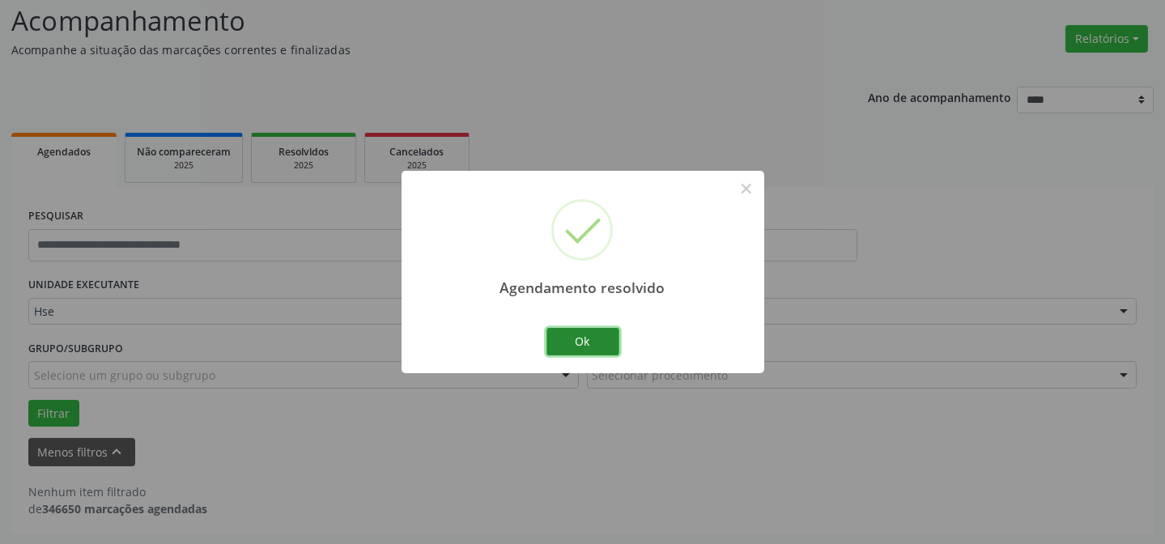
click at [597, 342] on button "Ok" at bounding box center [582, 342] width 73 height 28
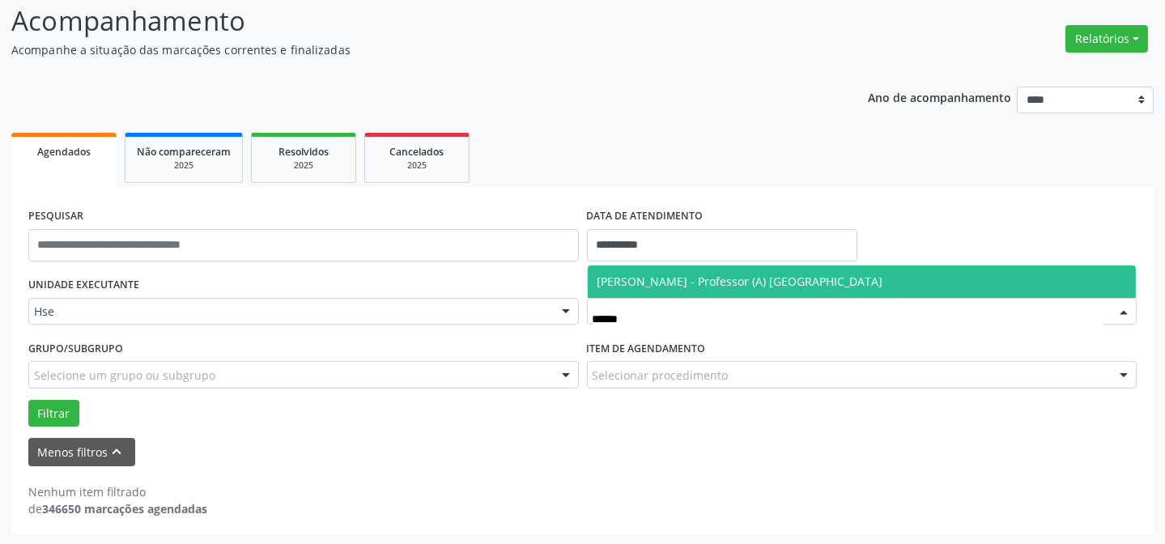
type input "*******"
click at [680, 277] on span "[PERSON_NAME] - Professor (A) [GEOGRAPHIC_DATA]" at bounding box center [740, 281] width 286 height 15
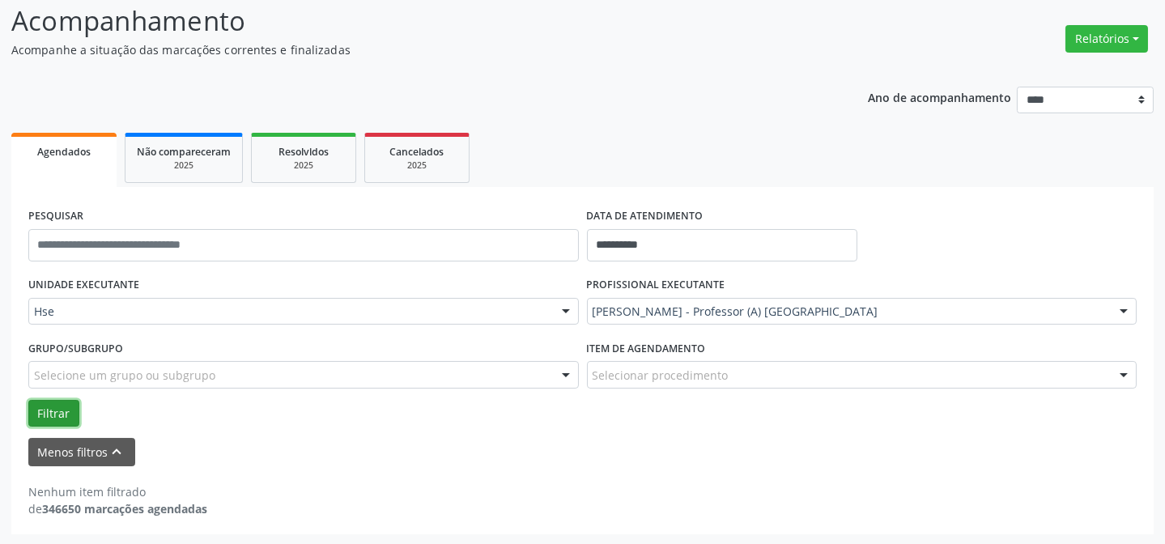
click at [44, 406] on button "Filtrar" at bounding box center [53, 414] width 51 height 28
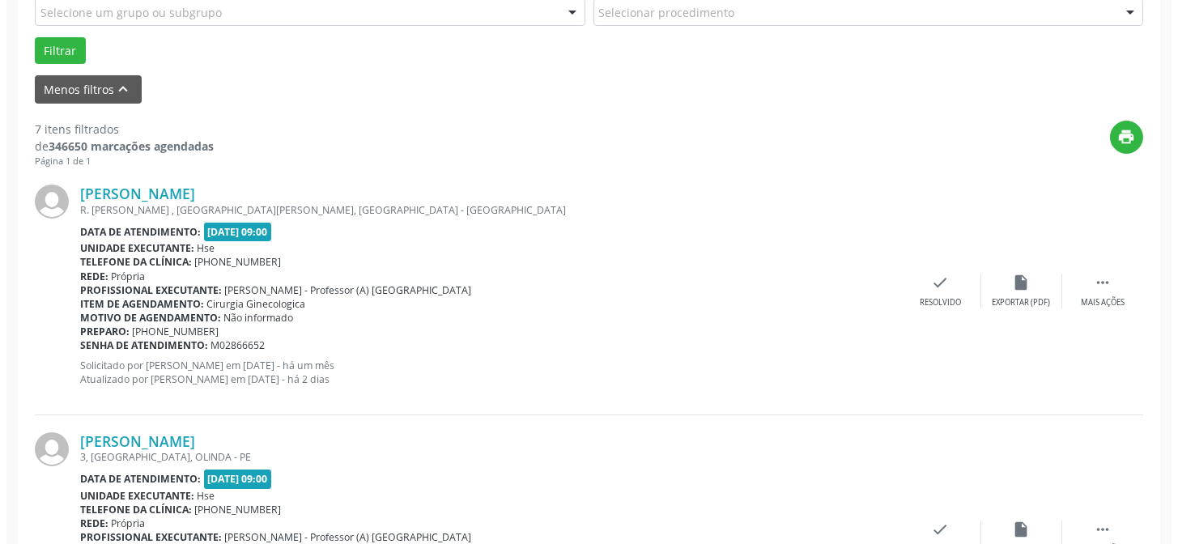
scroll to position [478, 0]
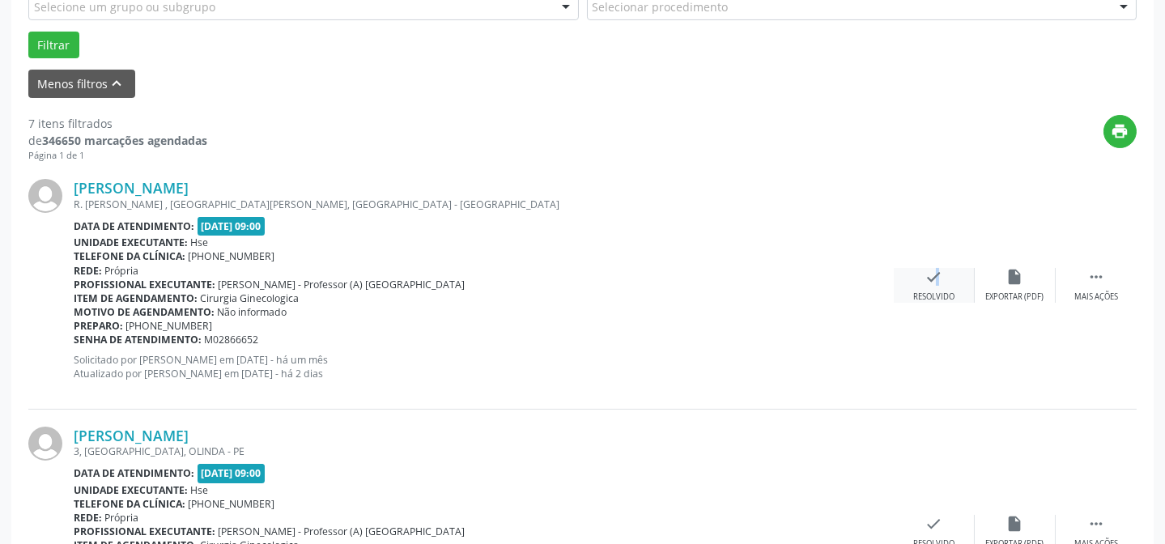
click at [928, 273] on icon "check" at bounding box center [934, 277] width 18 height 18
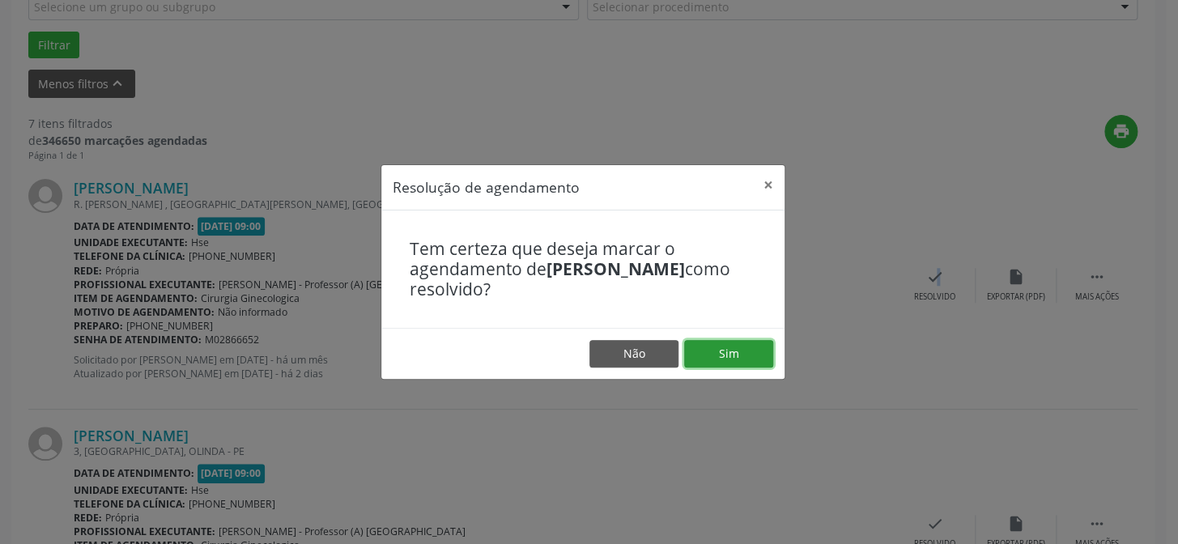
click at [741, 359] on button "Sim" at bounding box center [728, 354] width 89 height 28
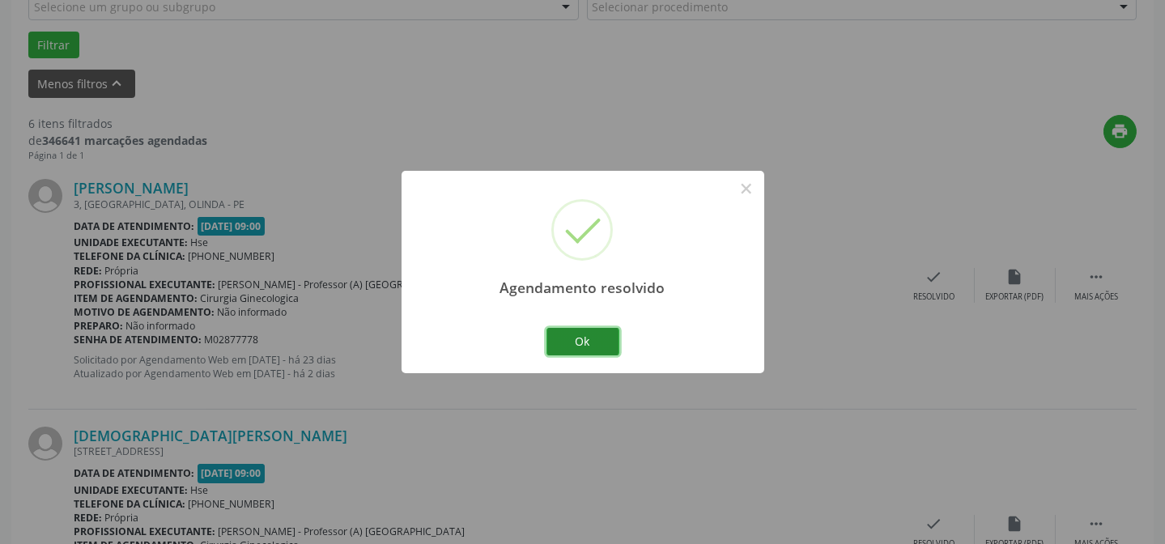
click at [591, 340] on button "Ok" at bounding box center [582, 342] width 73 height 28
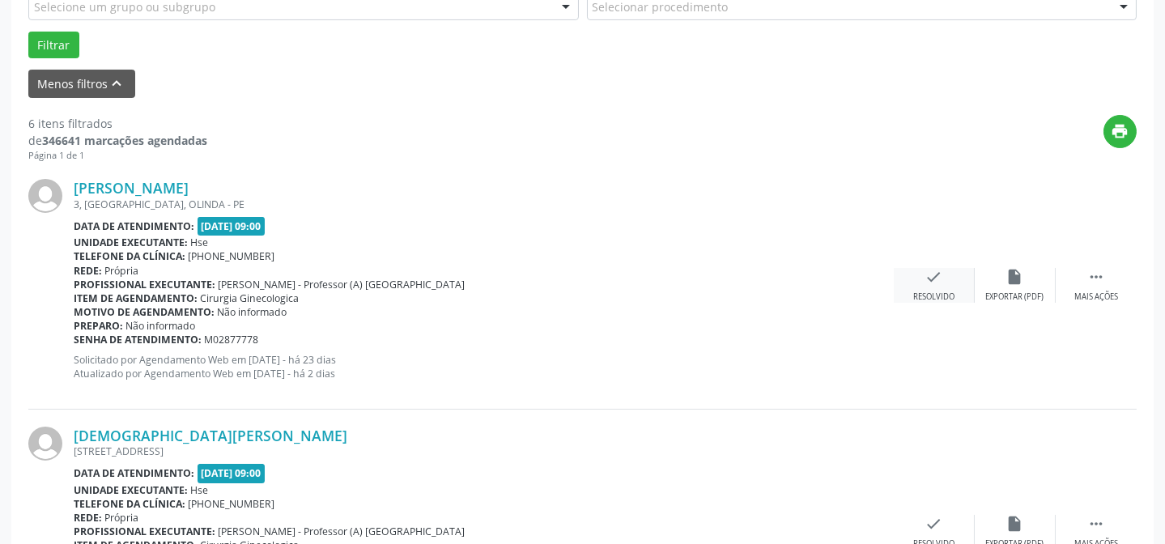
click at [939, 279] on icon "check" at bounding box center [934, 277] width 18 height 18
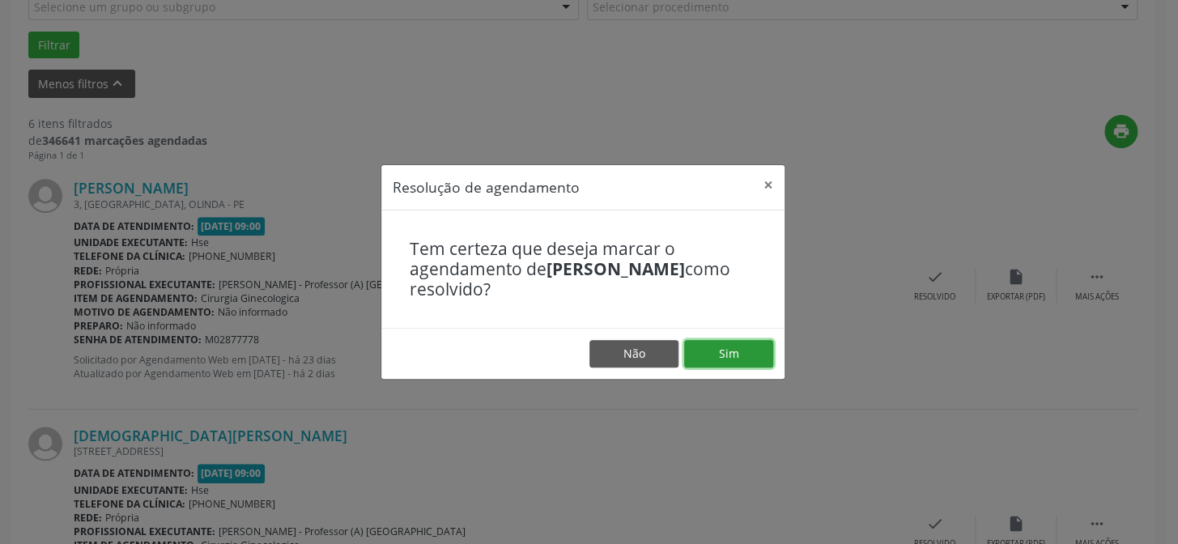
click at [728, 345] on button "Sim" at bounding box center [728, 354] width 89 height 28
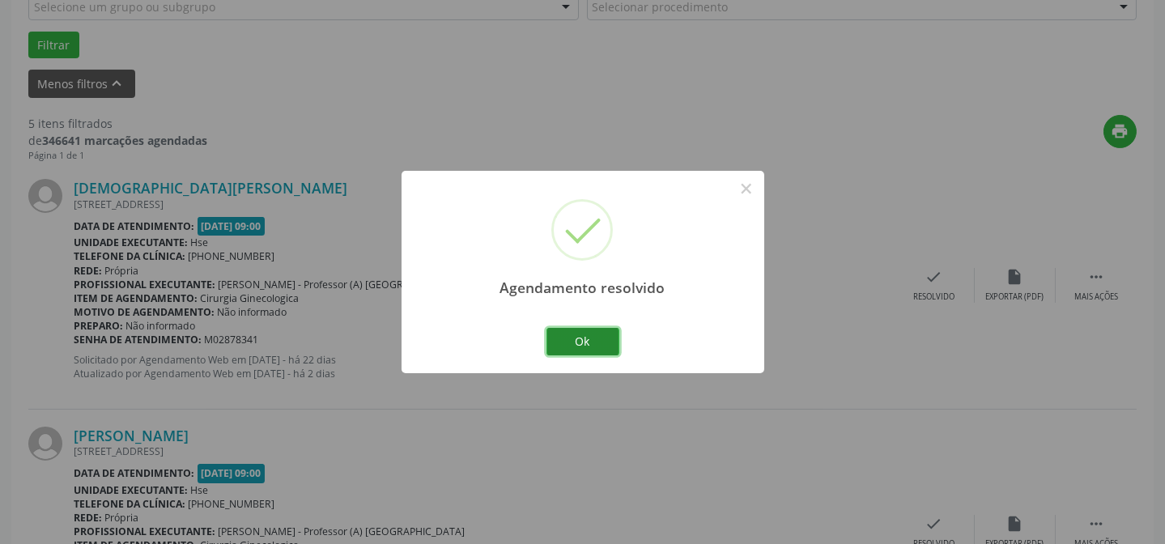
click at [567, 328] on button "Ok" at bounding box center [582, 342] width 73 height 28
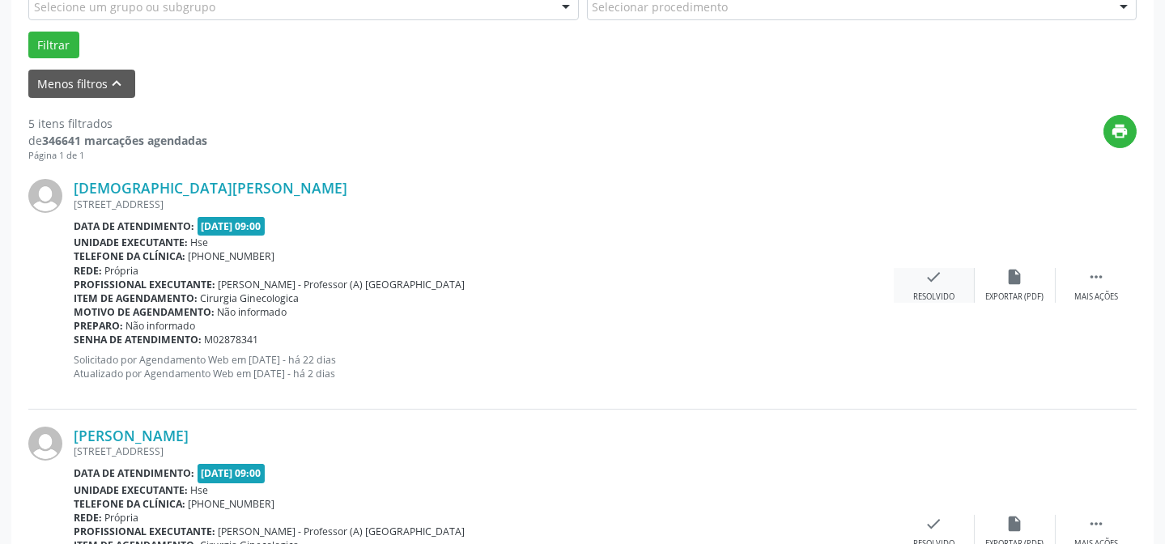
click at [936, 282] on icon "check" at bounding box center [934, 277] width 18 height 18
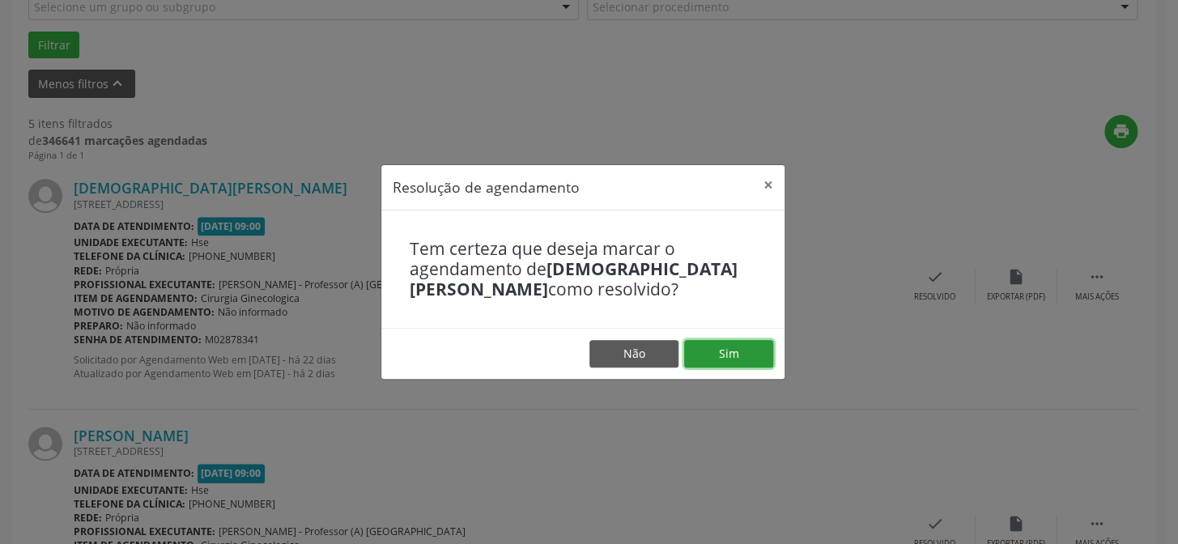
click at [703, 353] on button "Sim" at bounding box center [728, 354] width 89 height 28
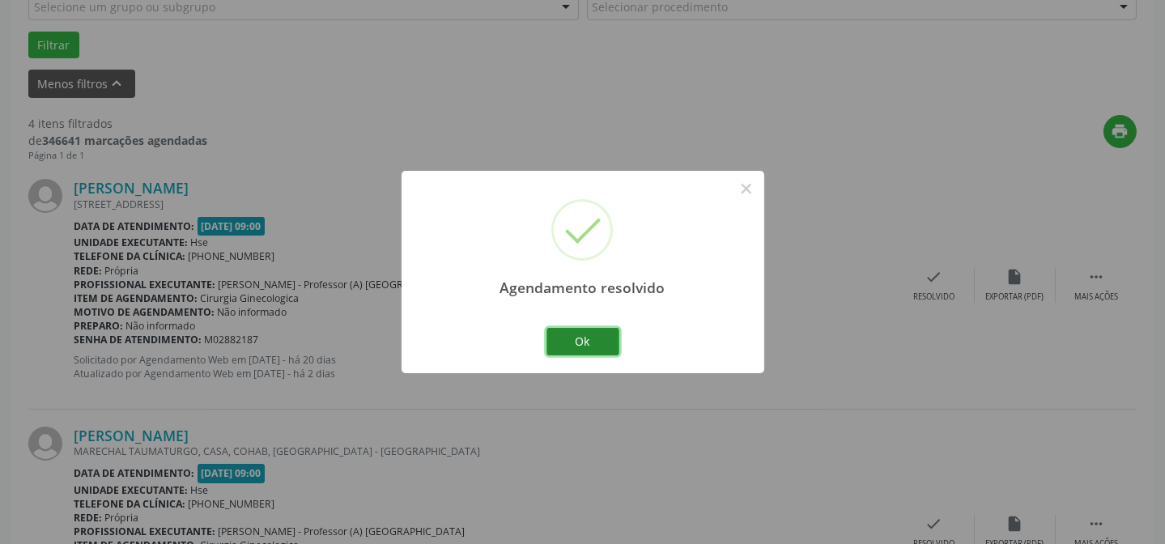
click at [606, 341] on button "Ok" at bounding box center [582, 342] width 73 height 28
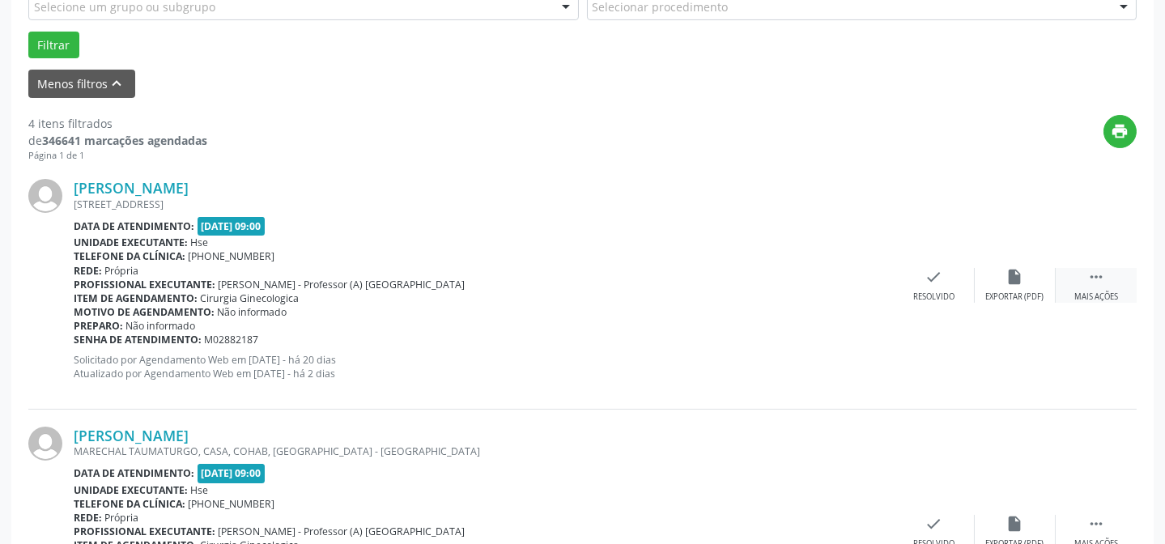
click at [1086, 281] on div " Mais ações" at bounding box center [1096, 285] width 81 height 35
click at [1009, 281] on icon "alarm_off" at bounding box center [1015, 277] width 18 height 18
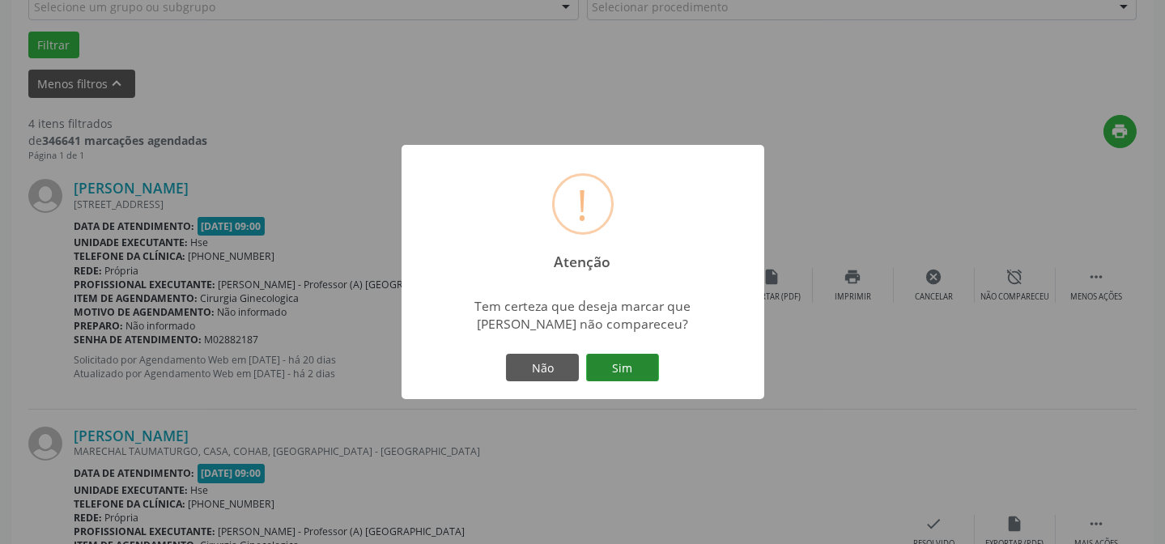
click at [633, 355] on button "Sim" at bounding box center [622, 368] width 73 height 28
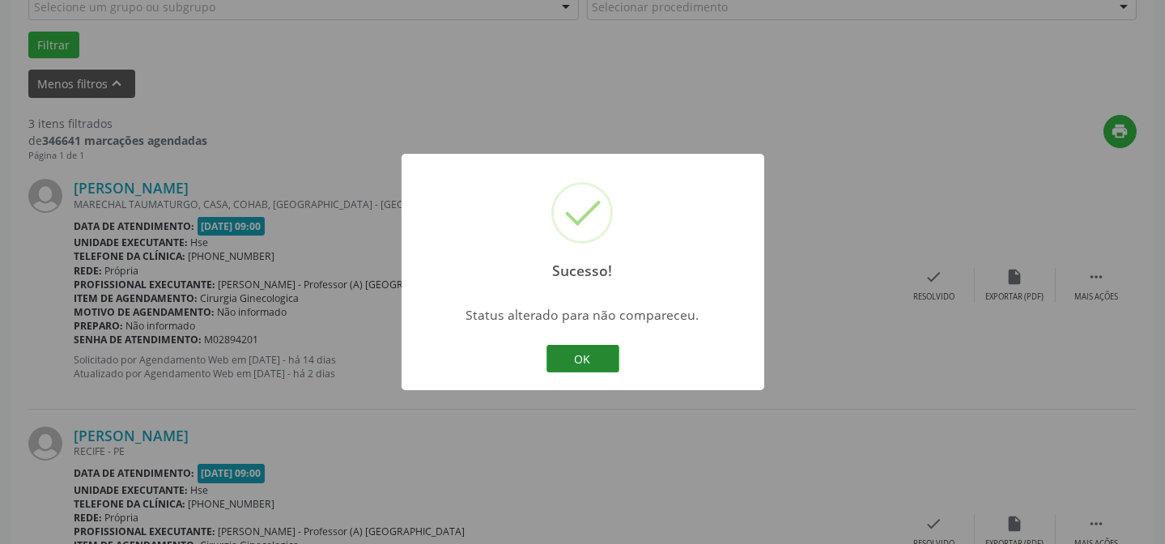
click at [586, 355] on button "OK" at bounding box center [582, 359] width 73 height 28
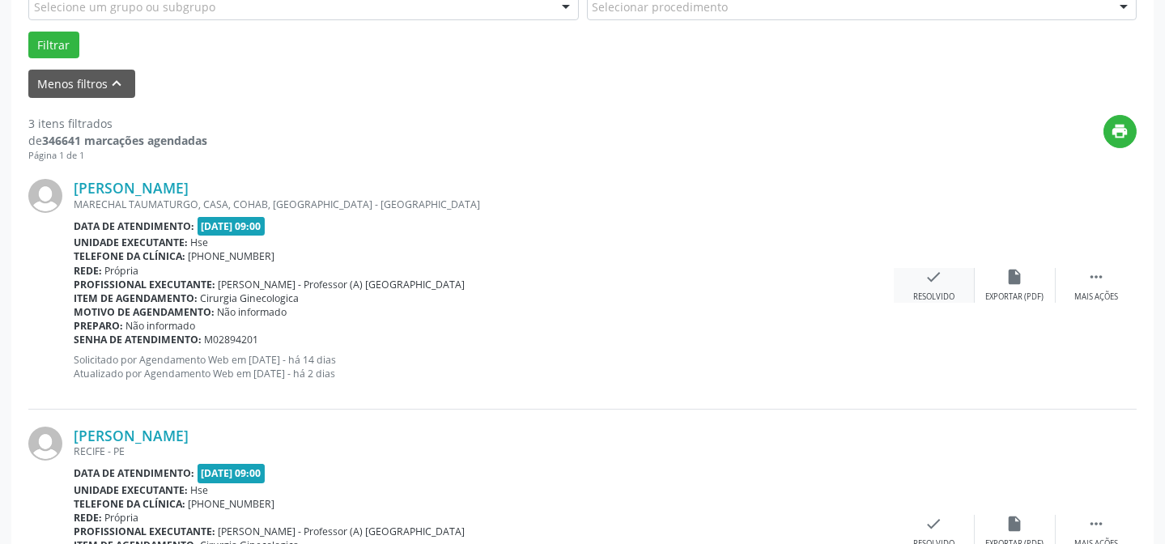
click at [920, 291] on div "Resolvido" at bounding box center [933, 296] width 41 height 11
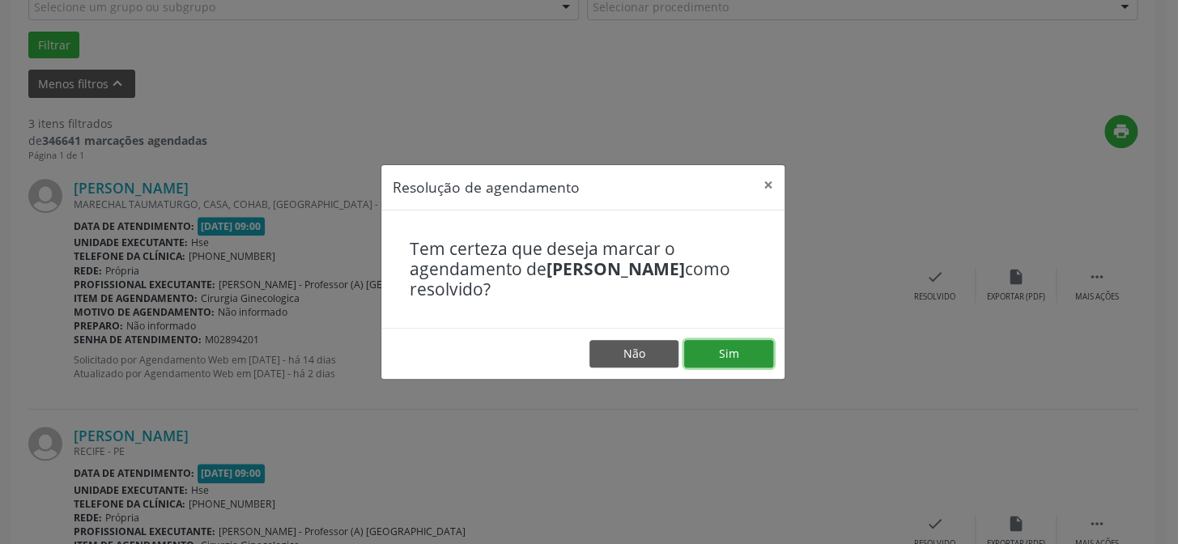
click at [726, 359] on button "Sim" at bounding box center [728, 354] width 89 height 28
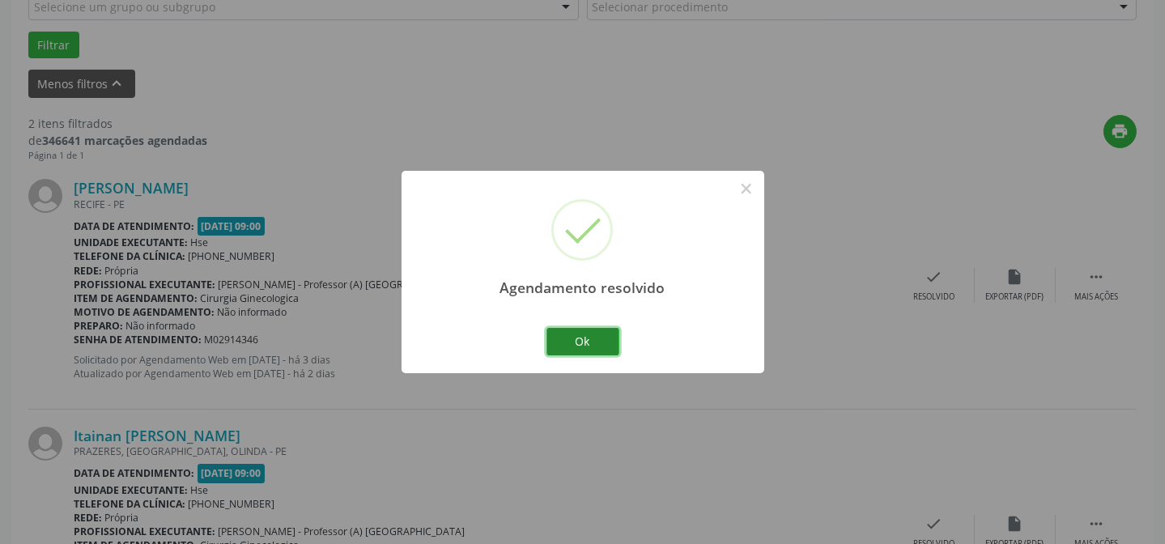
click at [580, 350] on button "Ok" at bounding box center [582, 342] width 73 height 28
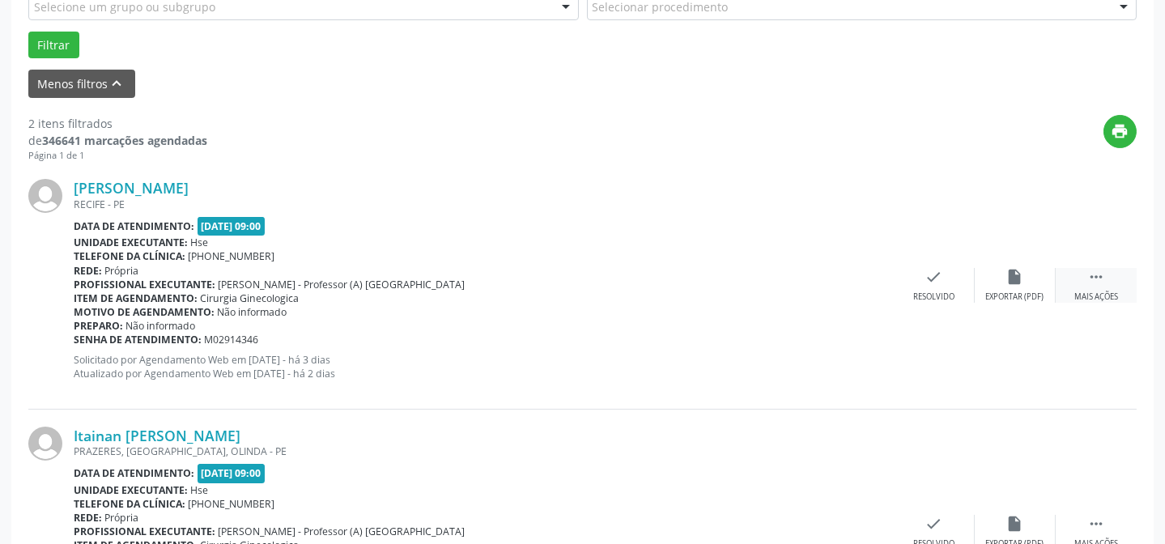
click at [1084, 293] on div "Mais ações" at bounding box center [1096, 296] width 44 height 11
click at [1026, 281] on div "alarm_off Não compareceu" at bounding box center [1015, 285] width 81 height 35
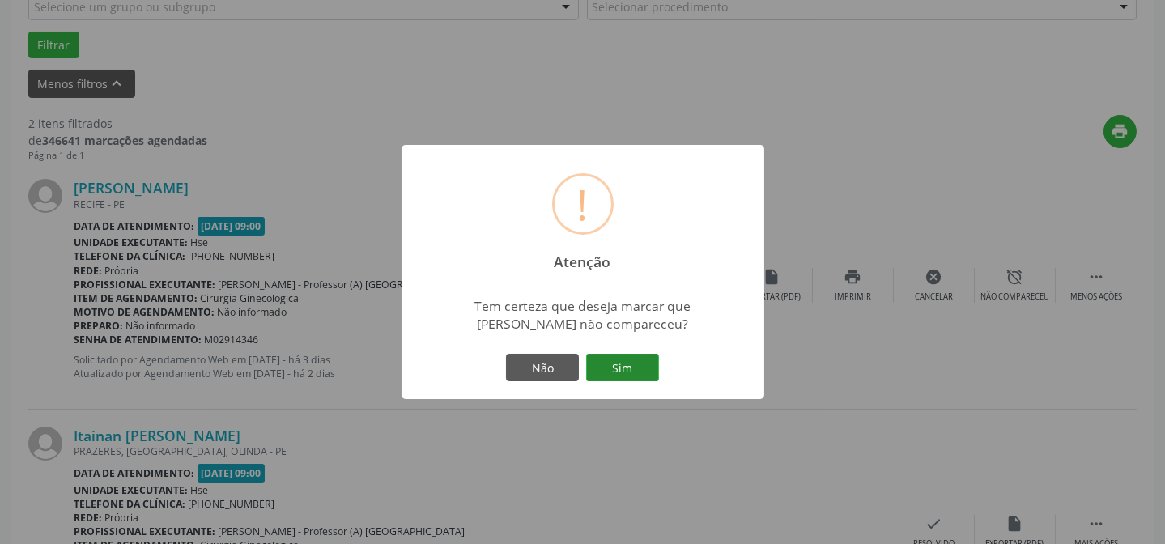
click at [648, 360] on button "Sim" at bounding box center [622, 368] width 73 height 28
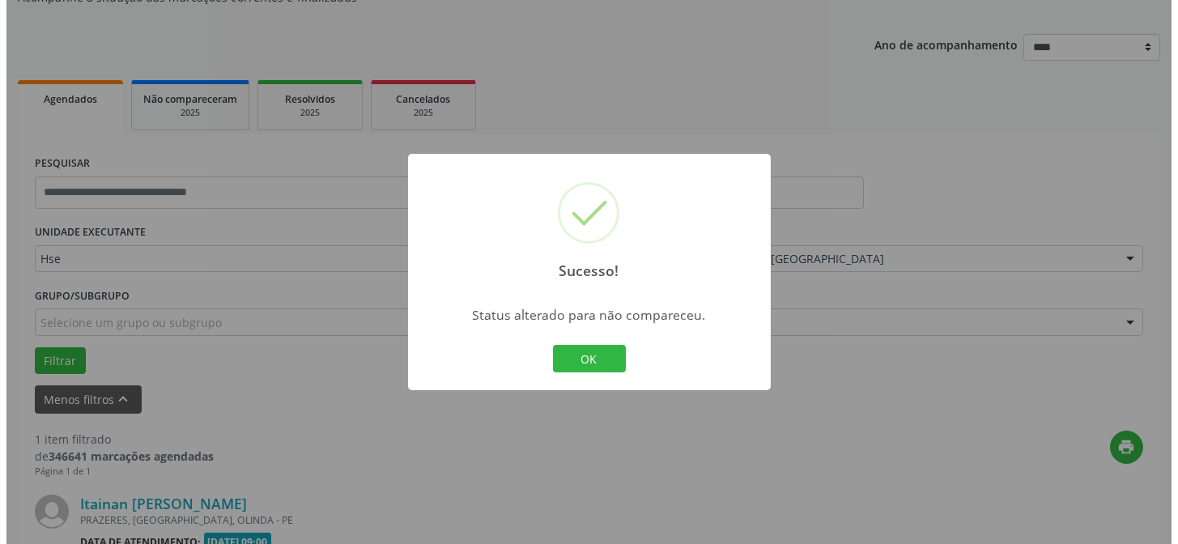
scroll to position [370, 0]
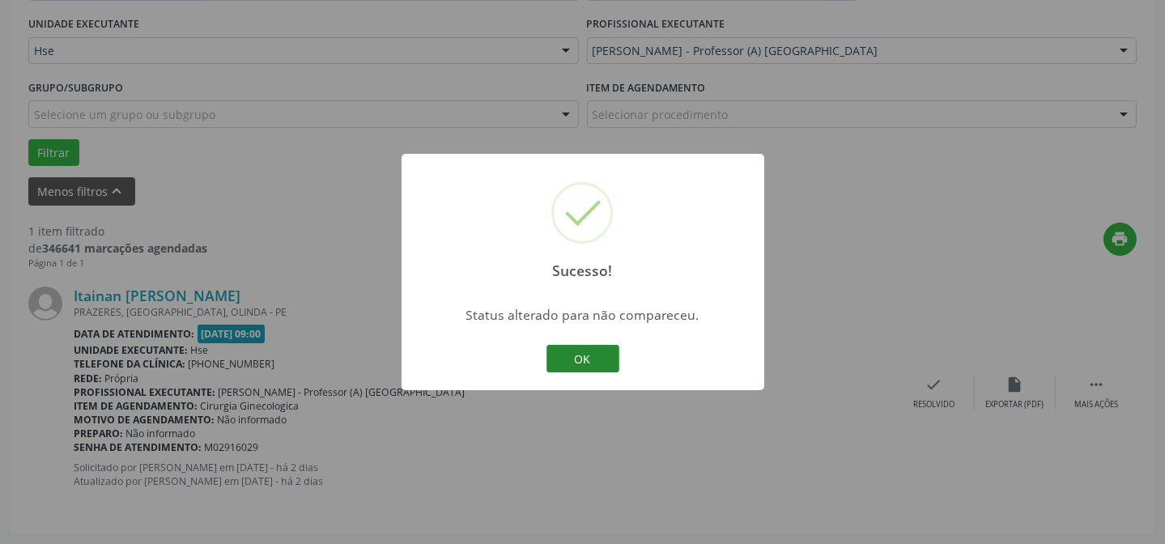
click at [593, 358] on button "OK" at bounding box center [582, 359] width 73 height 28
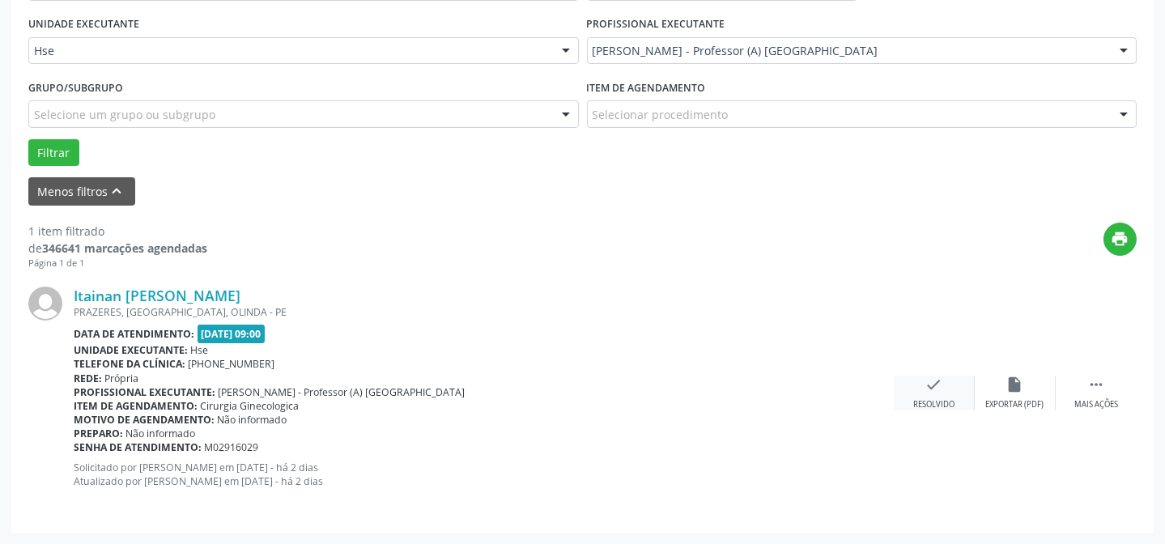
click at [933, 382] on icon "check" at bounding box center [934, 385] width 18 height 18
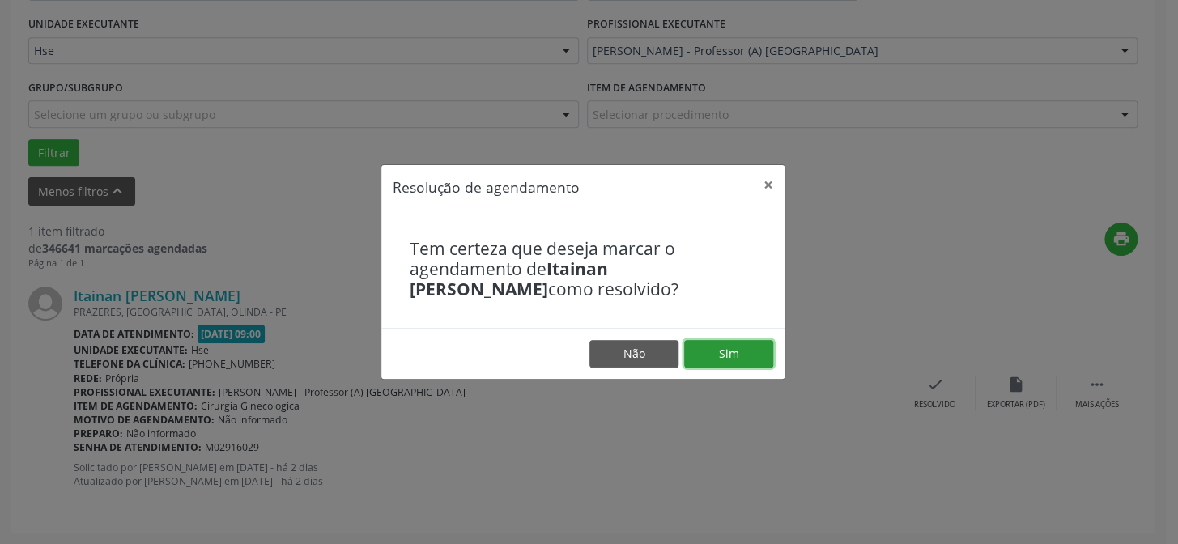
click at [720, 349] on button "Sim" at bounding box center [728, 354] width 89 height 28
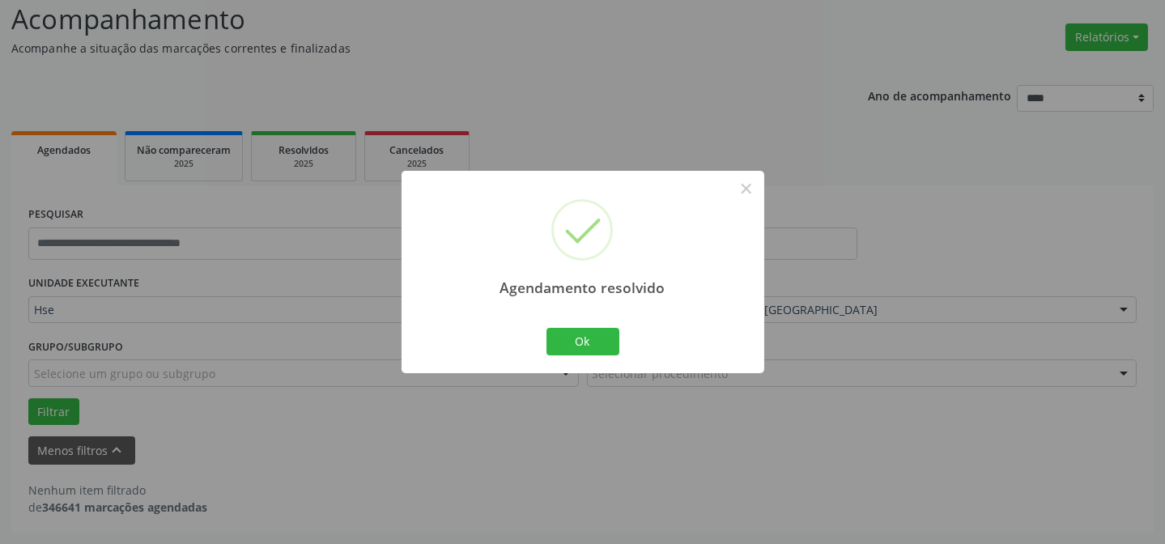
scroll to position [109, 0]
click at [610, 337] on button "Ok" at bounding box center [582, 342] width 73 height 28
